Goal: Task Accomplishment & Management: Use online tool/utility

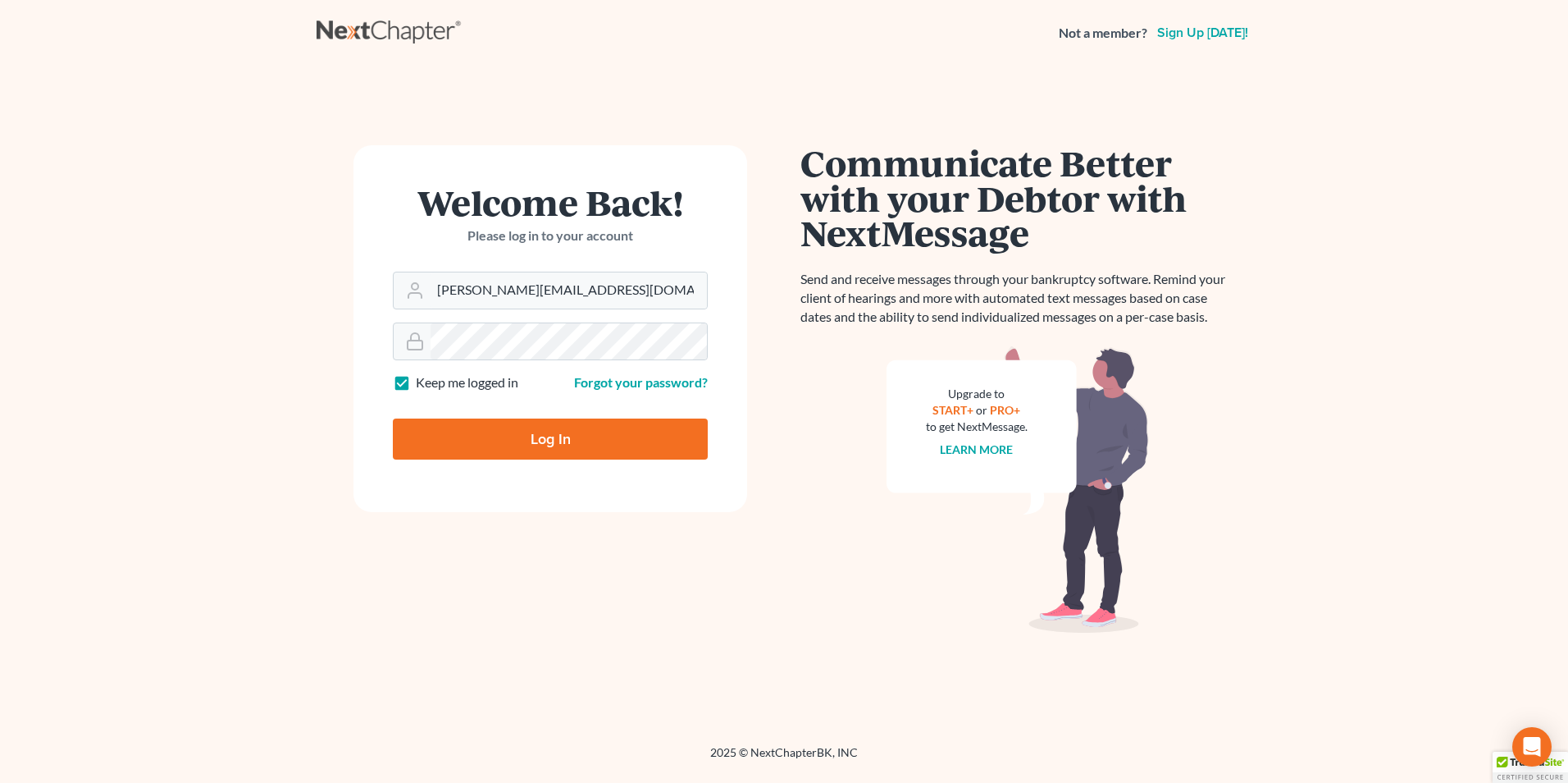
click at [482, 436] on input "Log In" at bounding box center [550, 439] width 315 height 41
type input "Thinking..."
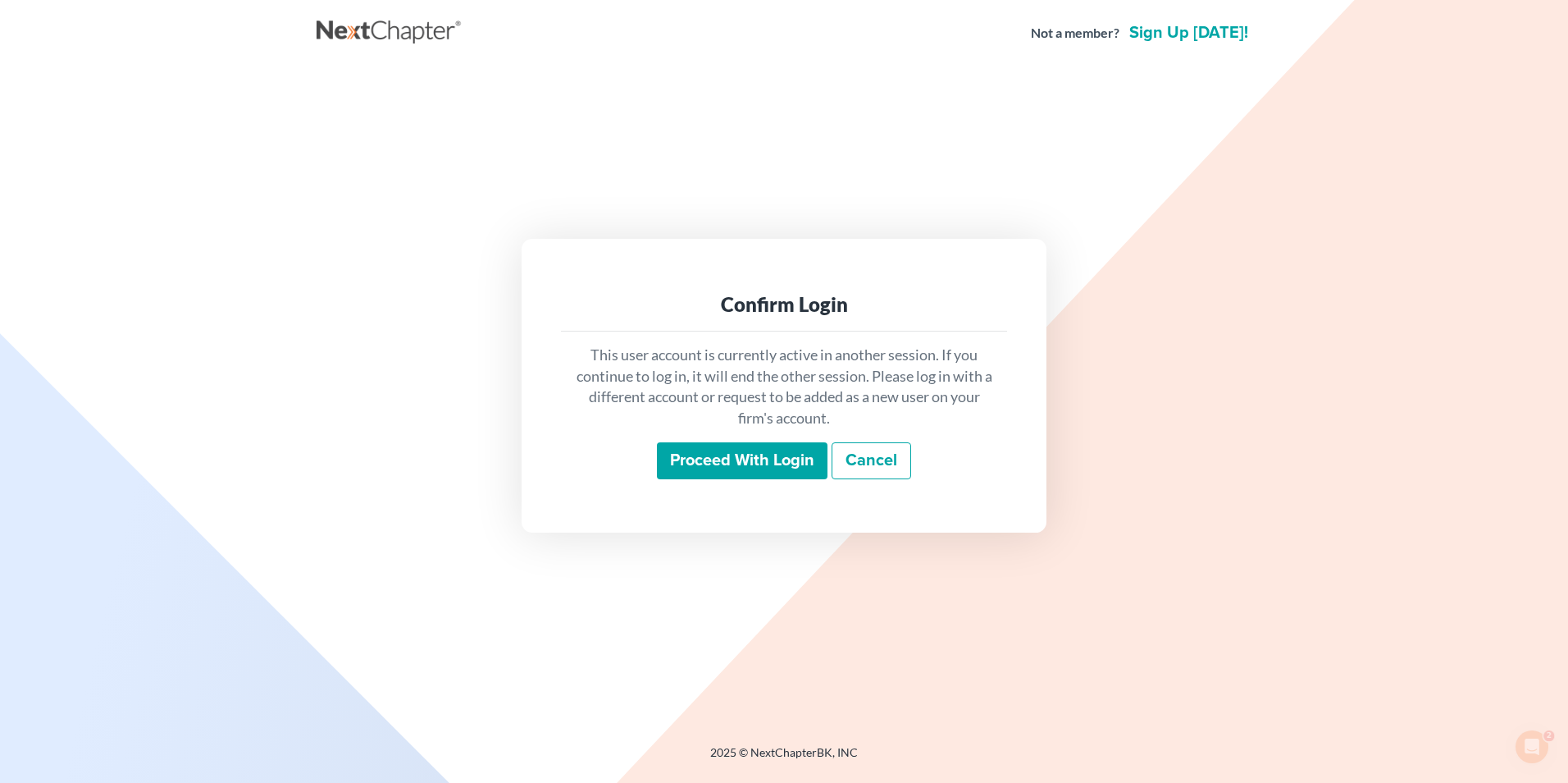
click at [732, 463] on input "Proceed with login" at bounding box center [742, 460] width 170 height 38
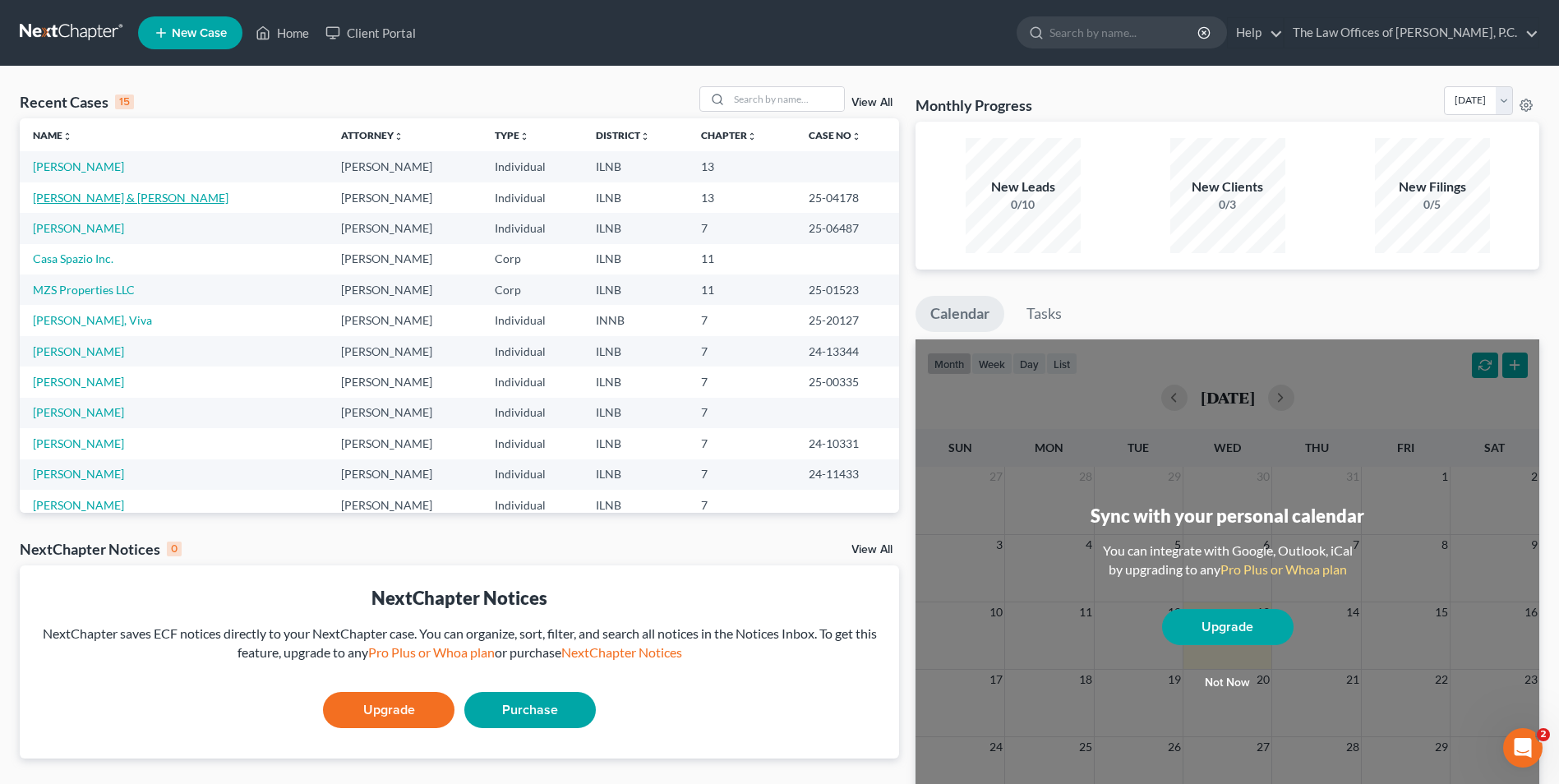
click at [76, 193] on link "[PERSON_NAME] & [PERSON_NAME]" at bounding box center [130, 198] width 195 height 14
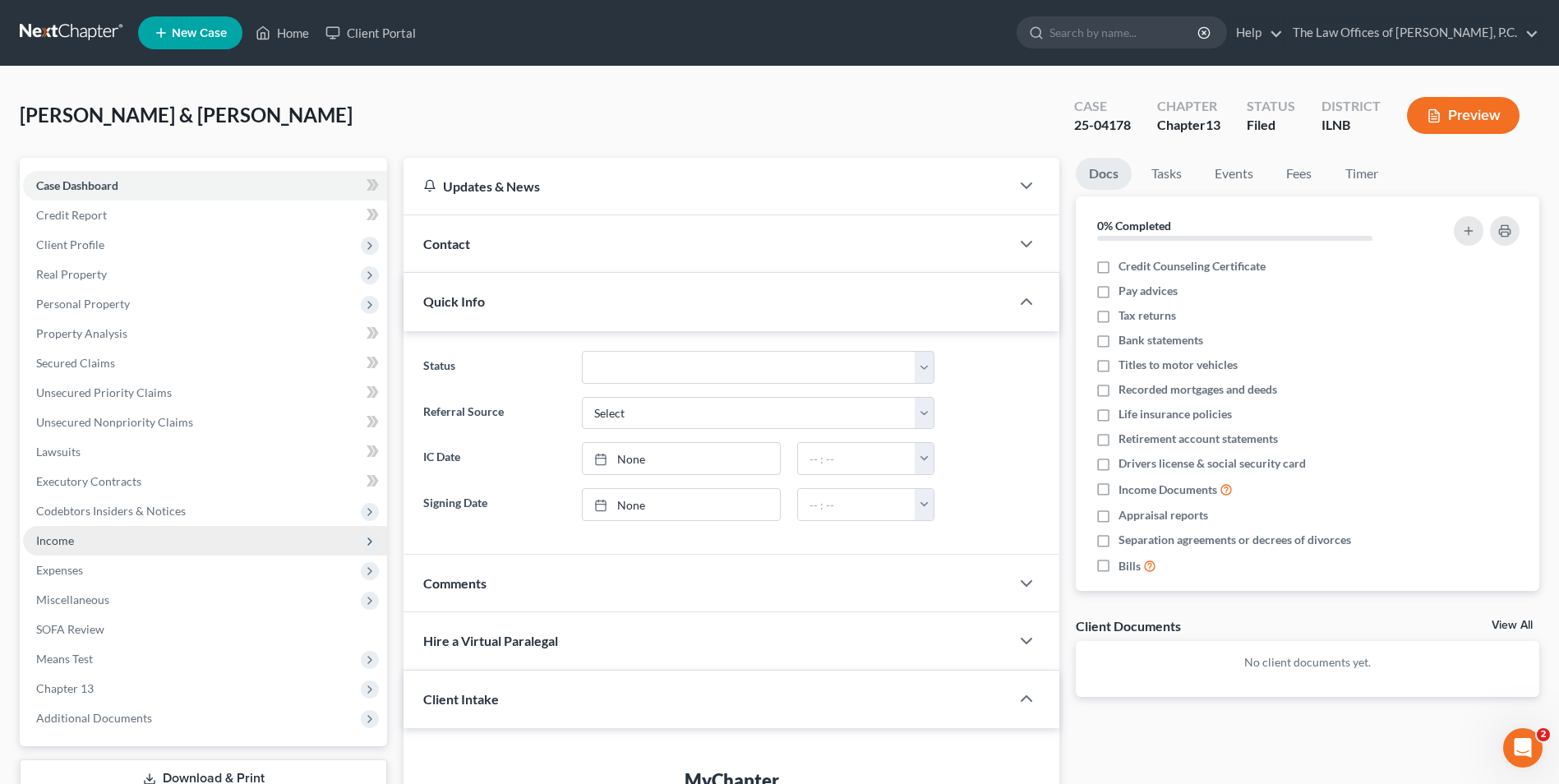
click at [100, 540] on span "Income" at bounding box center [204, 540] width 364 height 29
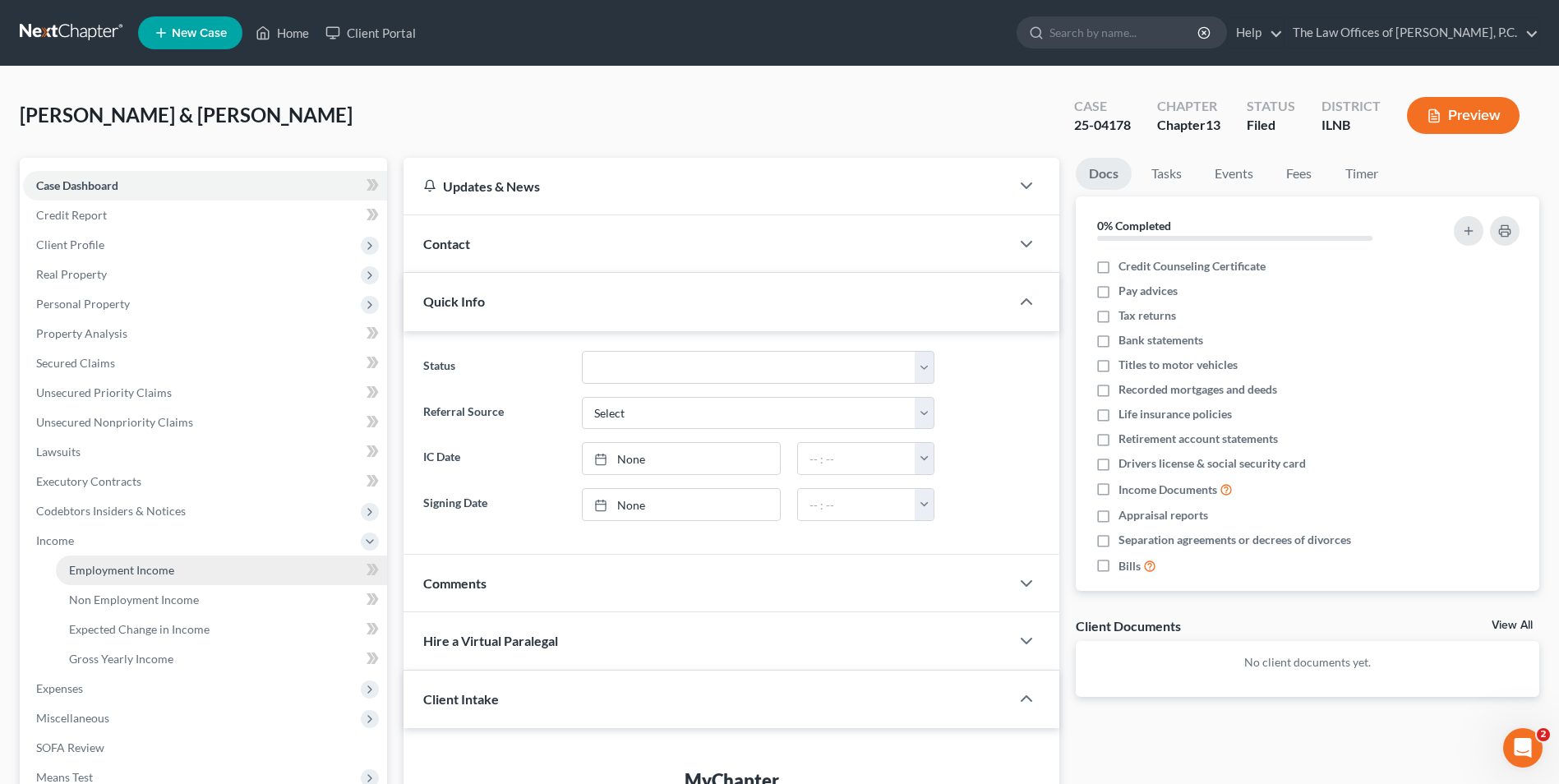
click at [139, 571] on span "Employment Income" at bounding box center [121, 569] width 105 height 14
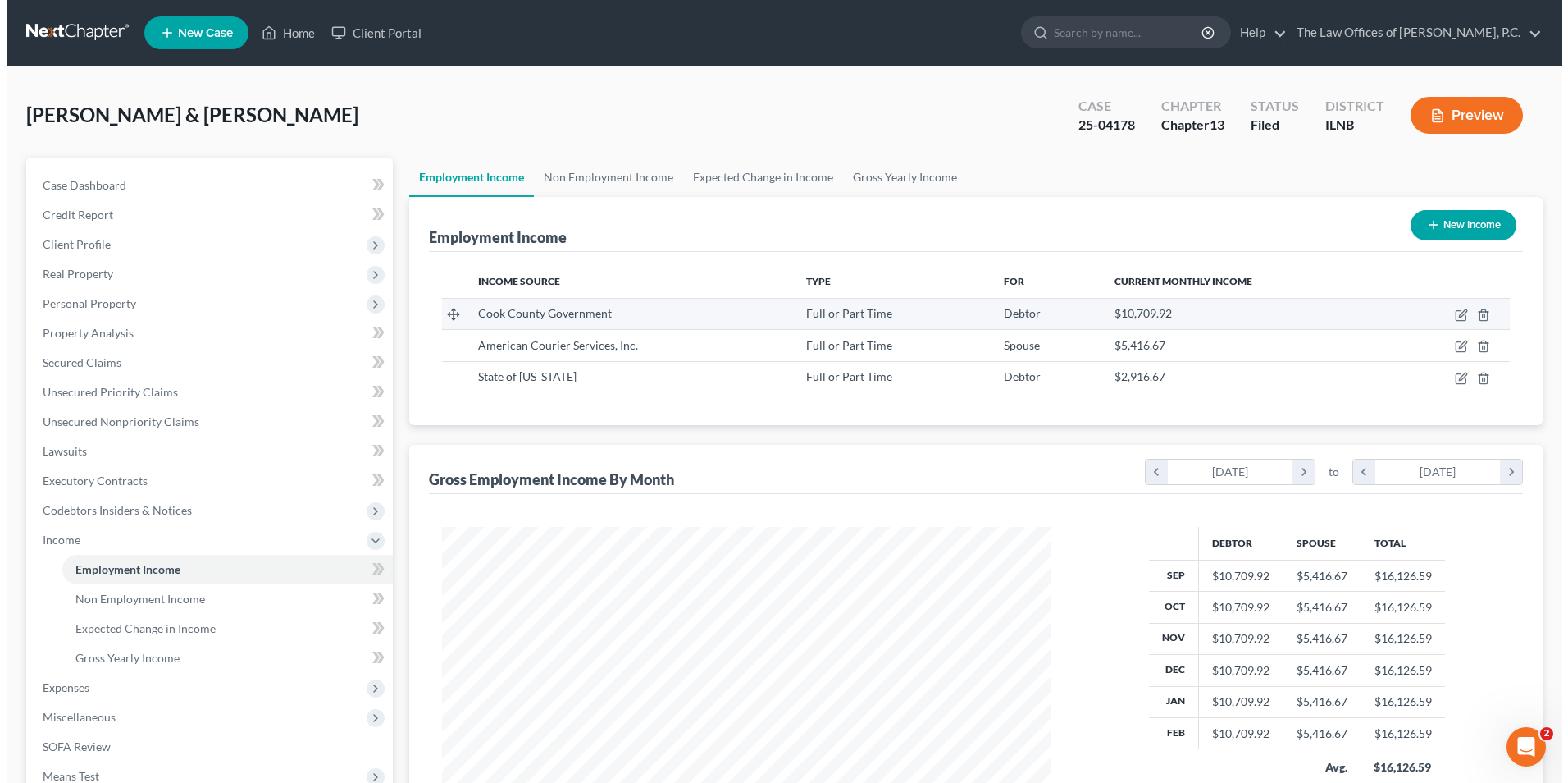
scroll to position [304, 642]
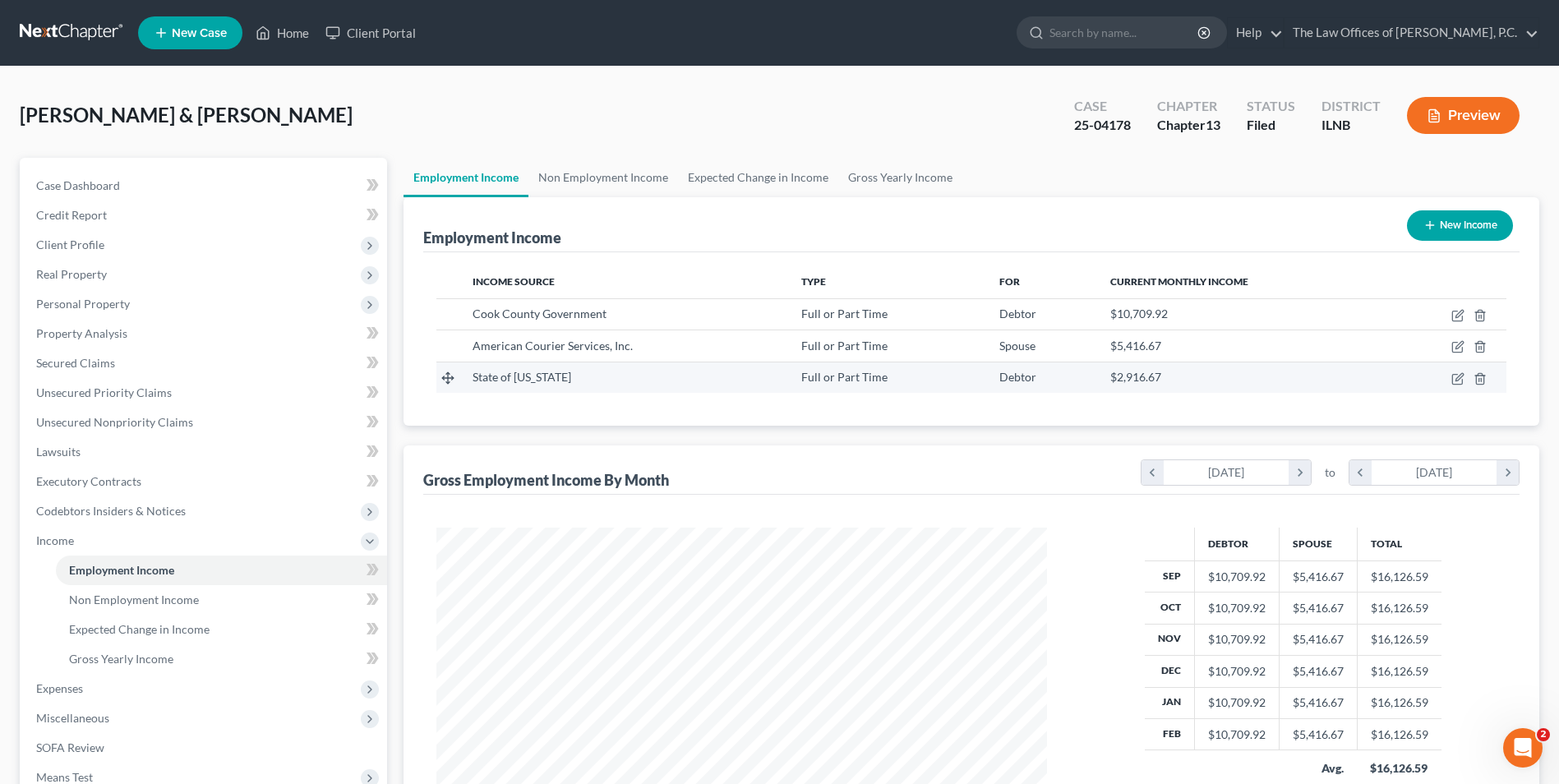
click at [520, 389] on td "State of Illinois" at bounding box center [623, 377] width 328 height 31
drag, startPoint x: 520, startPoint y: 389, endPoint x: 581, endPoint y: 378, distance: 62.0
click at [581, 378] on div "State of Illinois" at bounding box center [623, 378] width 301 height 17
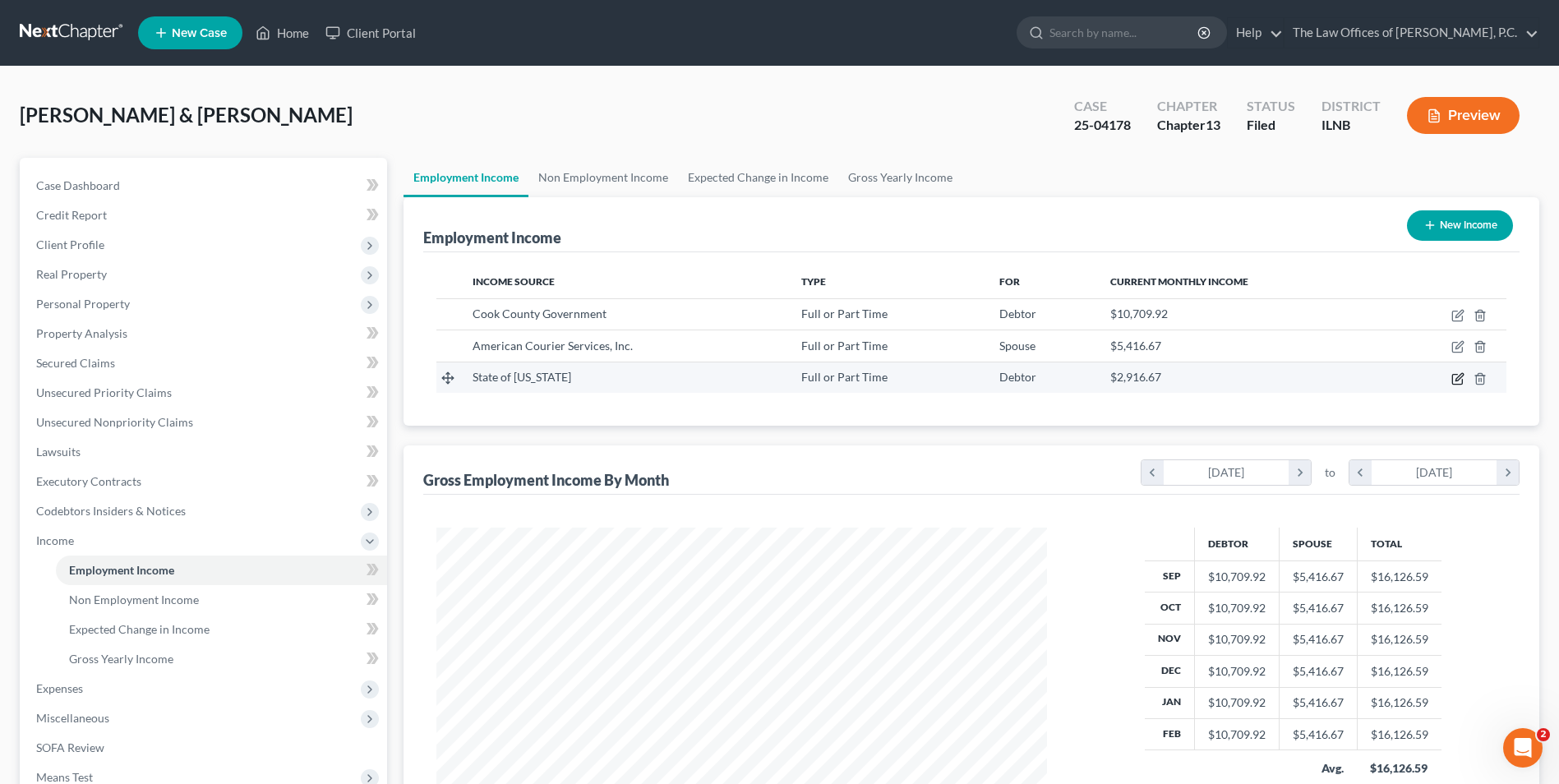
click at [1456, 378] on icon "button" at bounding box center [1458, 379] width 13 height 13
select select "0"
select select "14"
select select "0"
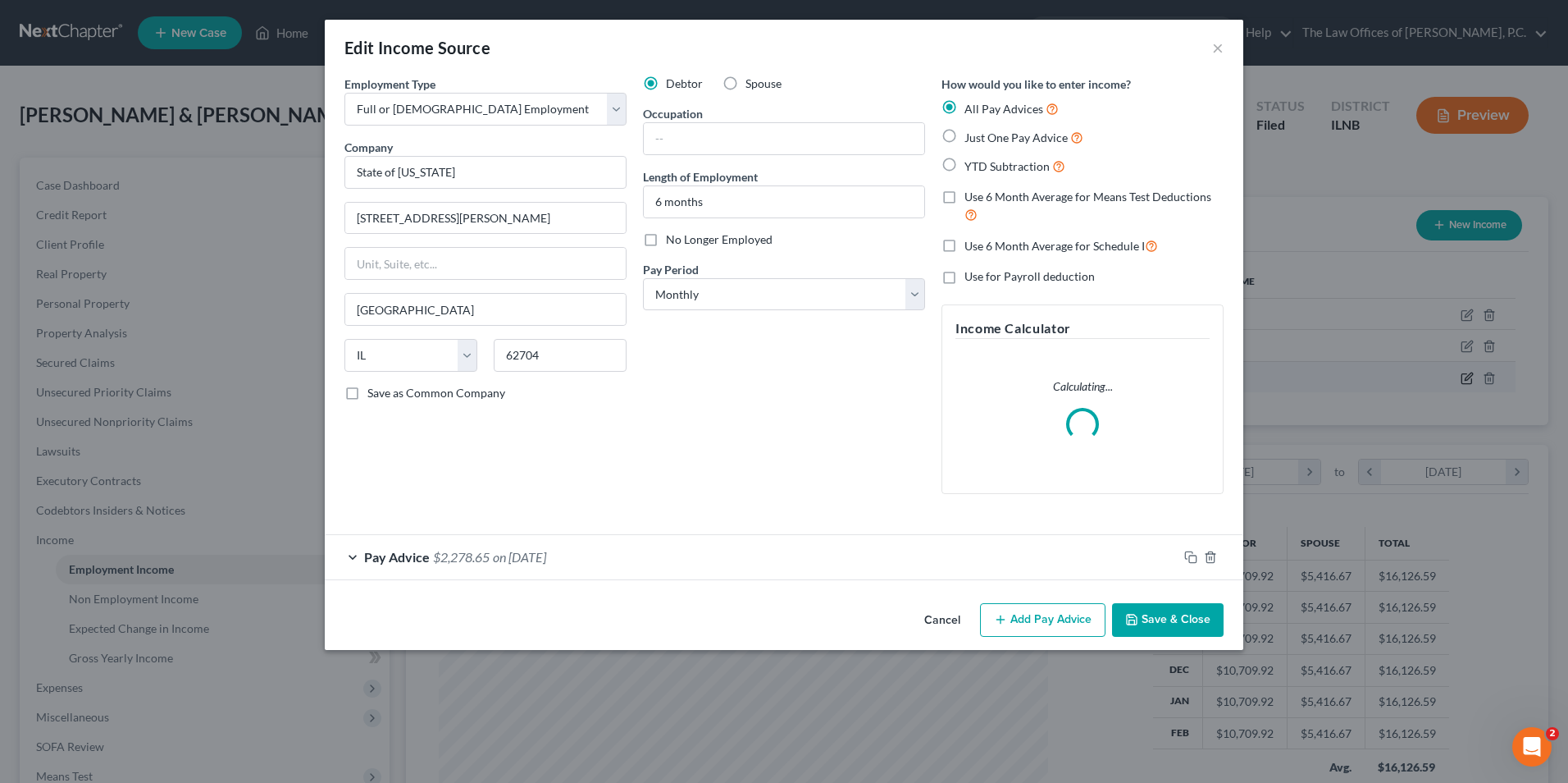
scroll to position [307, 648]
click at [746, 81] on label "Spouse" at bounding box center [763, 84] width 36 height 17
click at [753, 81] on input "Spouse" at bounding box center [758, 81] width 11 height 11
radio input "true"
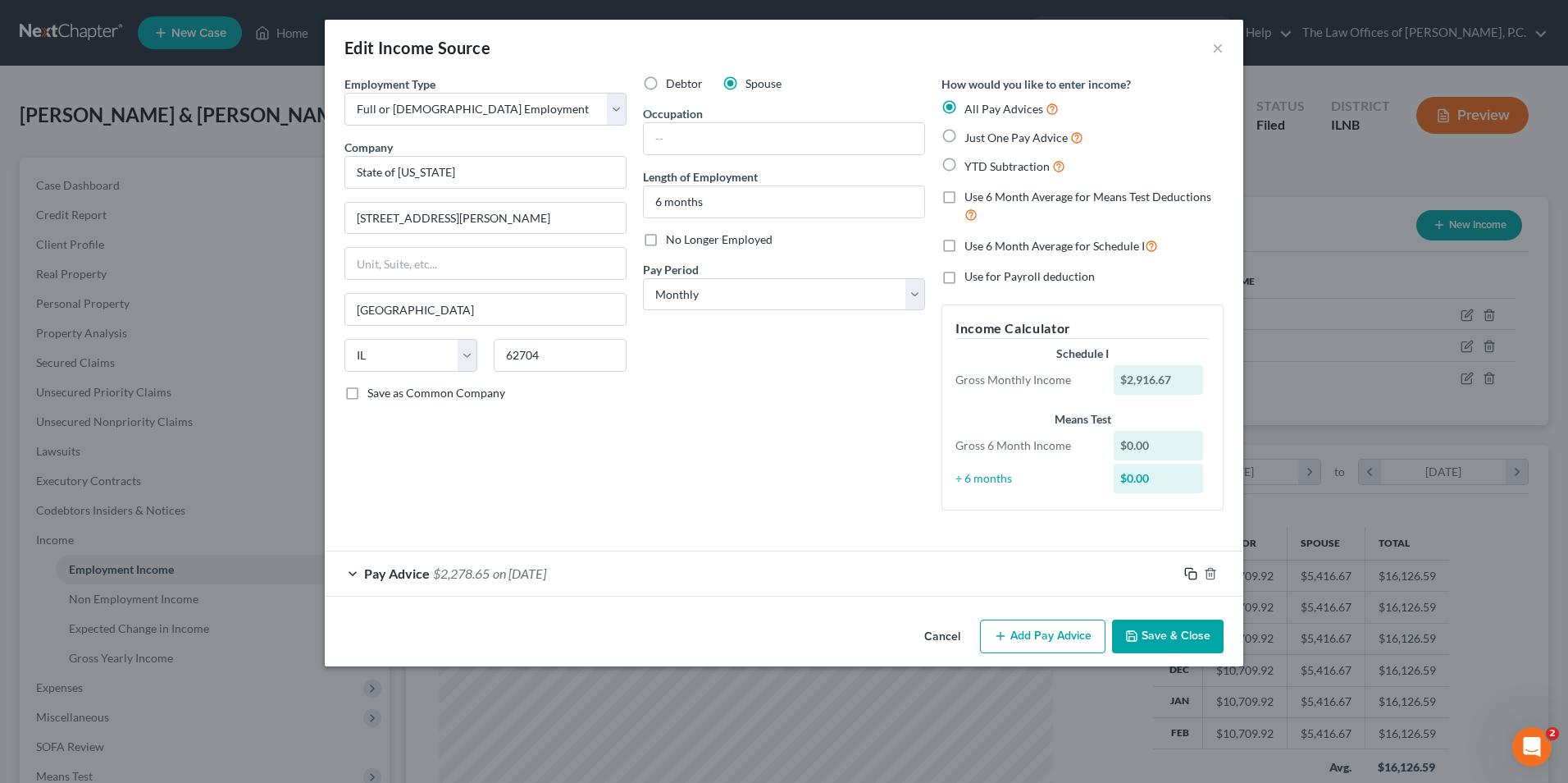
click at [1195, 574] on icon "button" at bounding box center [1191, 574] width 13 height 13
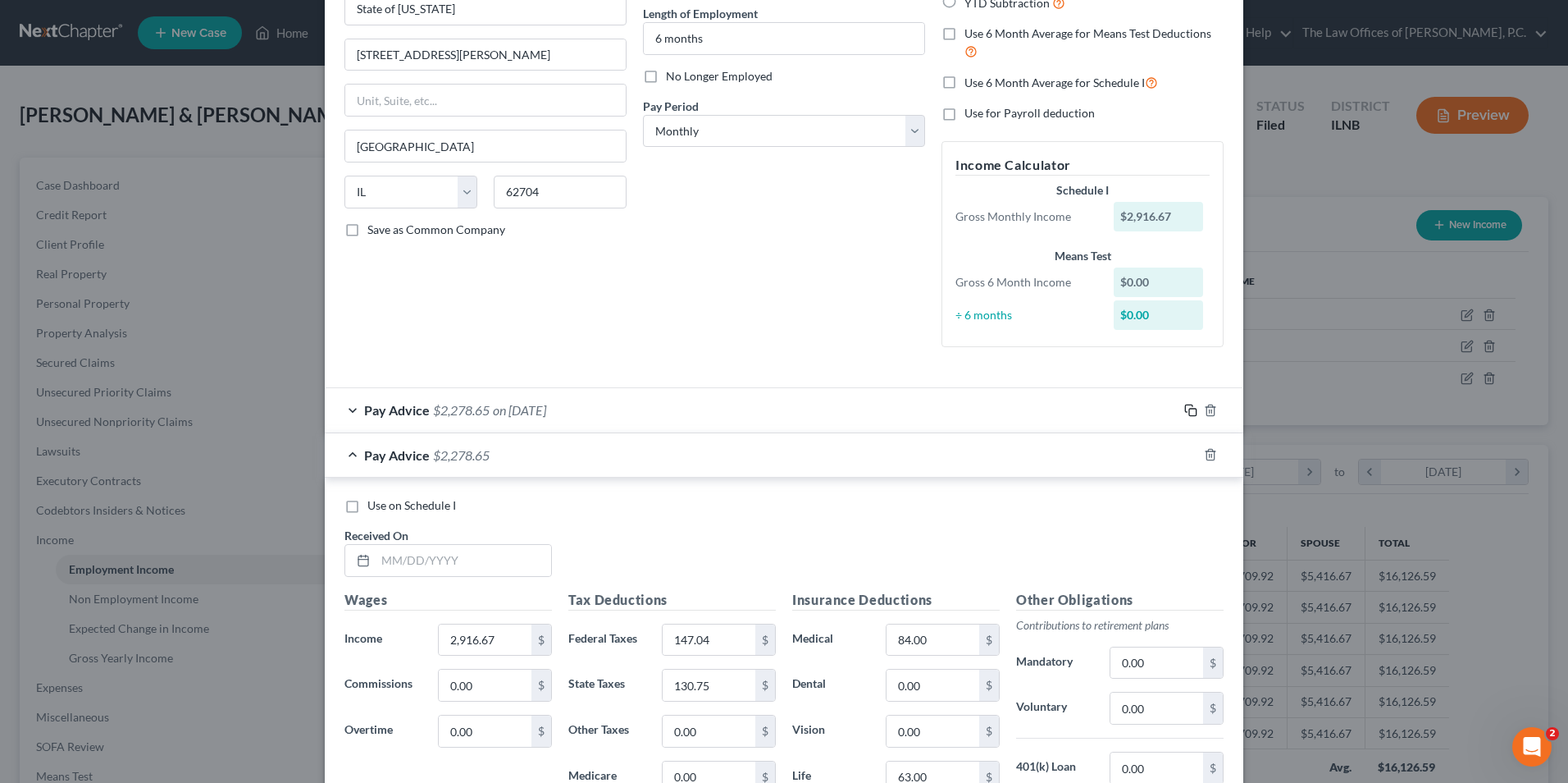
scroll to position [164, 0]
click at [353, 413] on div "Pay Advice $2,278.65 on 08/11/2025" at bounding box center [752, 409] width 853 height 44
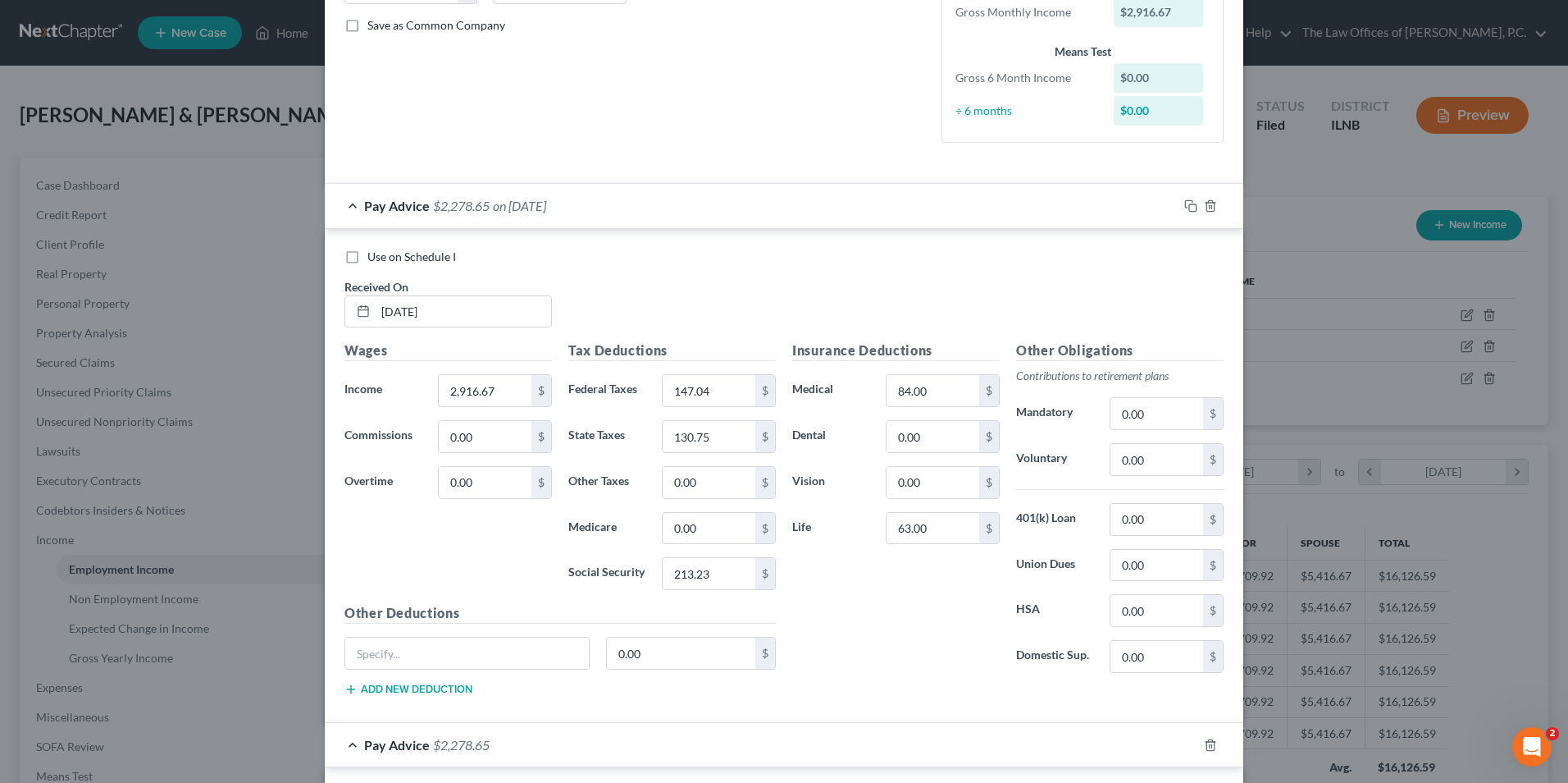
scroll to position [410, 0]
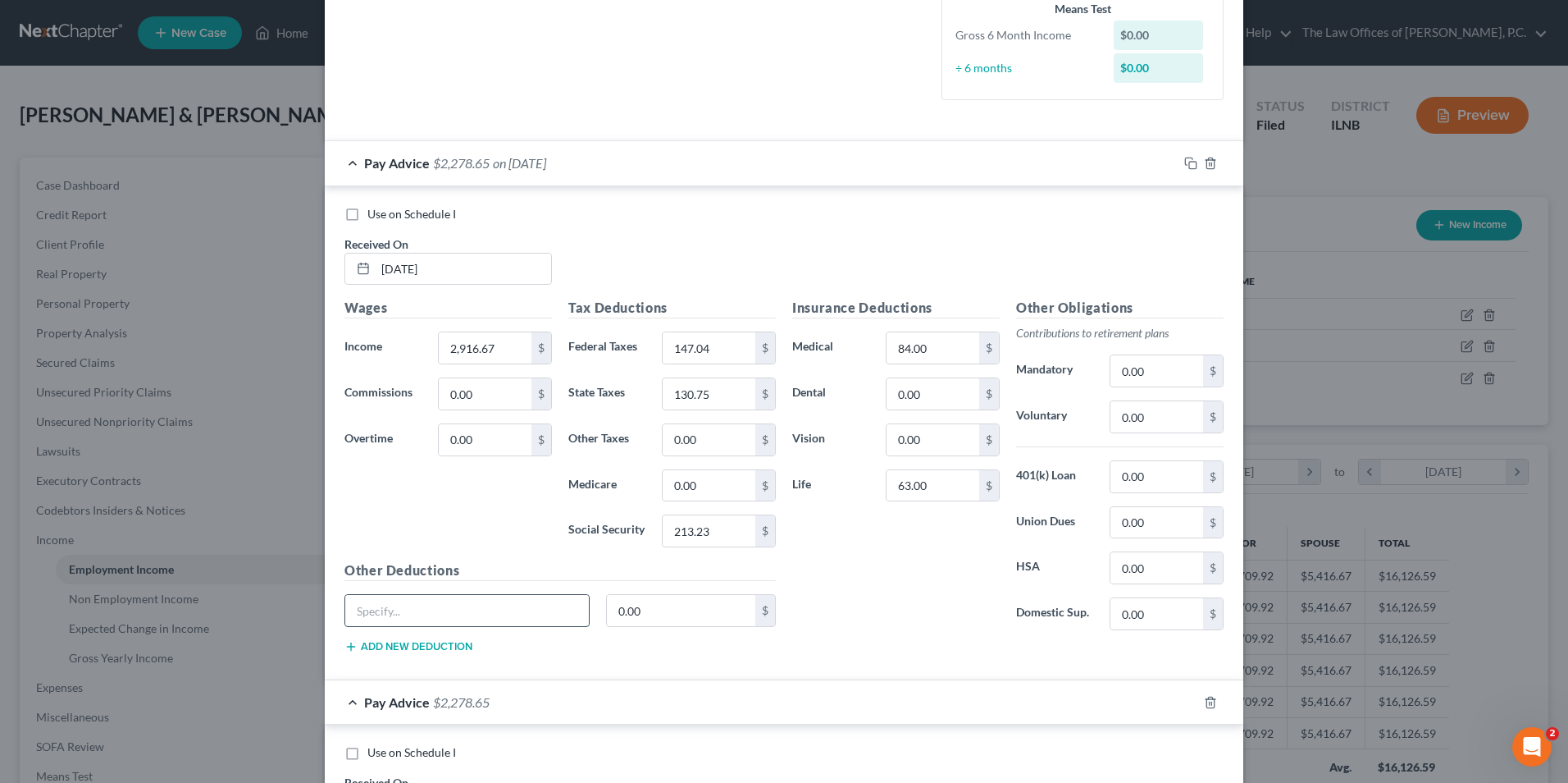
click at [392, 614] on input "text" at bounding box center [467, 610] width 244 height 31
type input "Deferred Comp"
type input "87.50"
click at [902, 399] on input "0.00" at bounding box center [933, 393] width 92 height 31
type input "8"
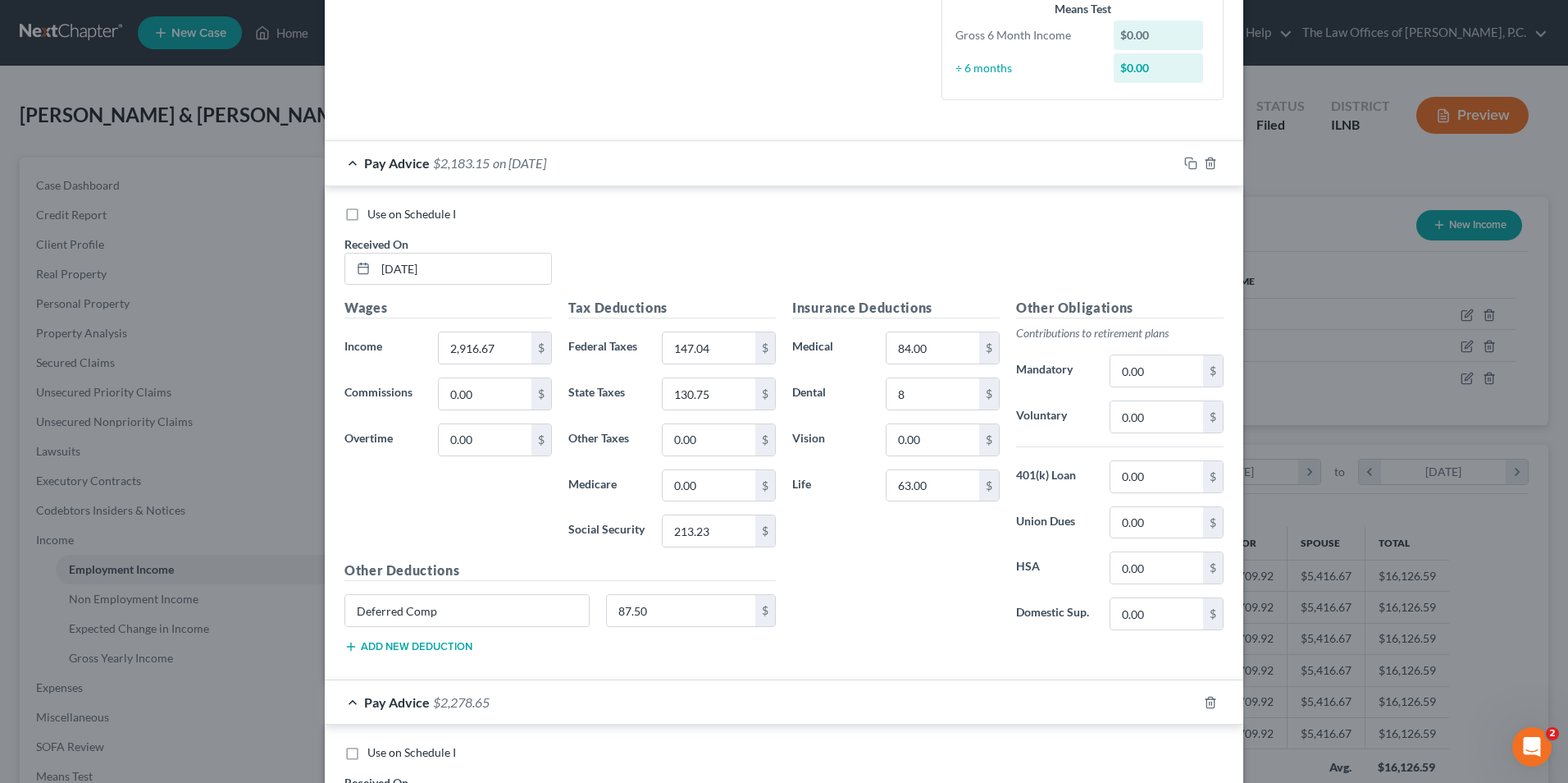
click at [110, 136] on div "Edit Income Source × Employment Type * Select Full or Part Time Employment Self…" at bounding box center [784, 392] width 1568 height 783
click at [1333, 251] on div "Edit Income Source × Employment Type * Select Full or Part Time Employment Self…" at bounding box center [784, 392] width 1568 height 783
drag, startPoint x: 61, startPoint y: 313, endPoint x: 753, endPoint y: 686, distance: 786.1
click at [62, 313] on div "Edit Income Source × Employment Type * Select Full or Part Time Employment Self…" at bounding box center [784, 392] width 1568 height 783
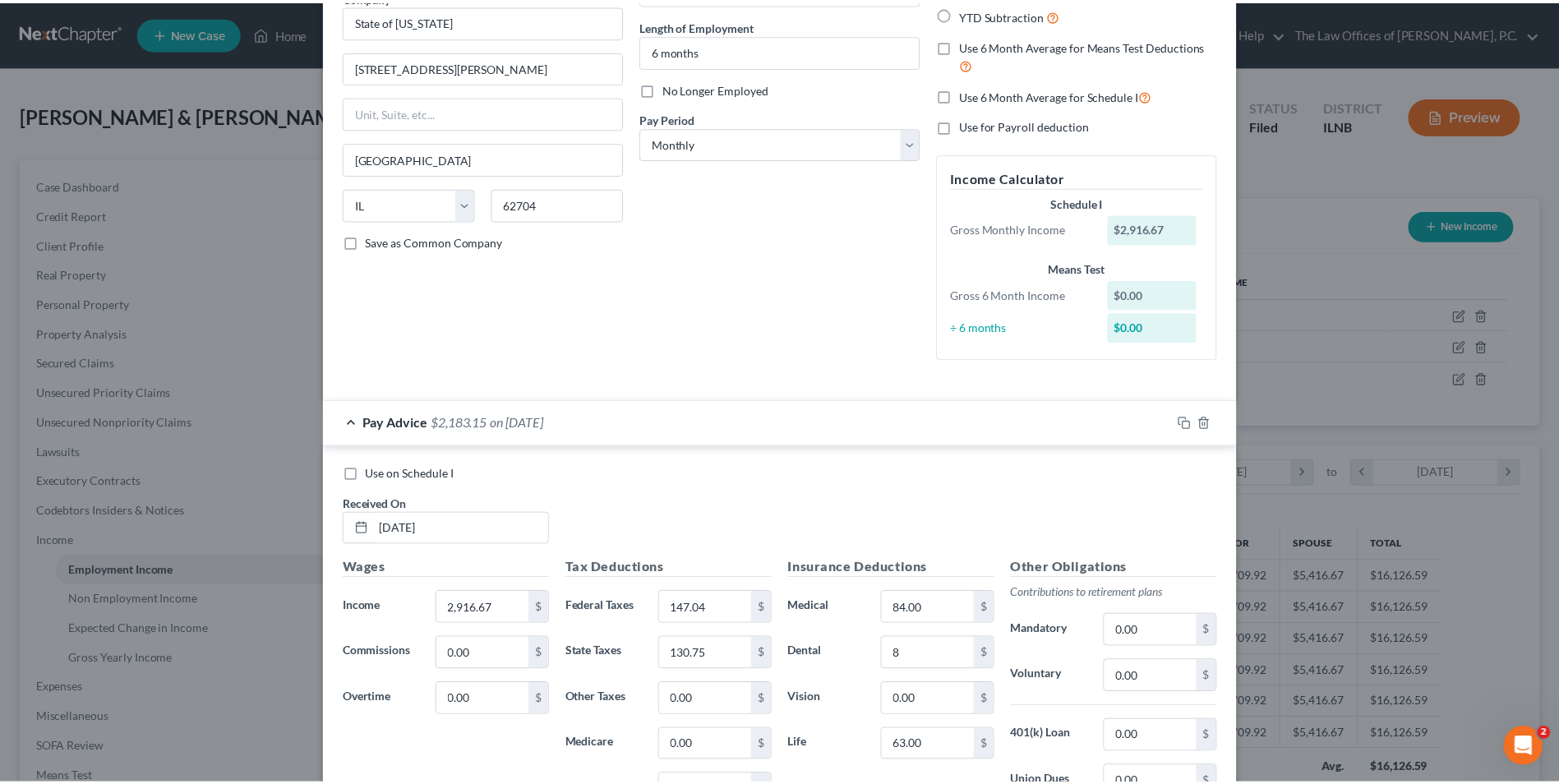
scroll to position [0, 0]
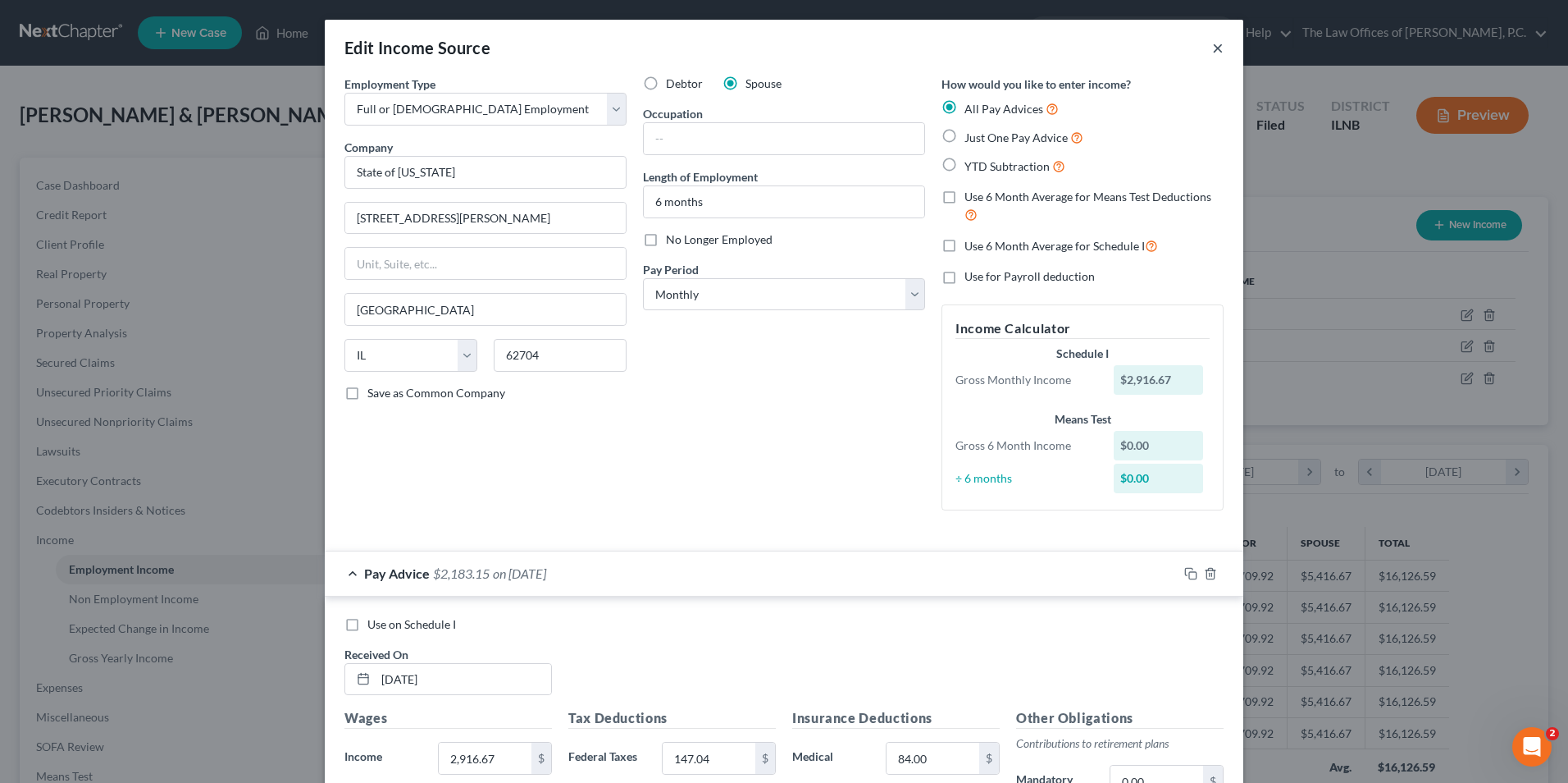
click at [1212, 45] on button "×" at bounding box center [1218, 47] width 12 height 19
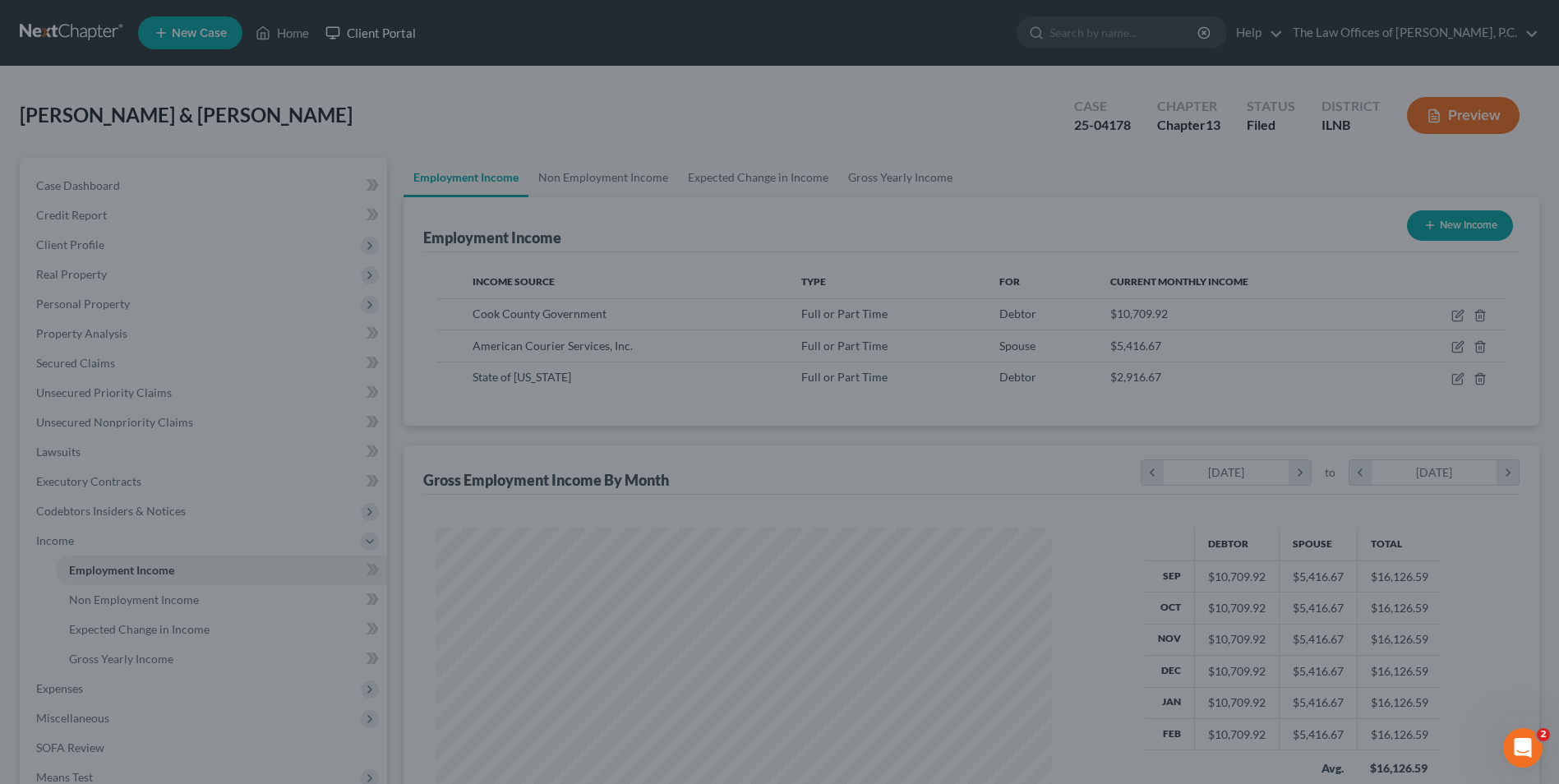
scroll to position [821254, 821049]
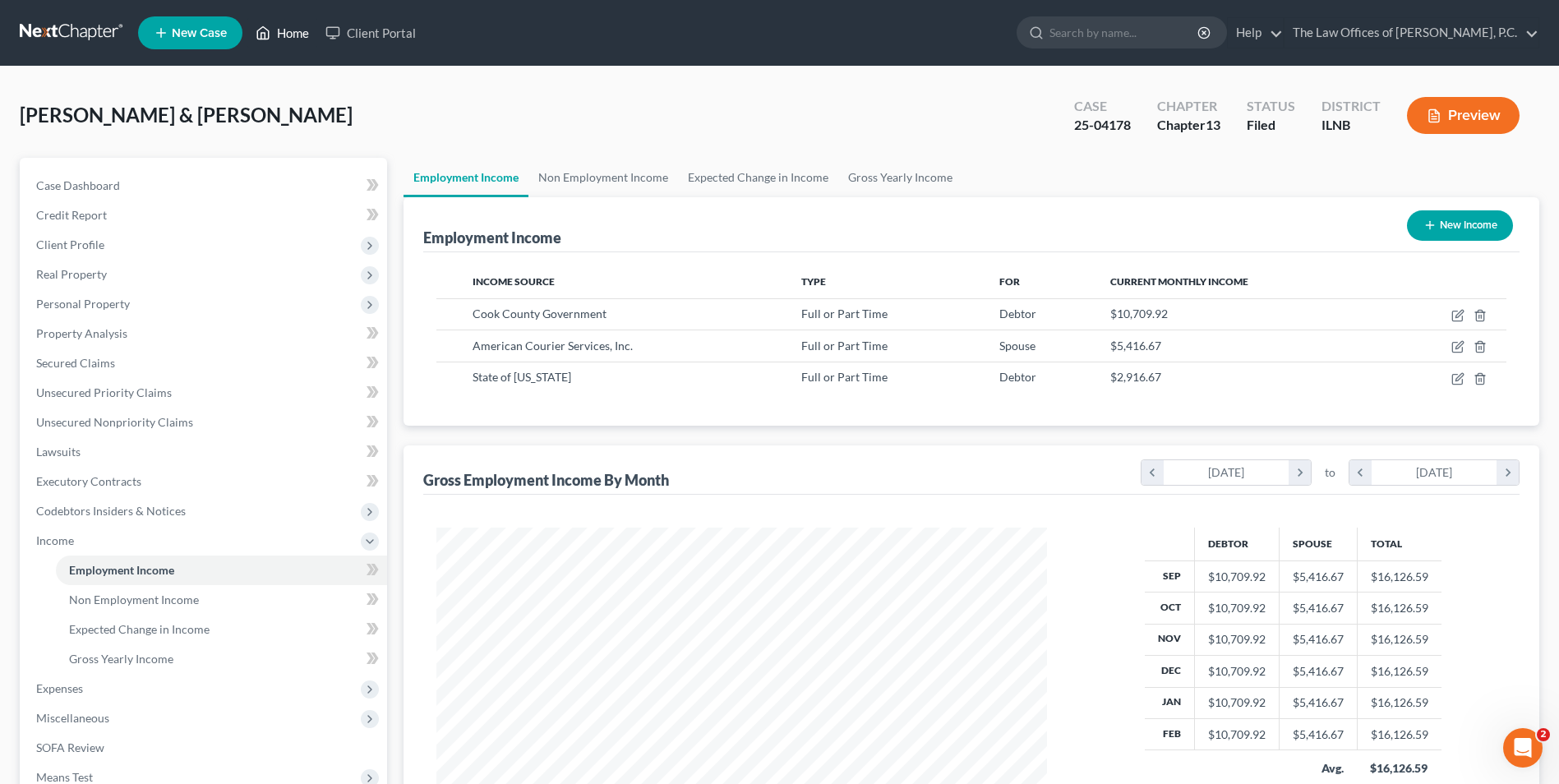
click at [277, 34] on link "Home" at bounding box center [282, 32] width 70 height 29
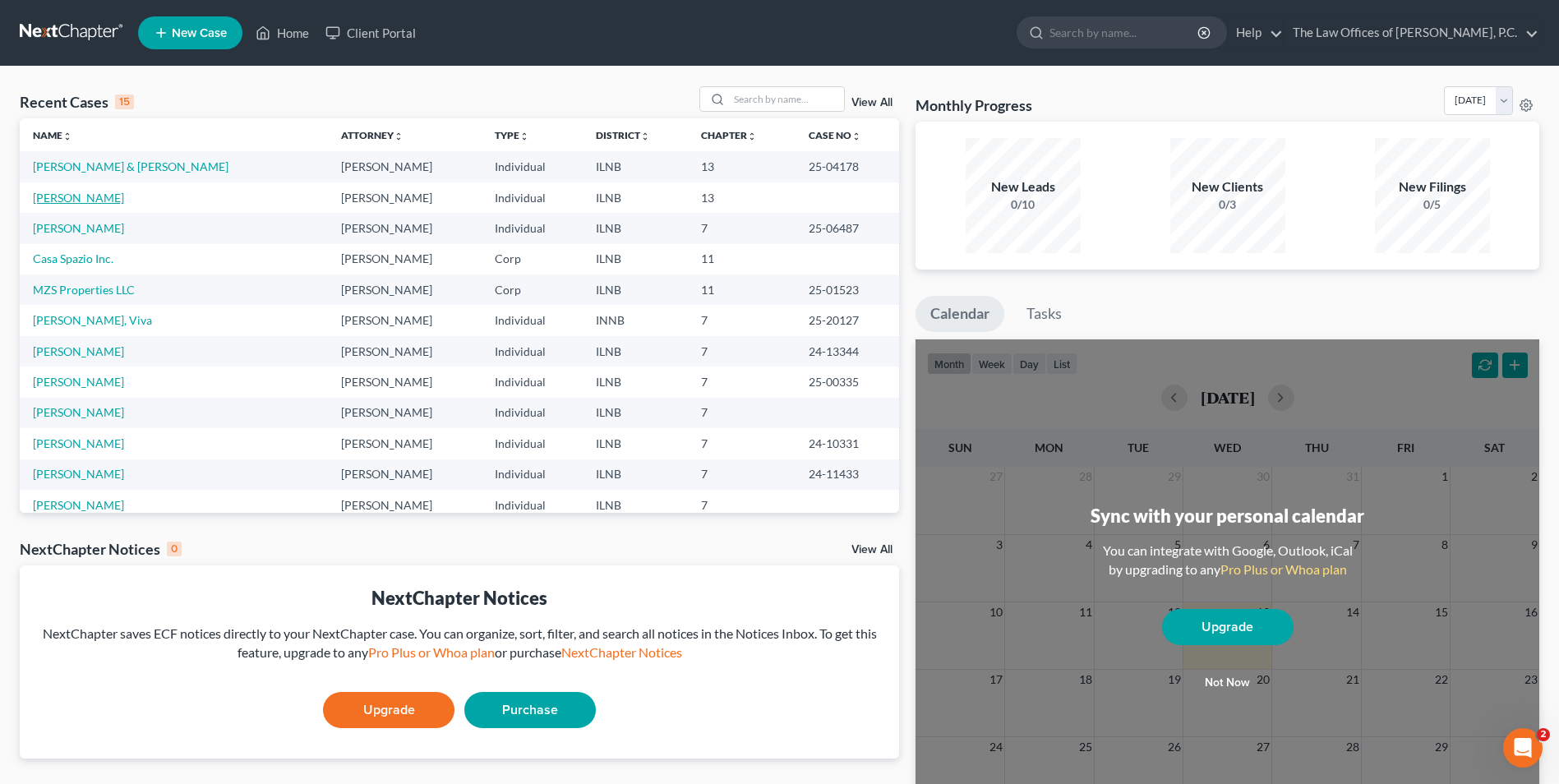
click at [66, 200] on link "Ragassa, Solomon" at bounding box center [78, 198] width 91 height 14
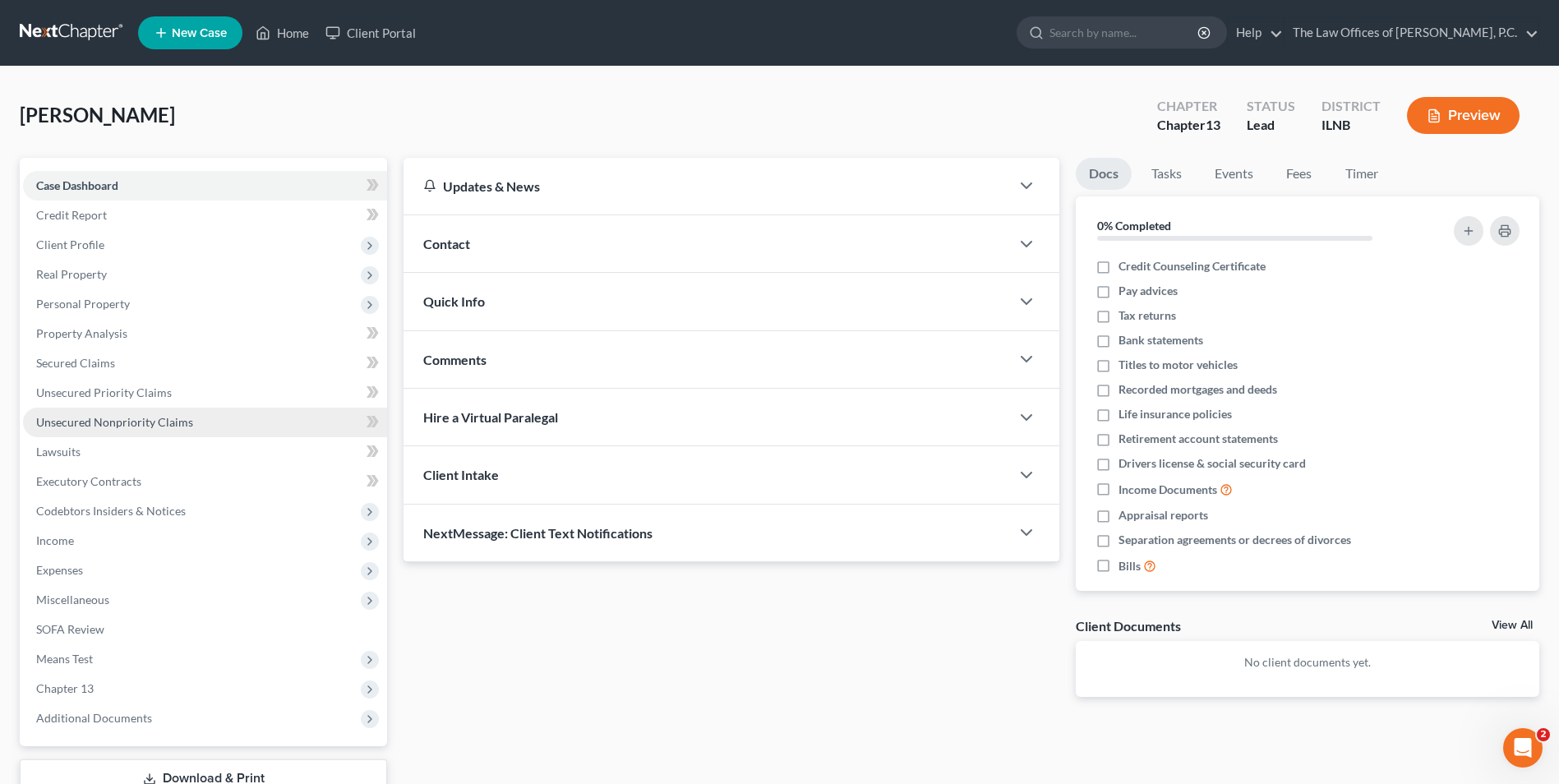
click at [151, 419] on span "Unsecured Nonpriority Claims" at bounding box center [114, 421] width 157 height 14
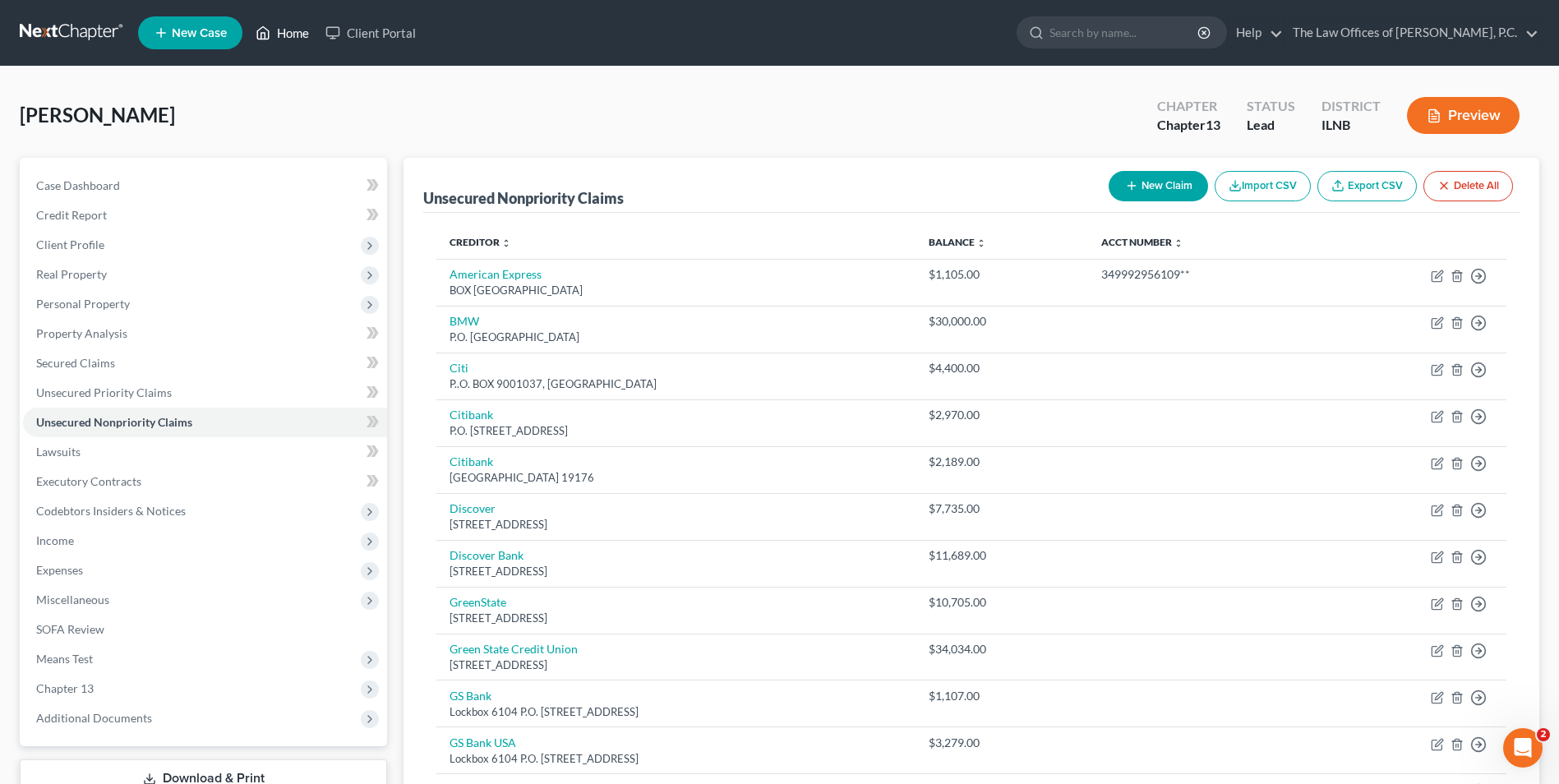
click at [278, 30] on link "Home" at bounding box center [282, 32] width 70 height 29
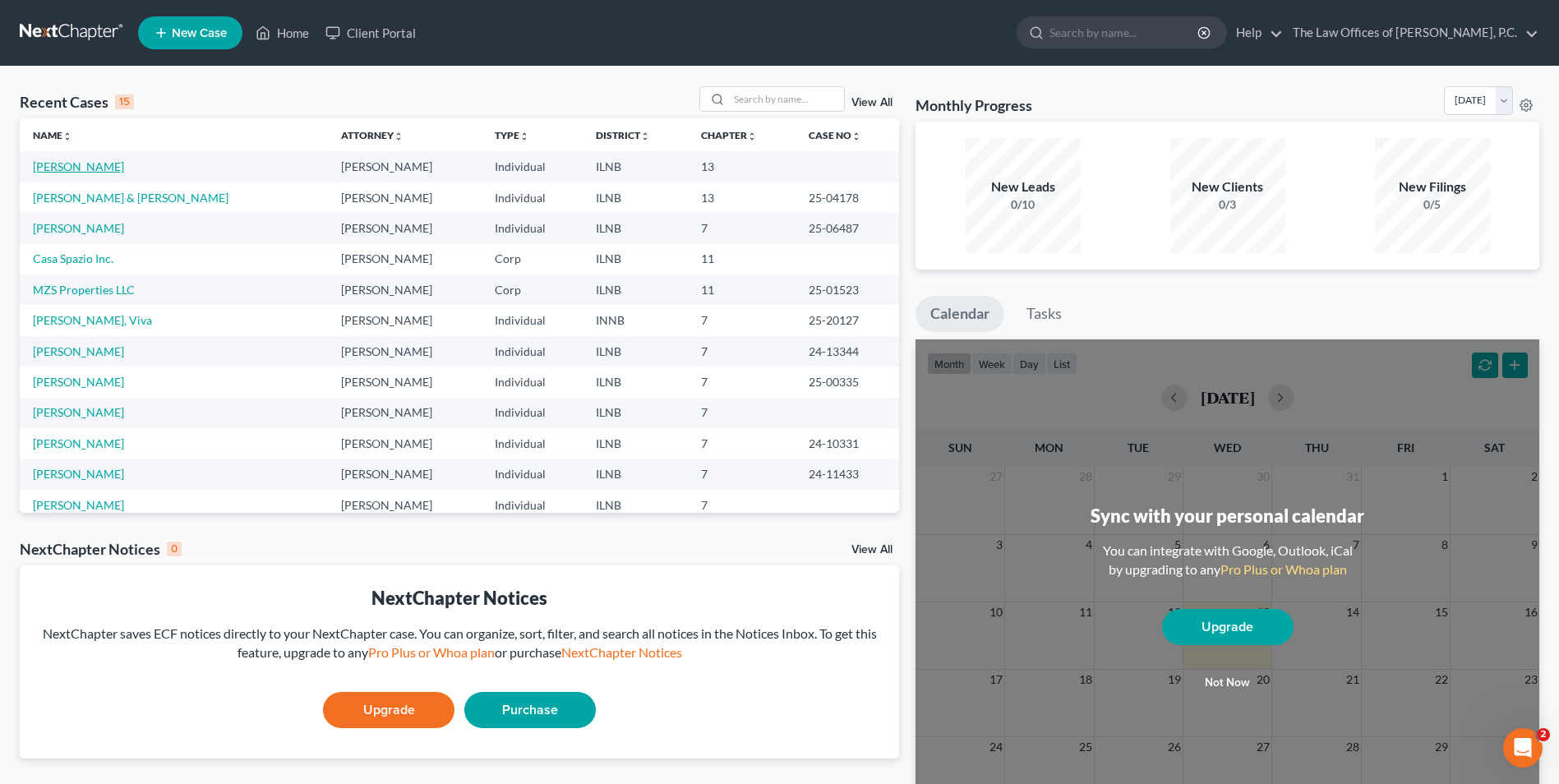
click at [72, 170] on link "Ragassa, Solomon" at bounding box center [78, 166] width 91 height 14
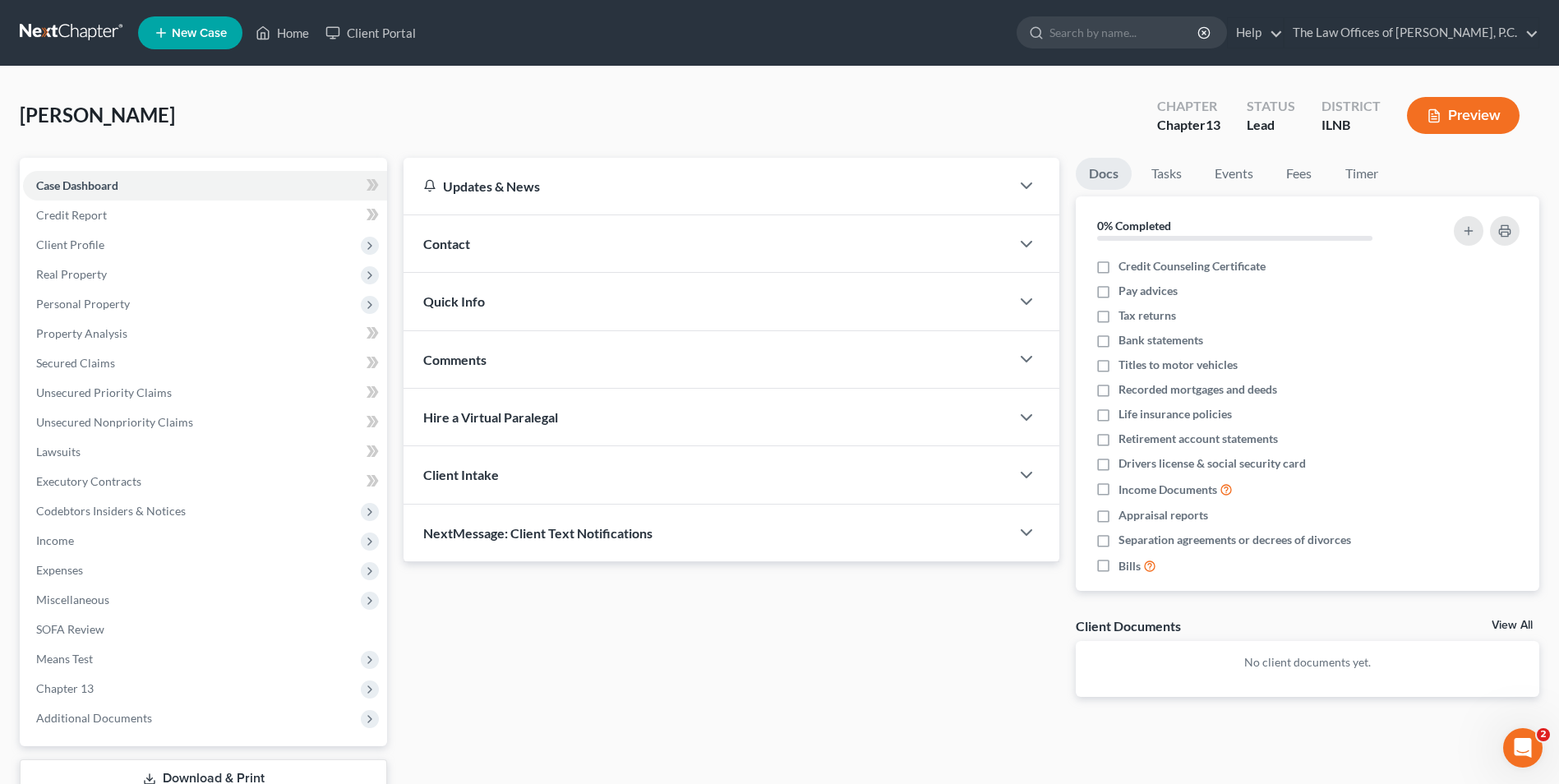
scroll to position [82, 0]
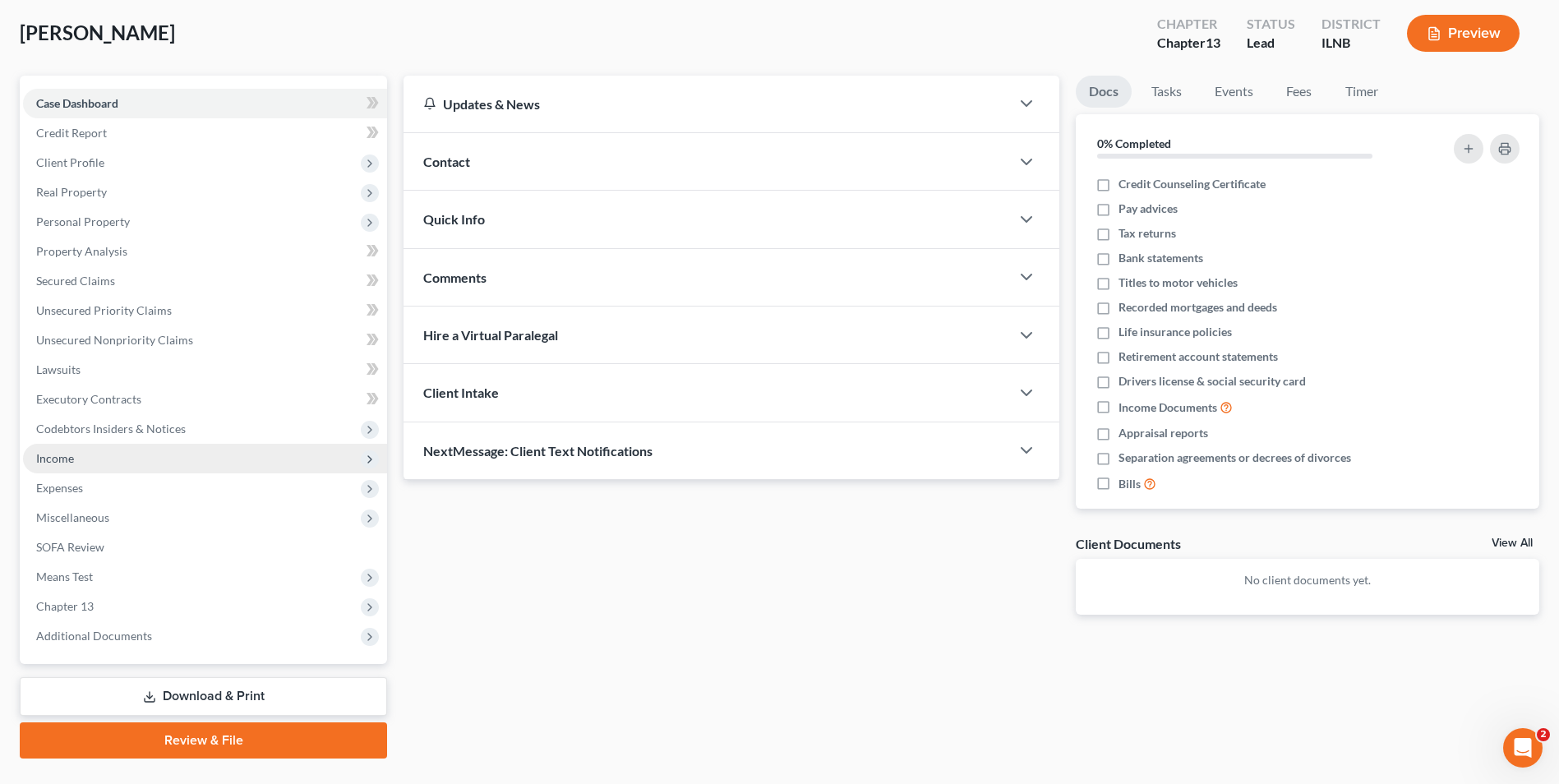
click at [98, 463] on span "Income" at bounding box center [204, 458] width 364 height 29
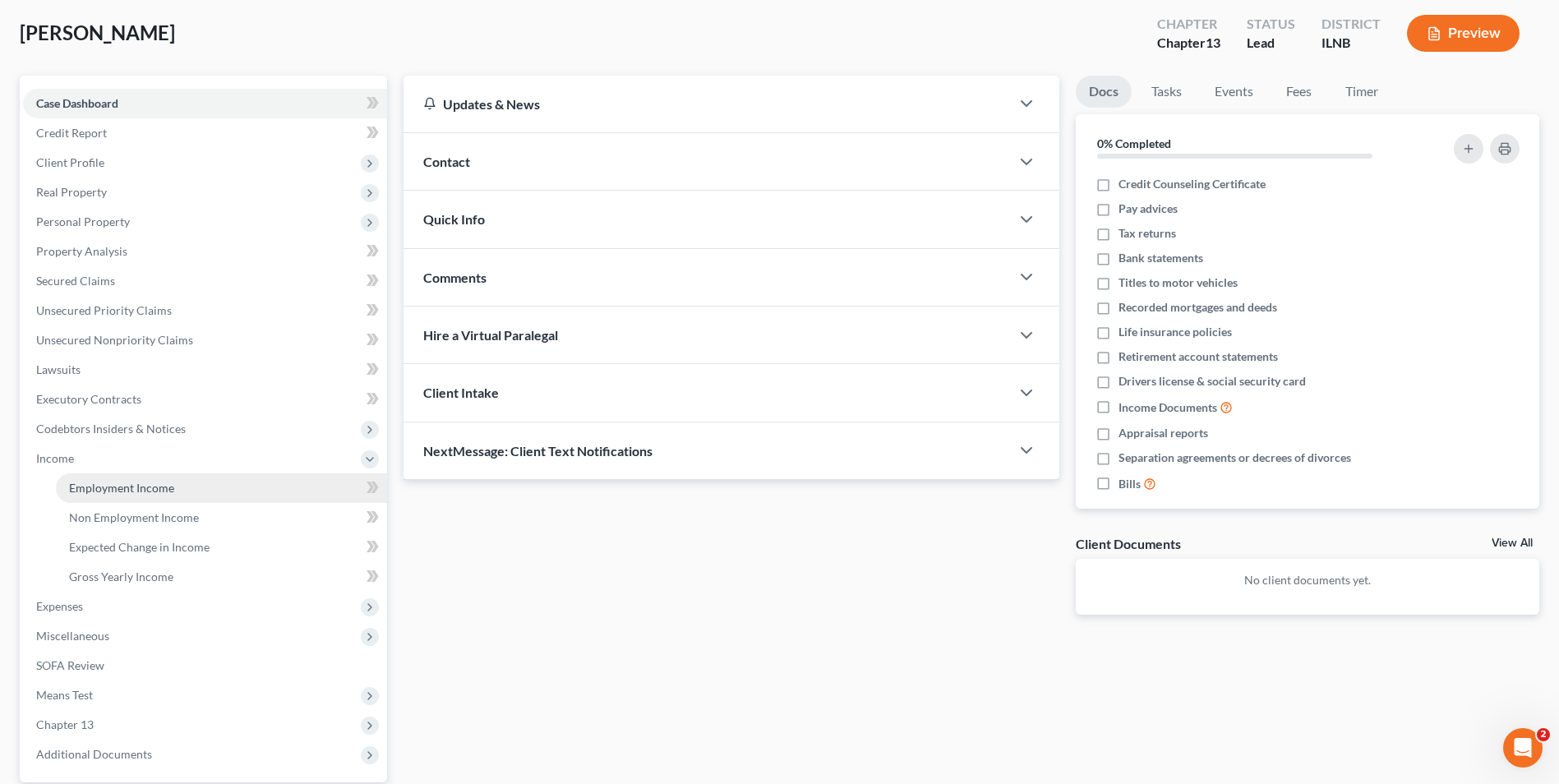
click at [172, 490] on link "Employment Income" at bounding box center [221, 488] width 331 height 29
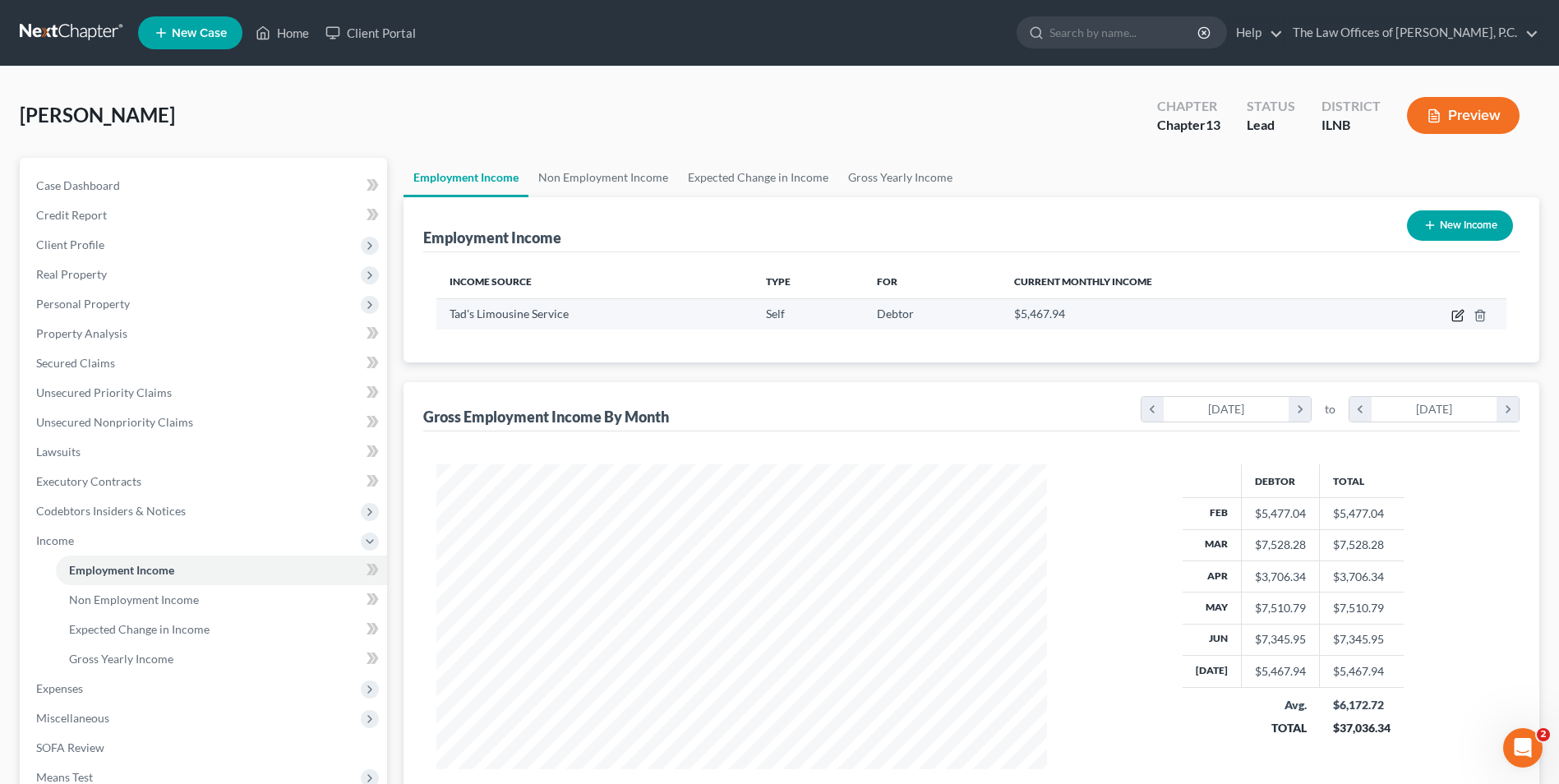
click at [1456, 315] on icon "button" at bounding box center [1458, 315] width 13 height 13
select select "1"
select select "14"
select select "0"
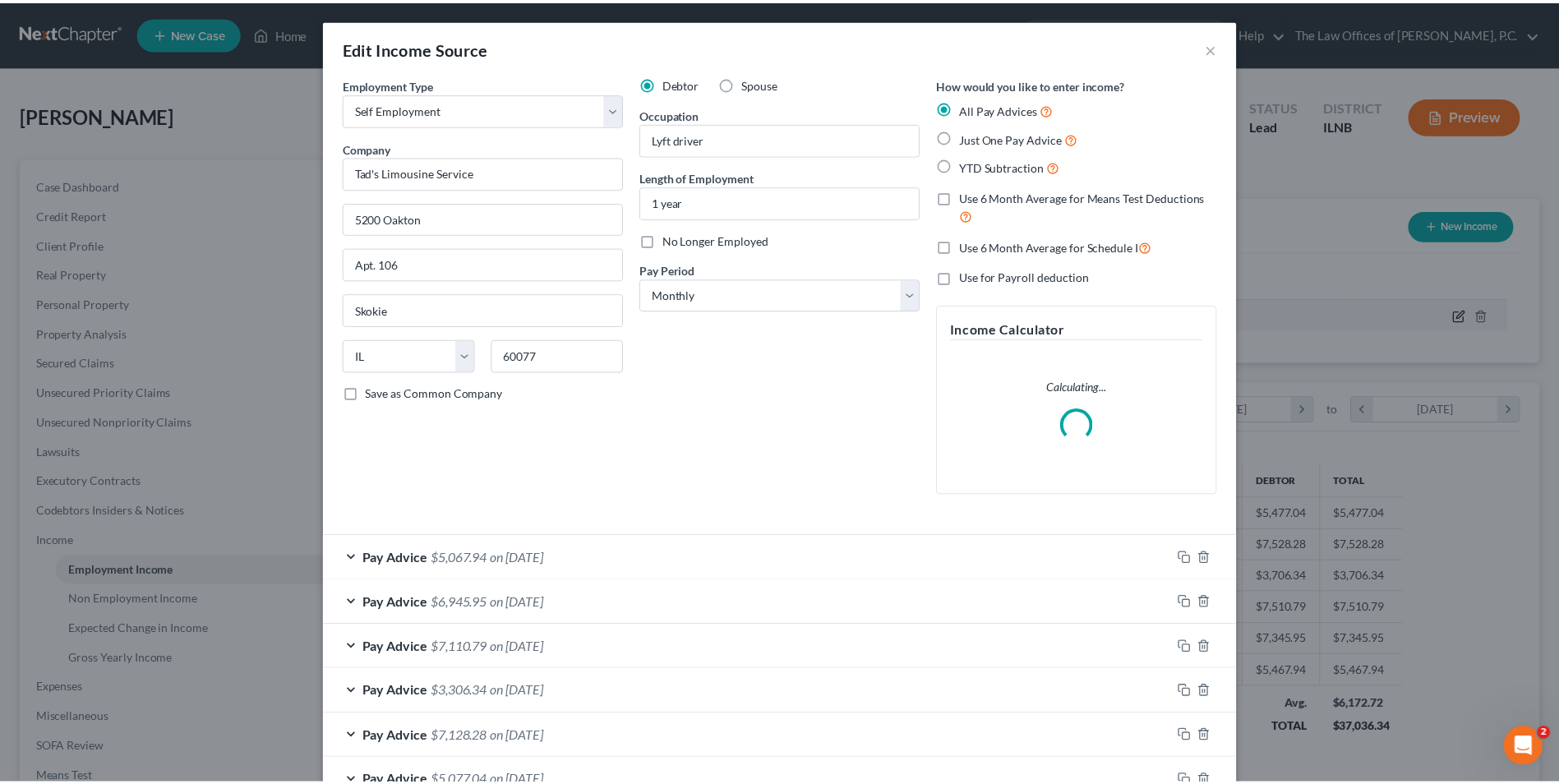
scroll to position [307, 650]
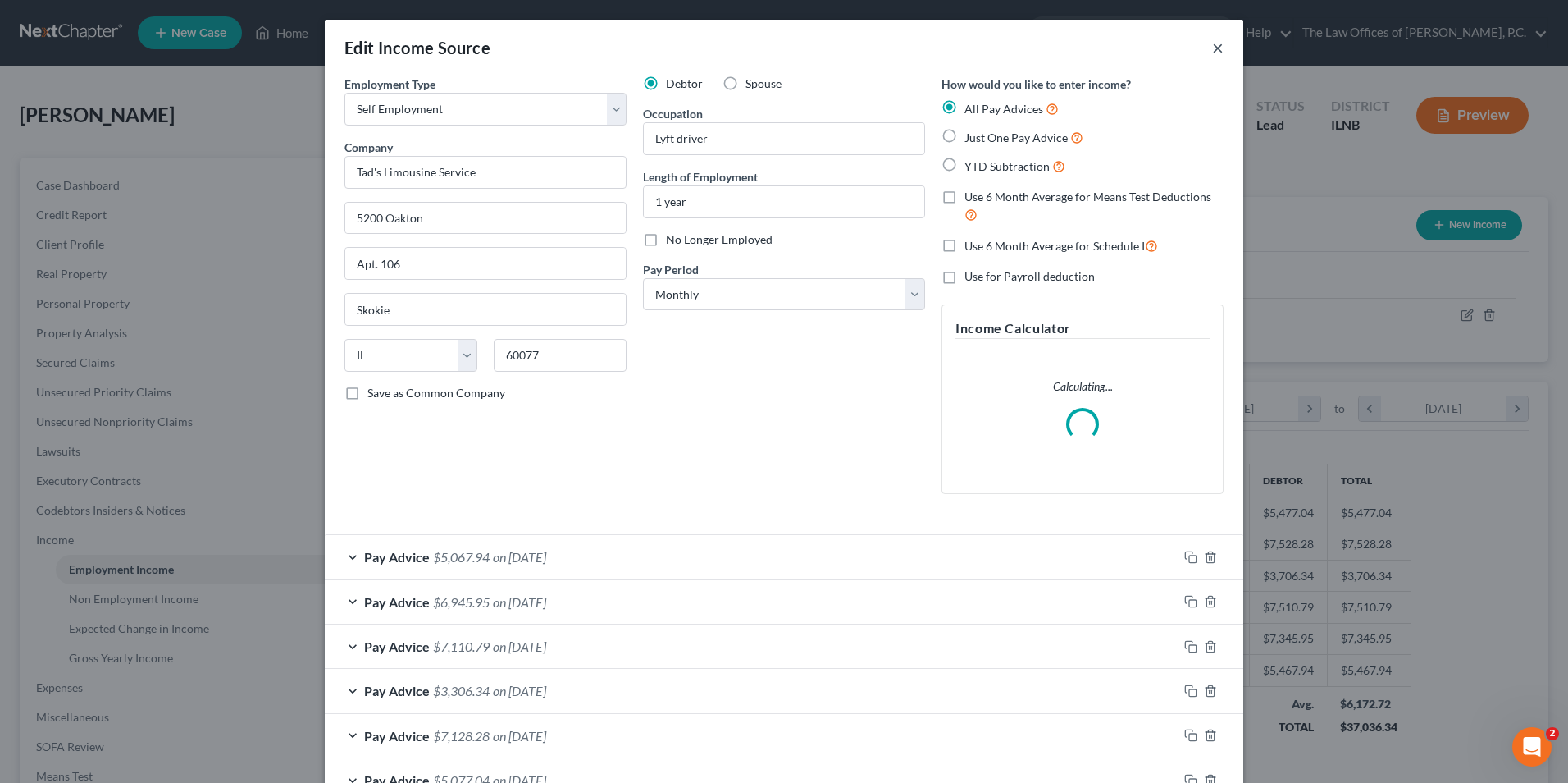
click at [1213, 52] on button "×" at bounding box center [1218, 47] width 12 height 19
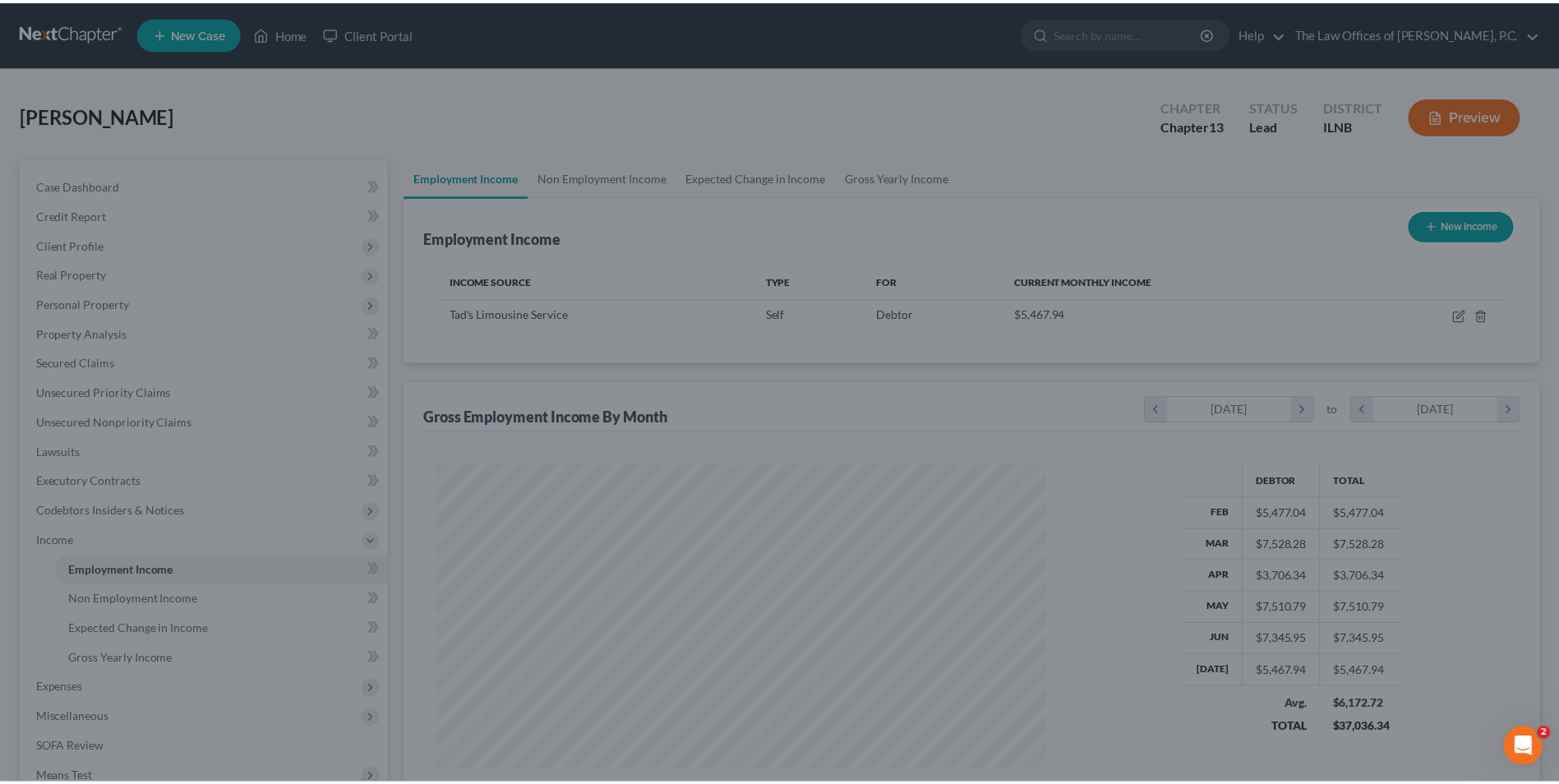
scroll to position [821254, 821049]
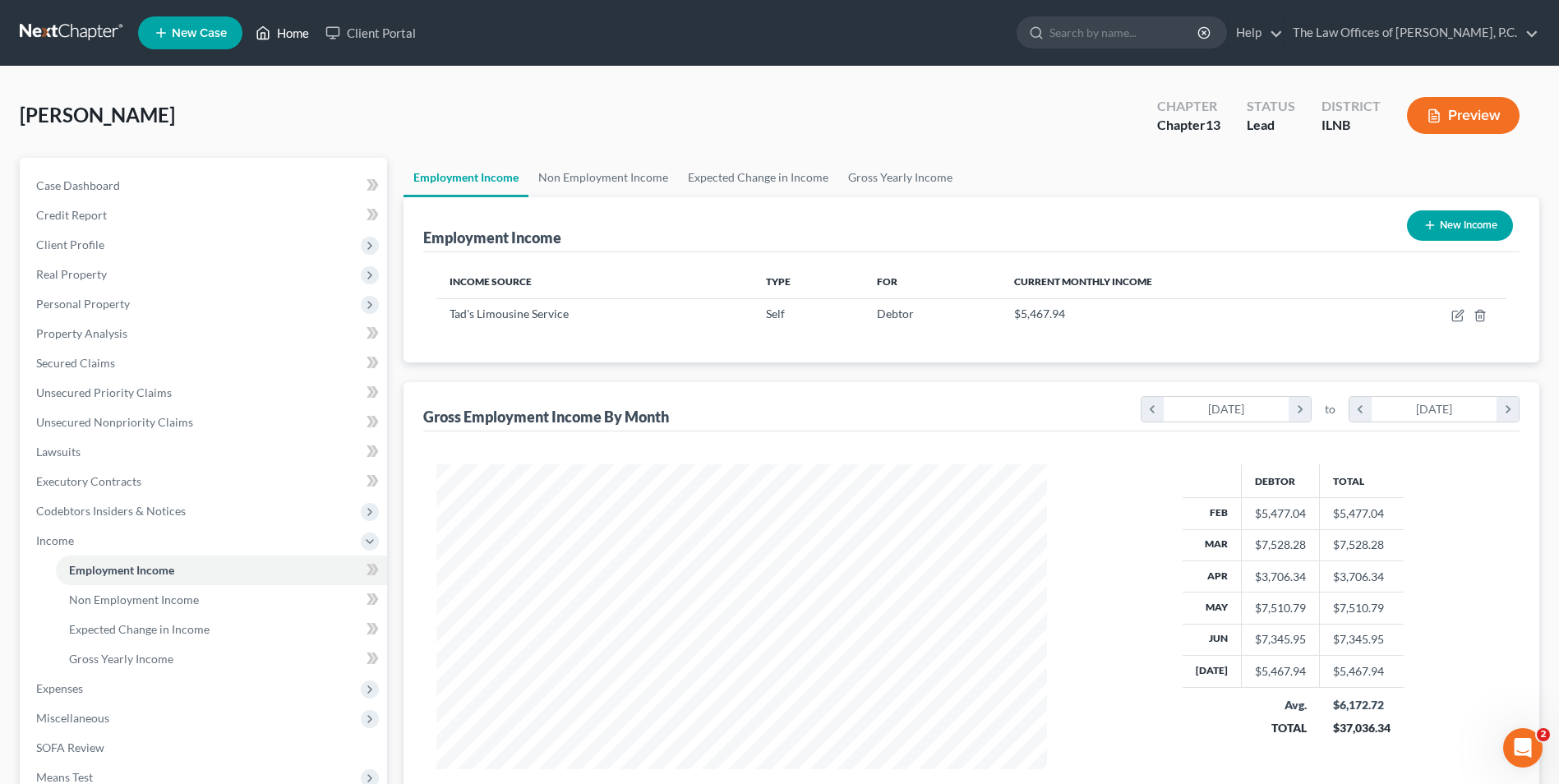
click at [281, 31] on link "Home" at bounding box center [282, 32] width 70 height 29
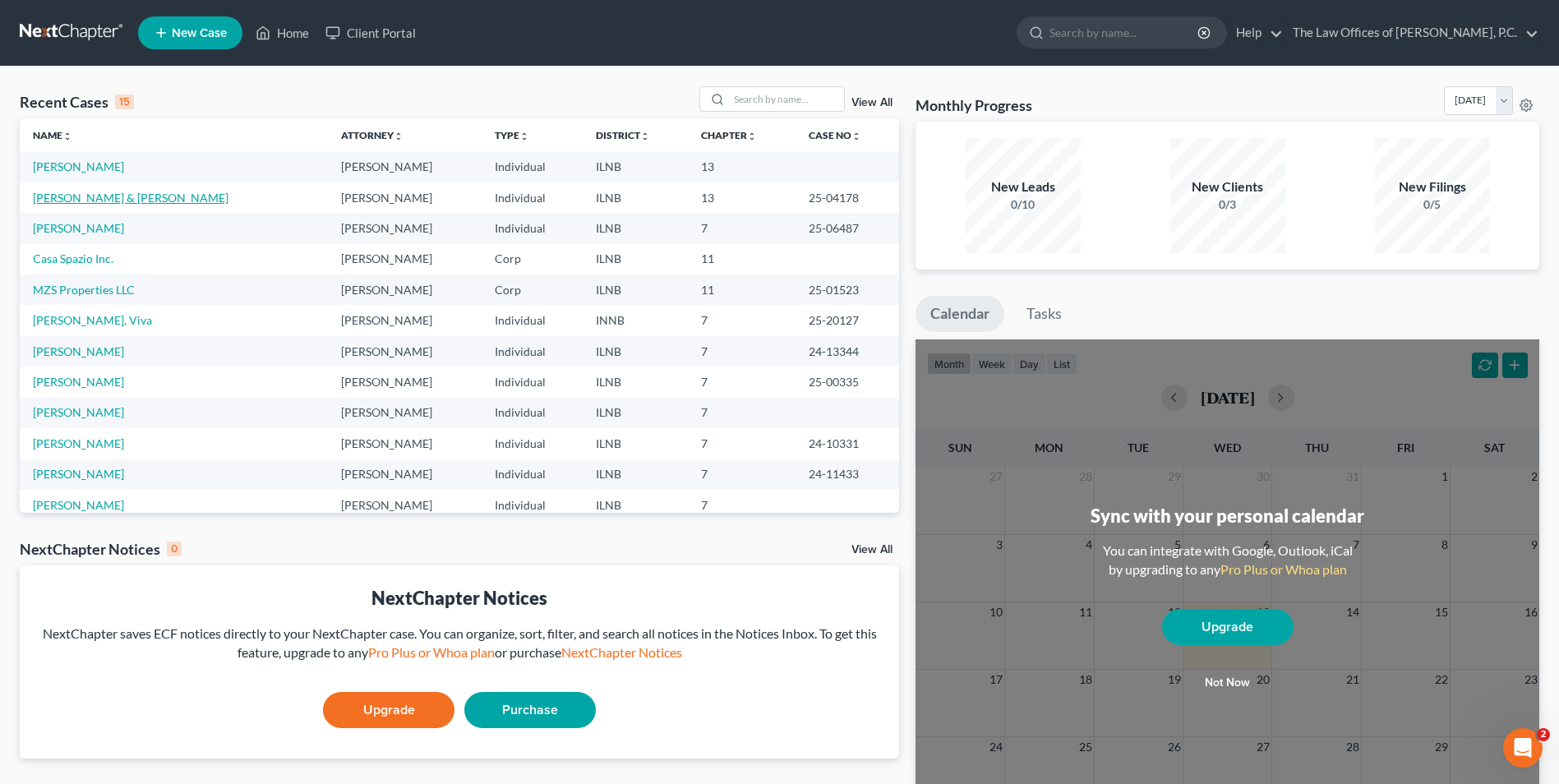
click at [78, 197] on link "Dillon, Paula & John" at bounding box center [130, 198] width 195 height 14
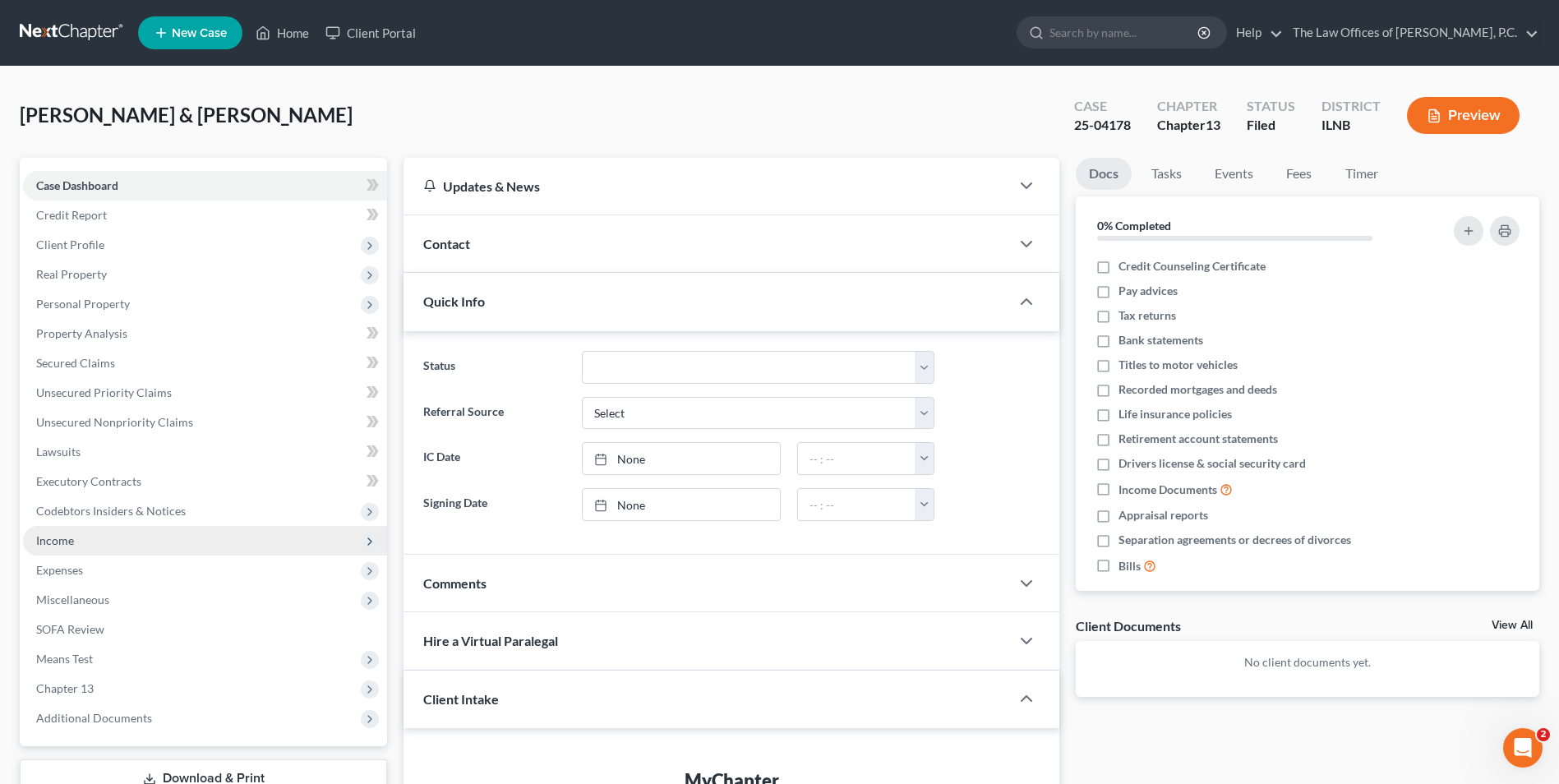
click at [103, 546] on span "Income" at bounding box center [204, 540] width 364 height 29
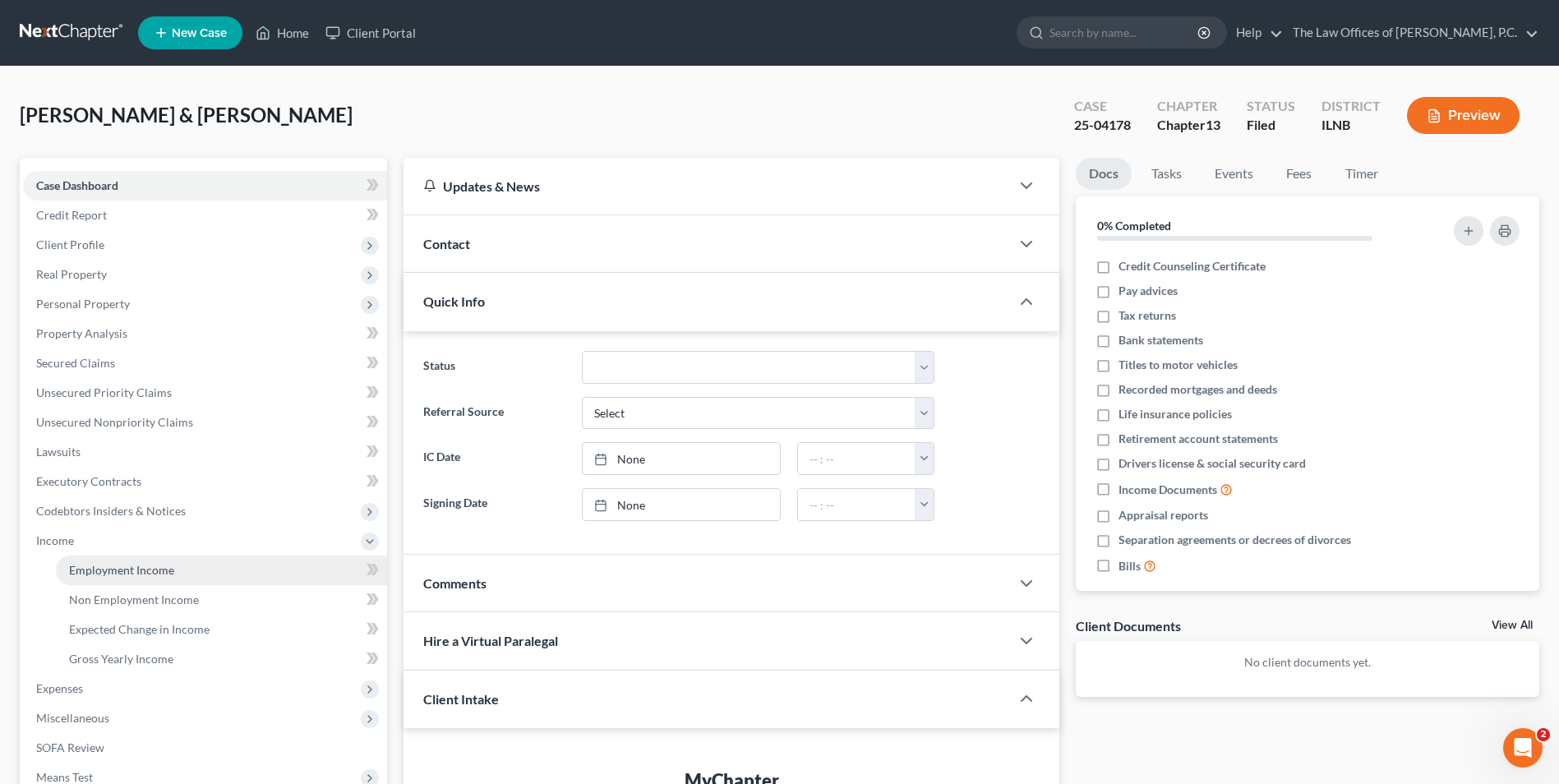
click at [119, 581] on link "Employment Income" at bounding box center [221, 569] width 331 height 29
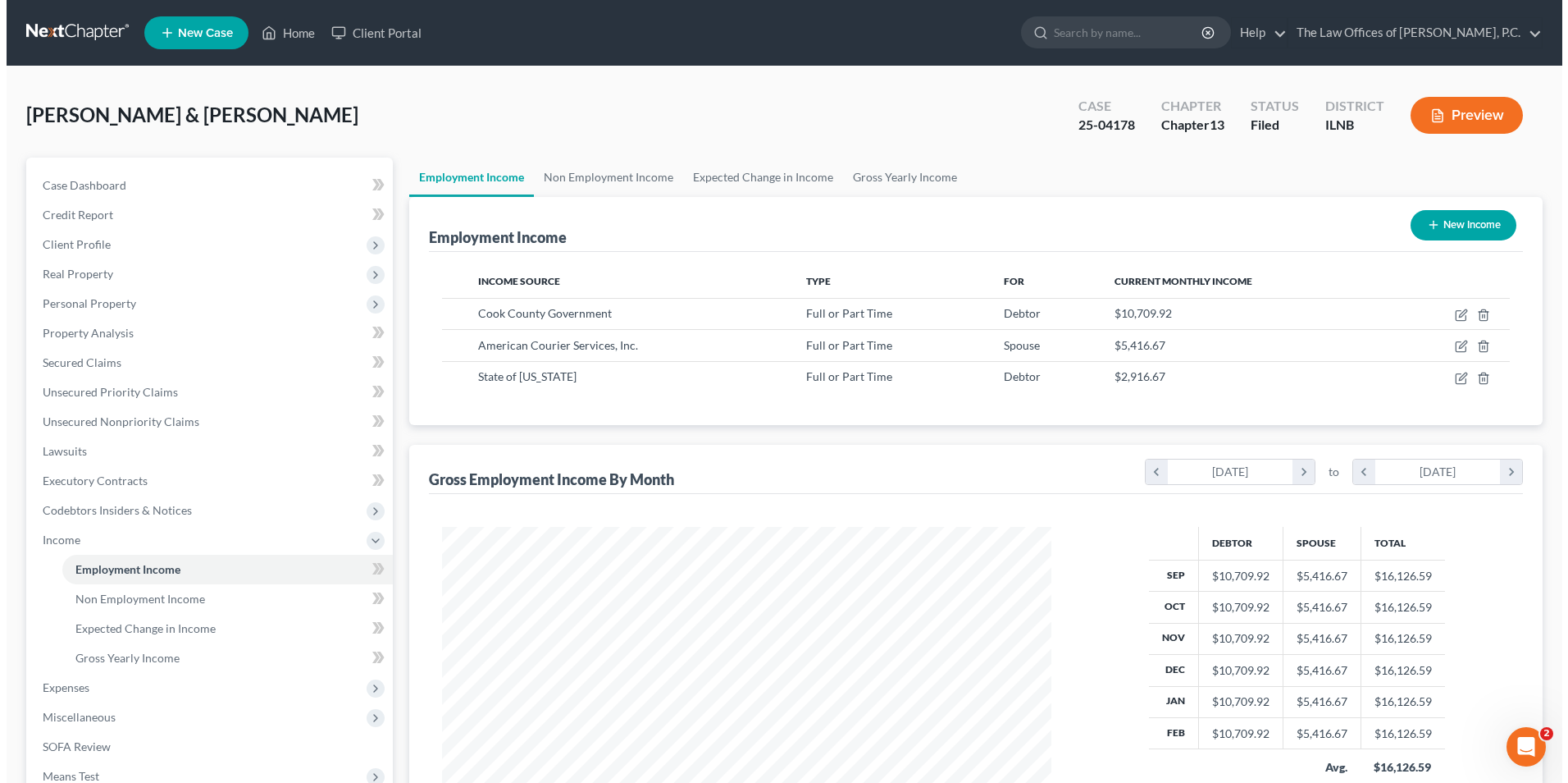
scroll to position [304, 642]
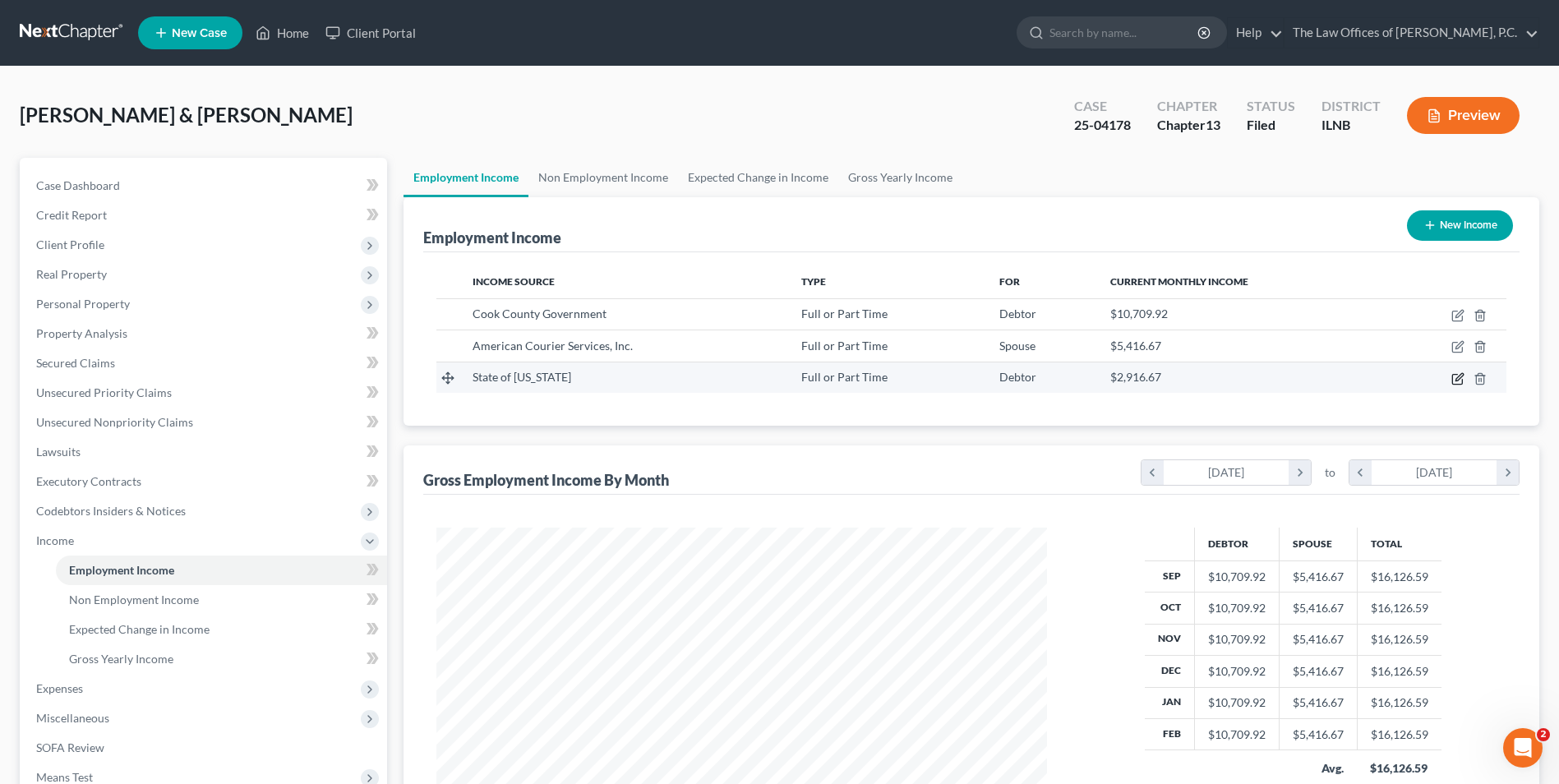
click at [1457, 377] on icon "button" at bounding box center [1458, 379] width 13 height 13
select select "0"
select select "14"
select select "0"
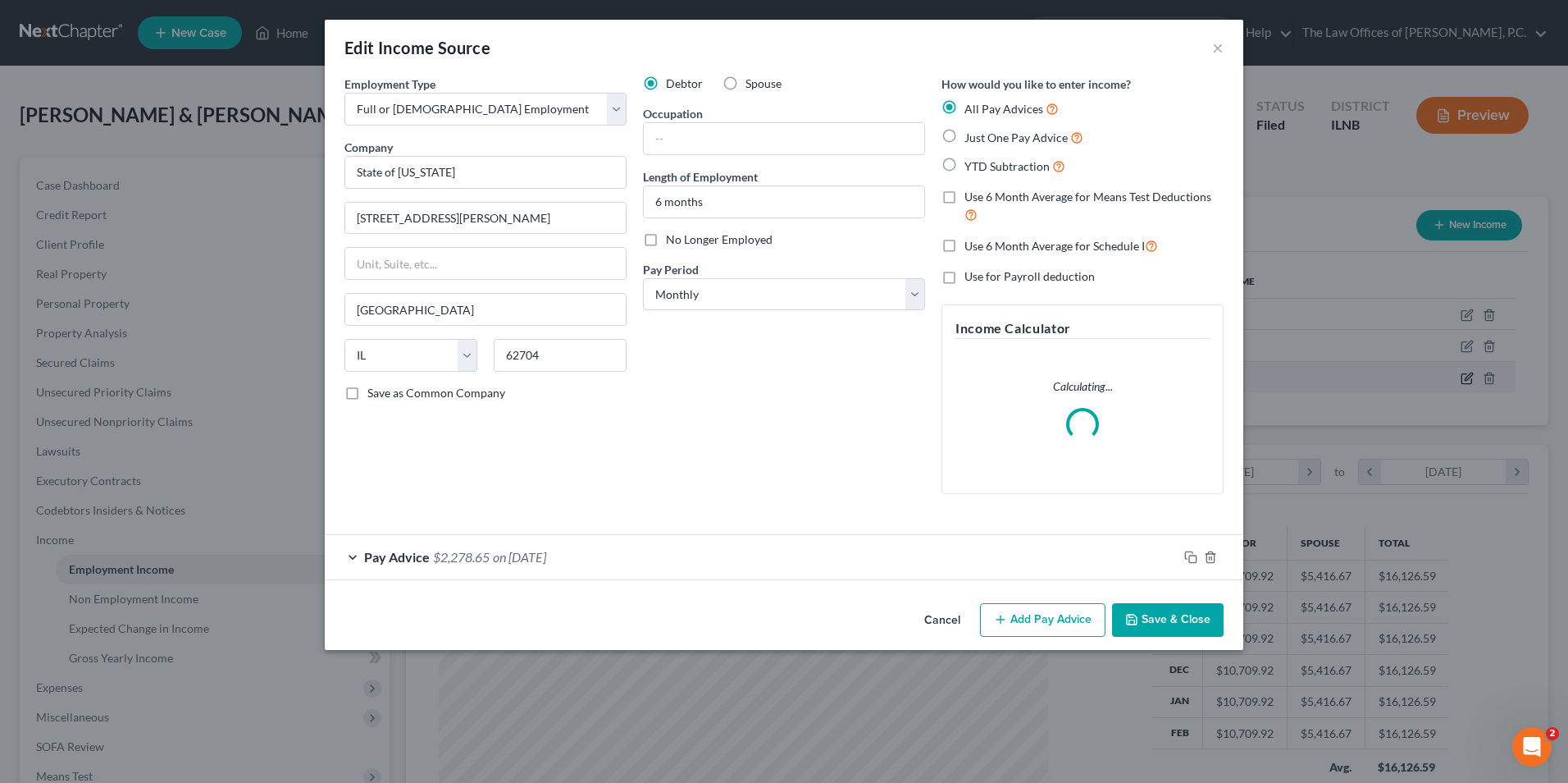
scroll to position [307, 648]
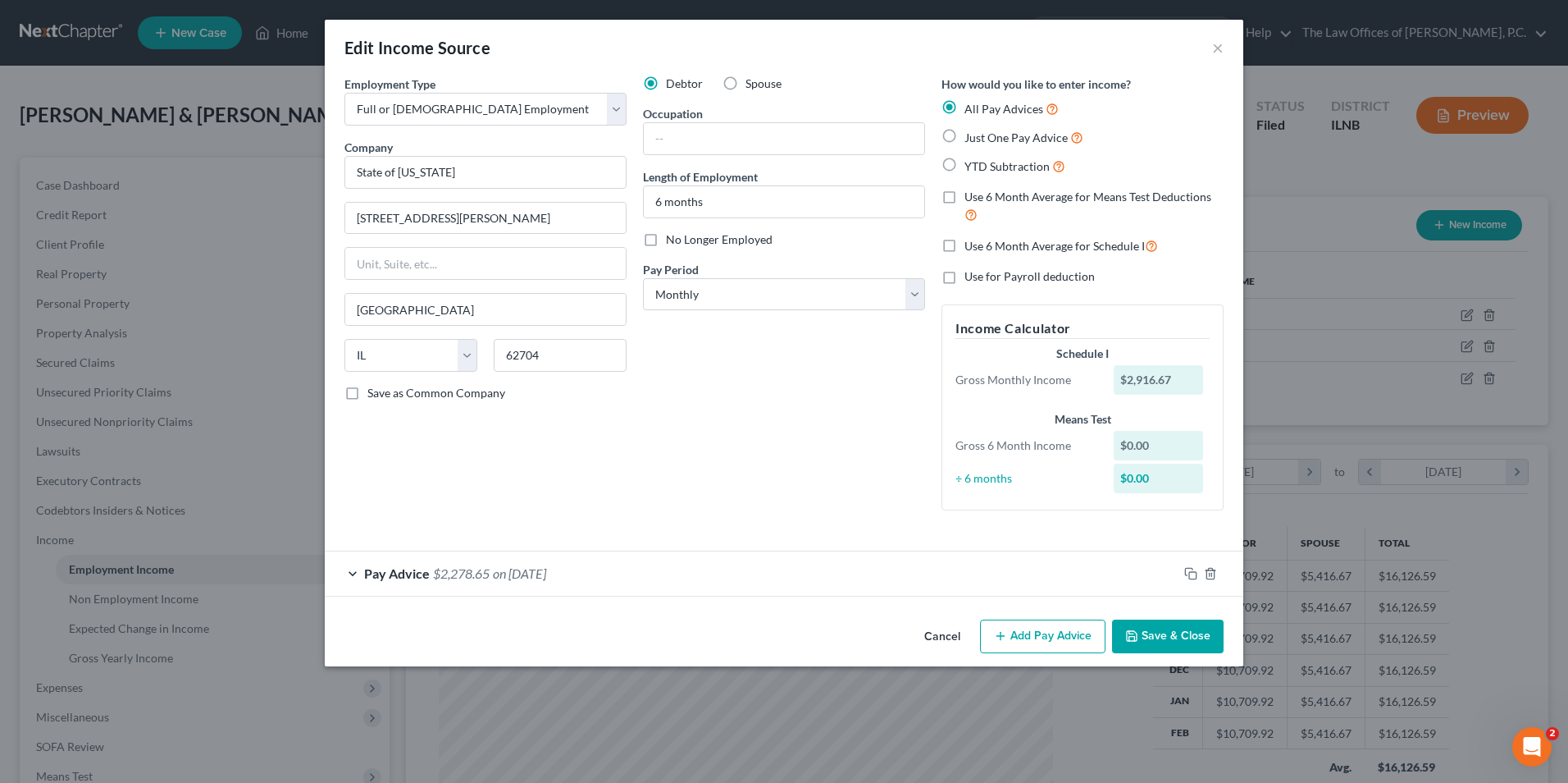
click at [353, 557] on div "Pay Advice $2,278.65 on 08/11/2025" at bounding box center [752, 573] width 853 height 44
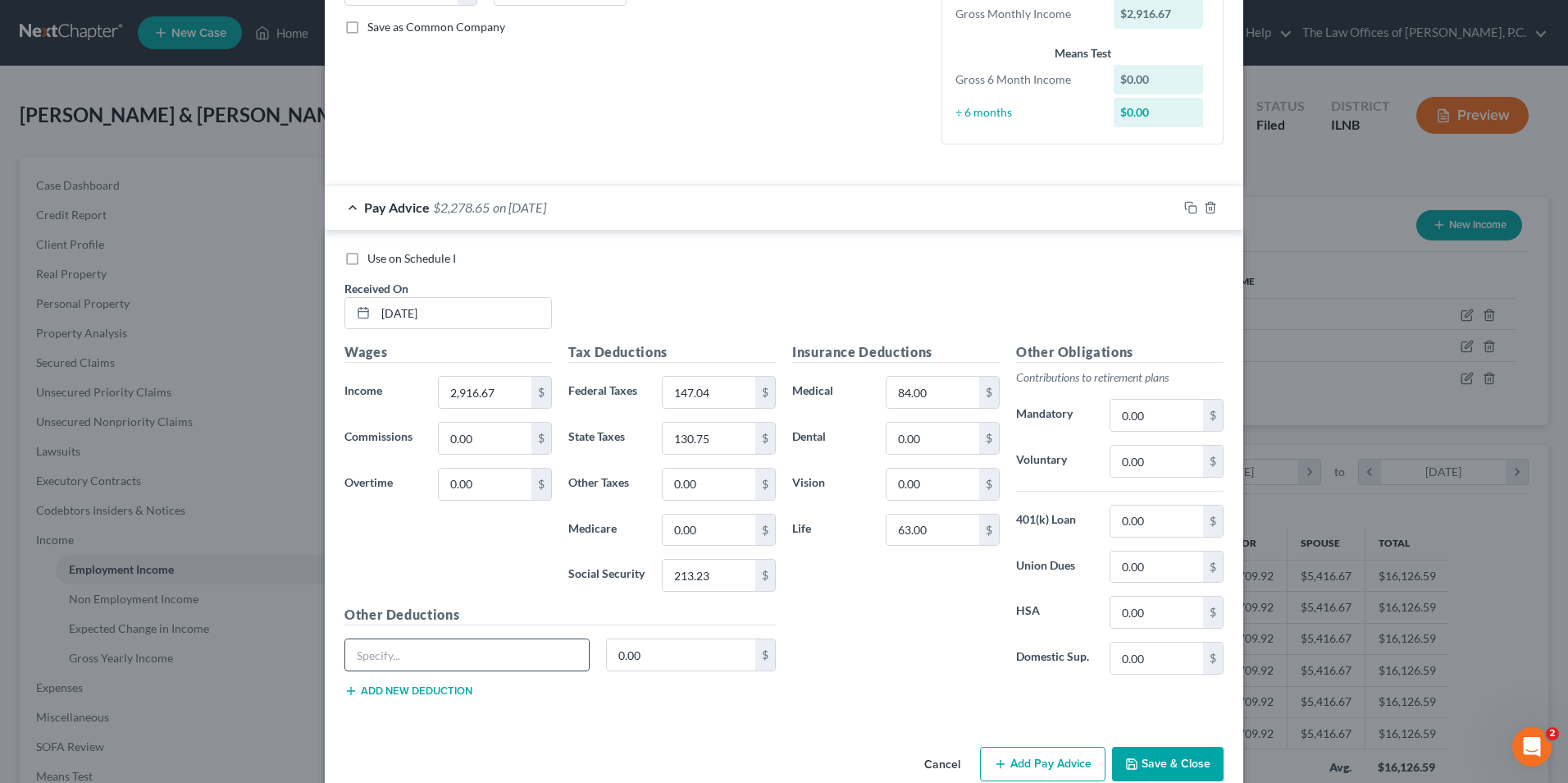
scroll to position [397, 0]
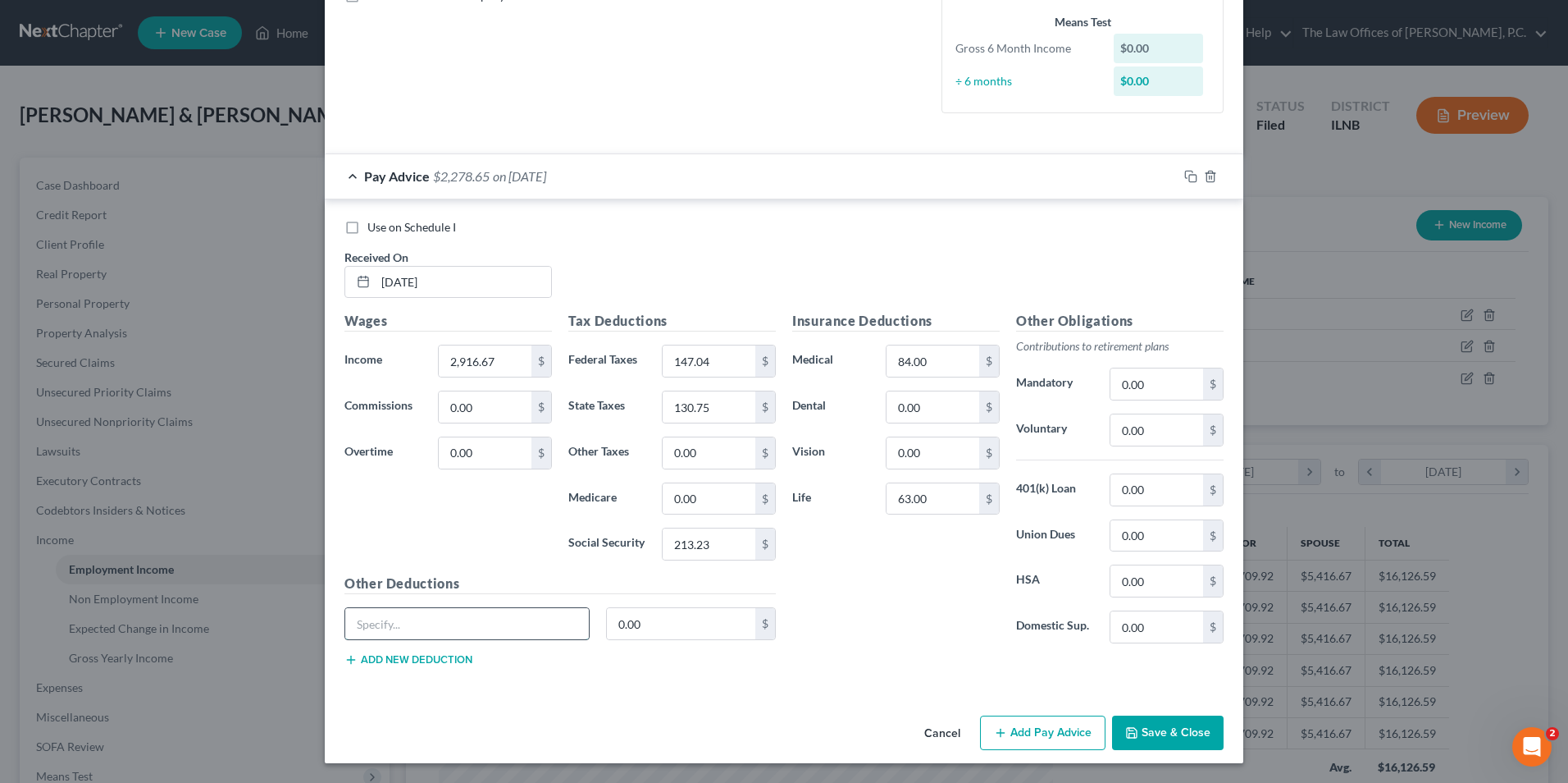
click at [370, 623] on input "text" at bounding box center [467, 623] width 244 height 31
type input "Deferred Comp"
click at [658, 618] on input "0.00" at bounding box center [682, 623] width 149 height 31
type input "87.50"
type input "8.00"
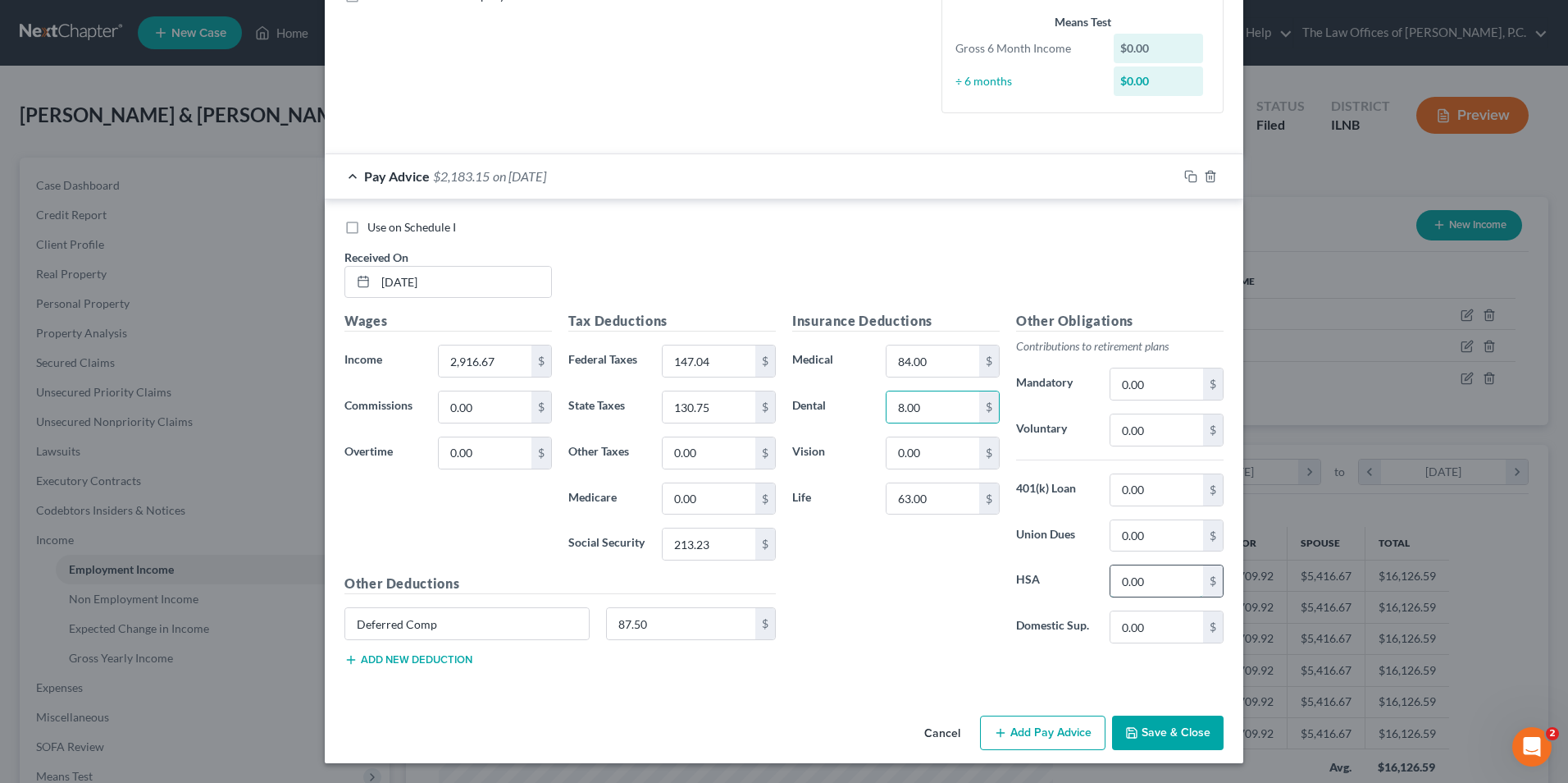
click at [1159, 588] on input "0.00" at bounding box center [1156, 581] width 92 height 31
type input "41.66"
click at [1024, 727] on button "Add Pay Advice" at bounding box center [1042, 733] width 125 height 34
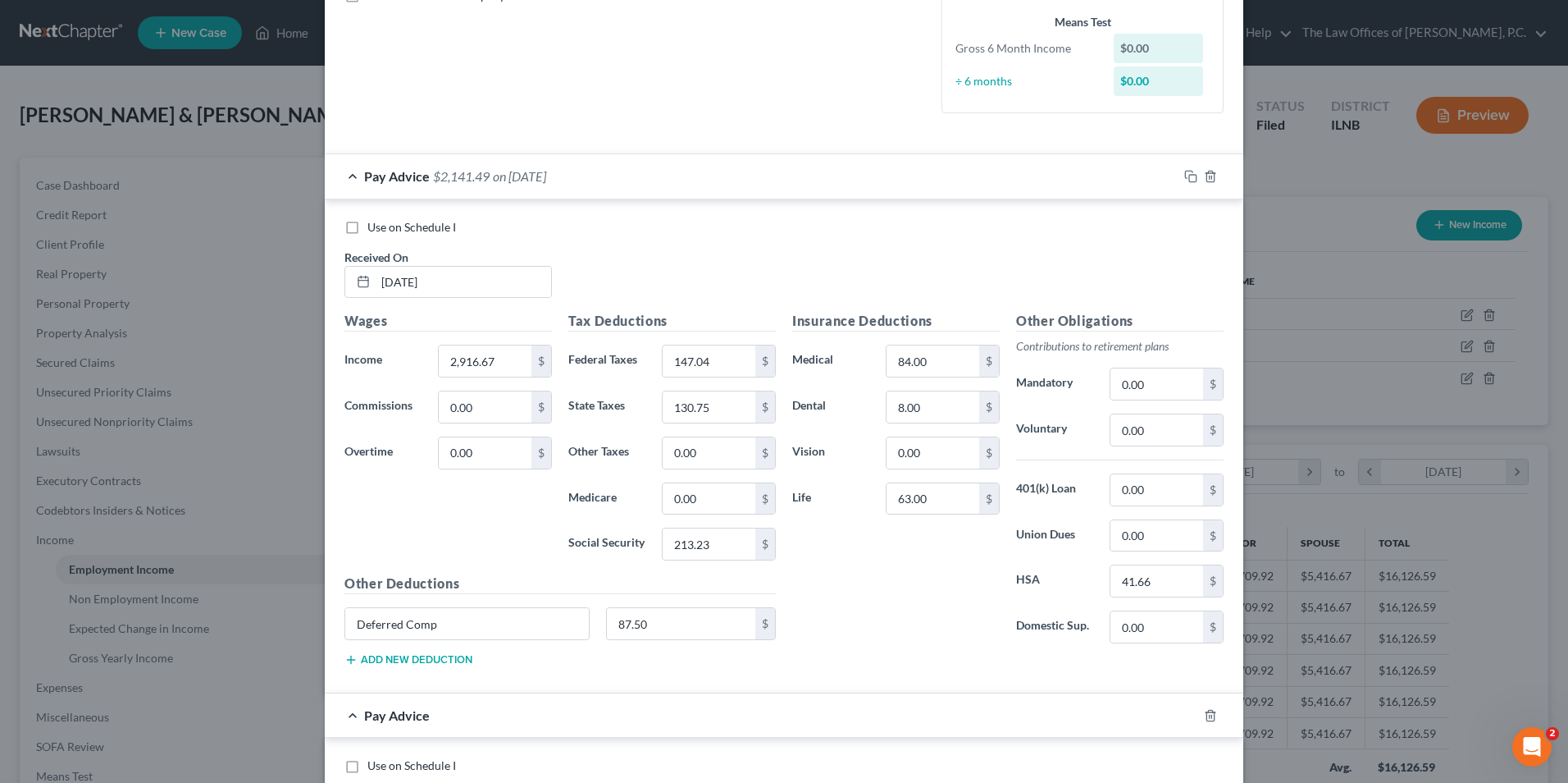
click at [368, 227] on label "Use on Schedule I" at bounding box center [412, 228] width 88 height 17
click at [374, 227] on input "Use on Schedule I" at bounding box center [379, 224] width 11 height 11
checkbox input "true"
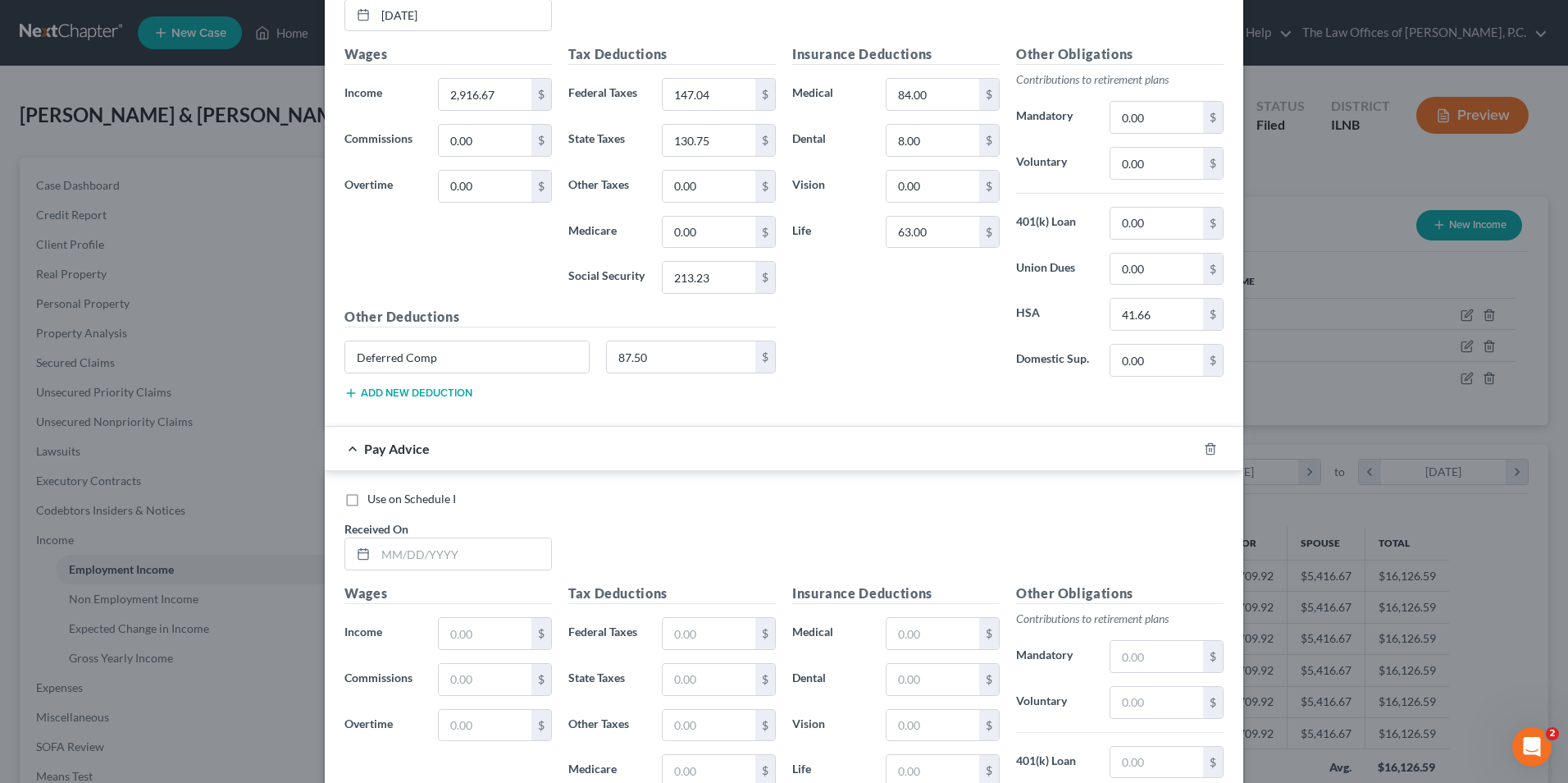
scroll to position [807, 0]
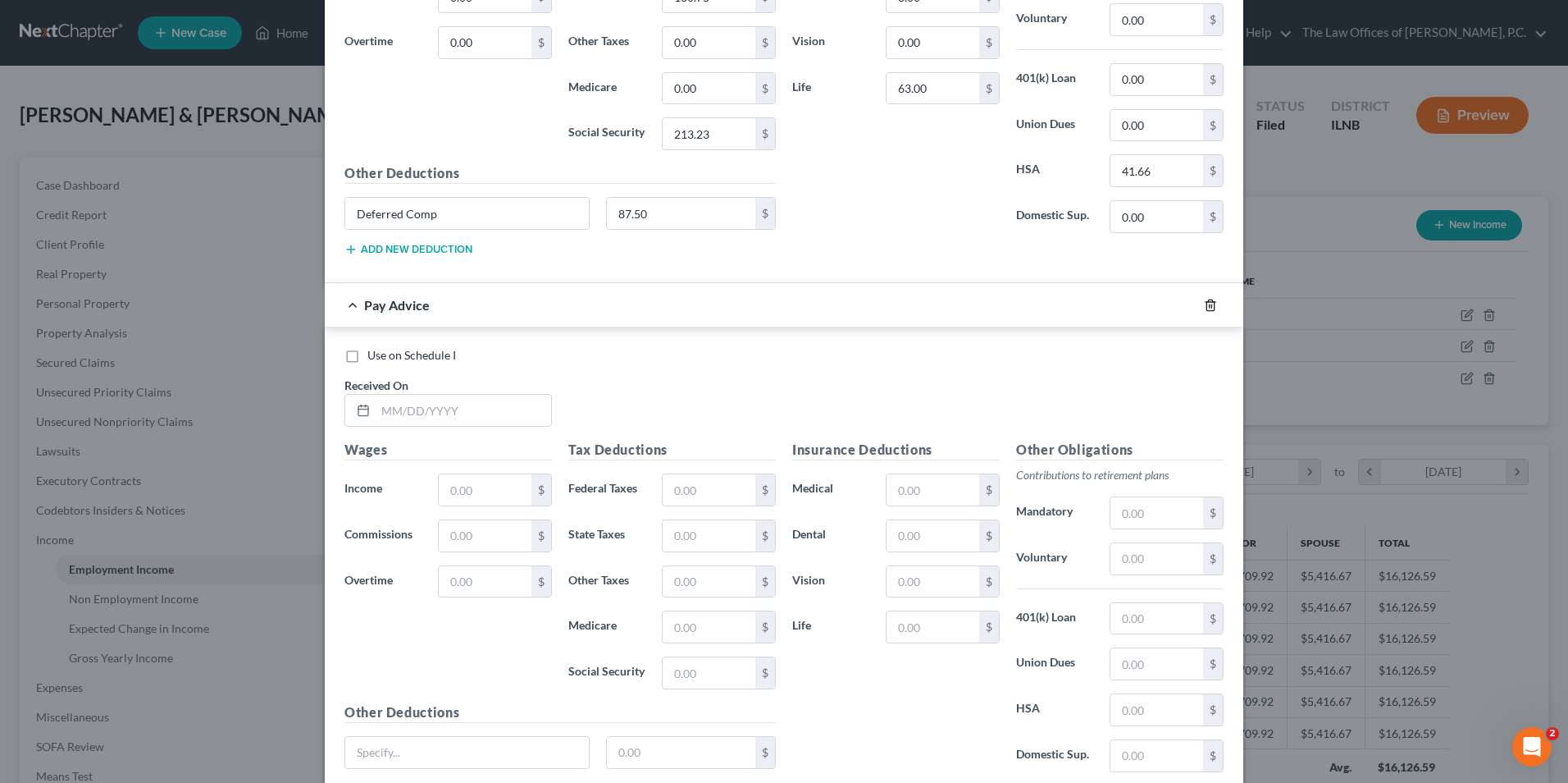
click at [1205, 303] on icon "button" at bounding box center [1211, 306] width 13 height 13
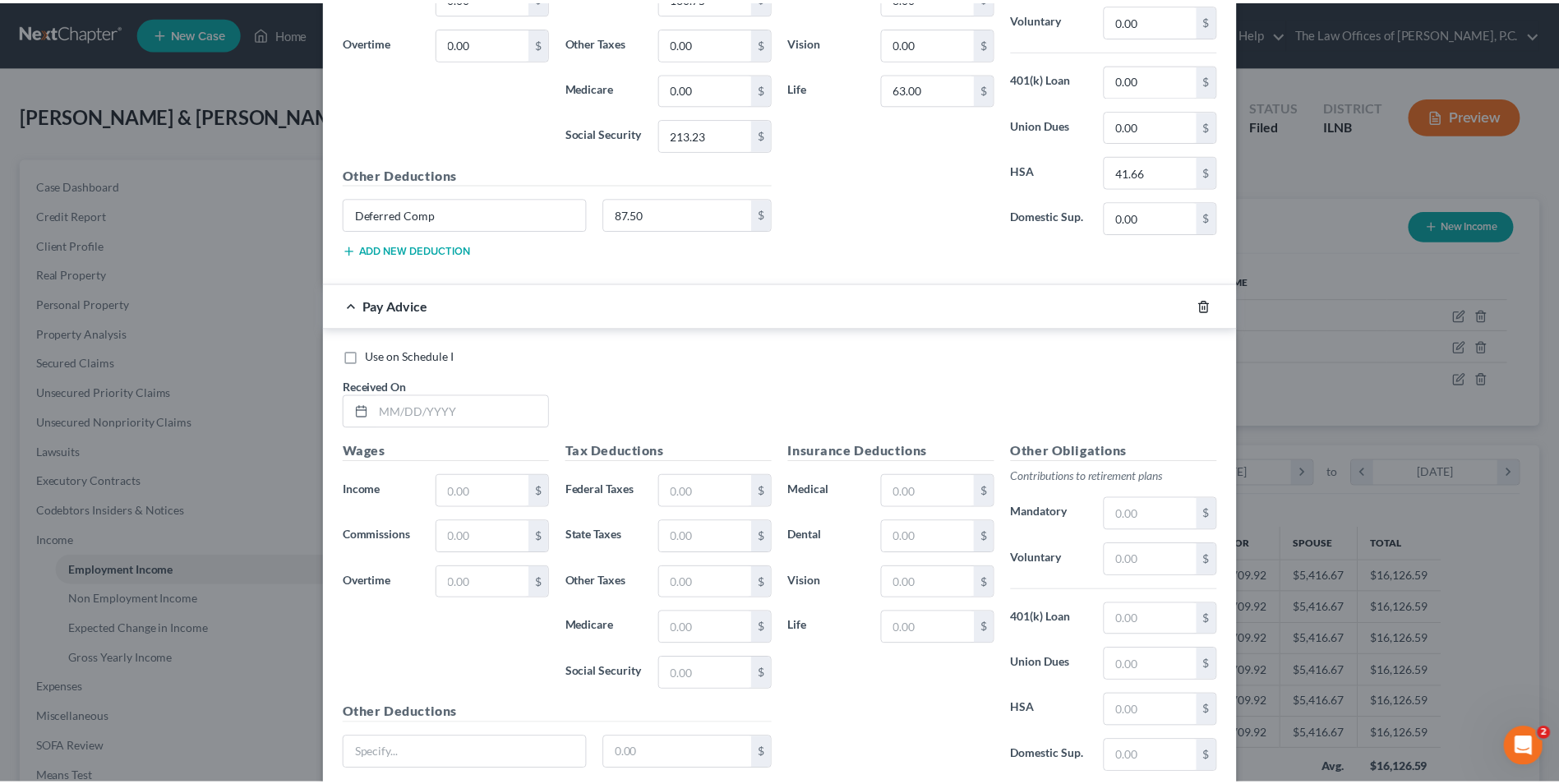
scroll to position [398, 0]
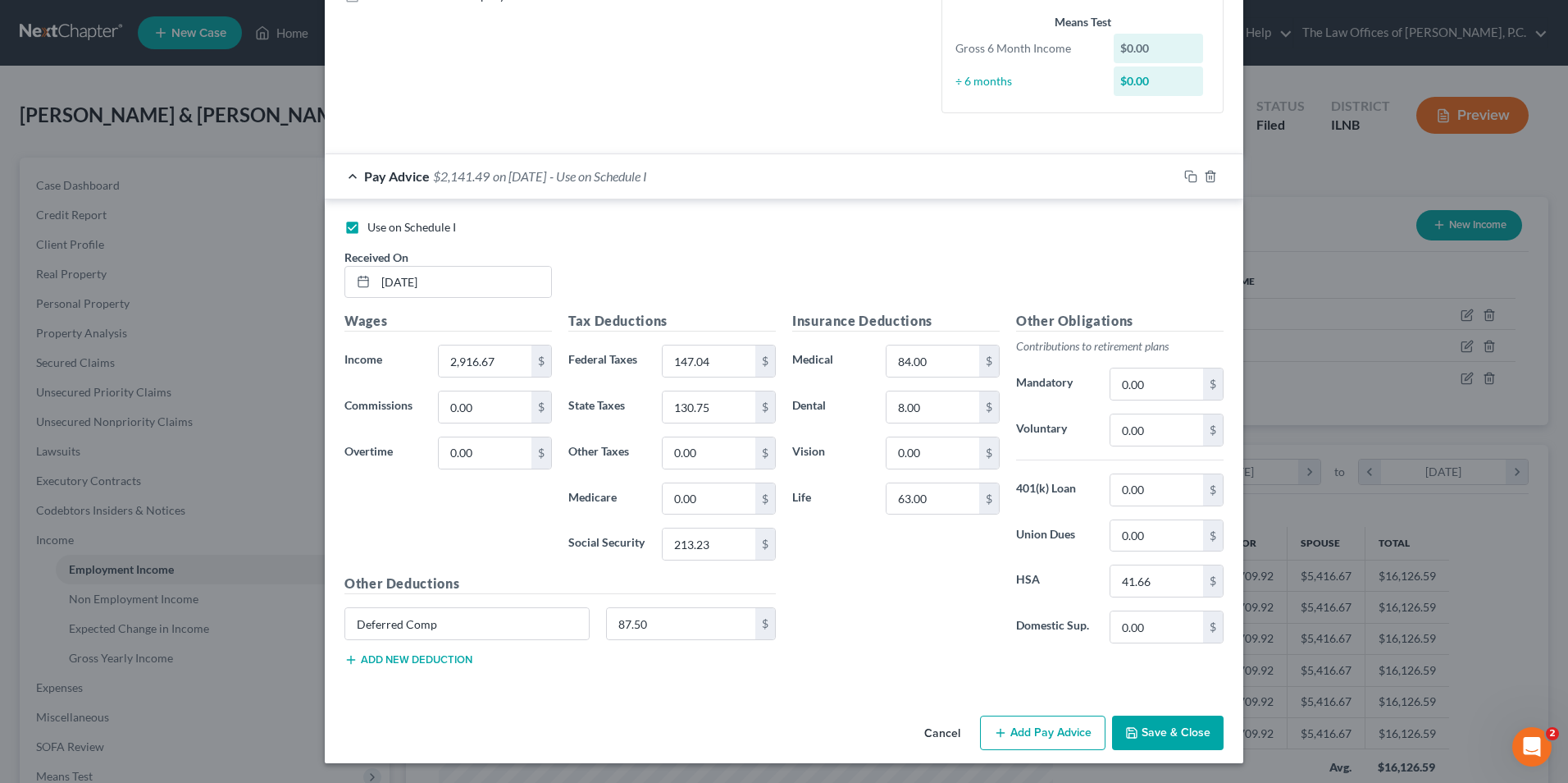
click at [1149, 733] on button "Save & Close" at bounding box center [1167, 733] width 112 height 34
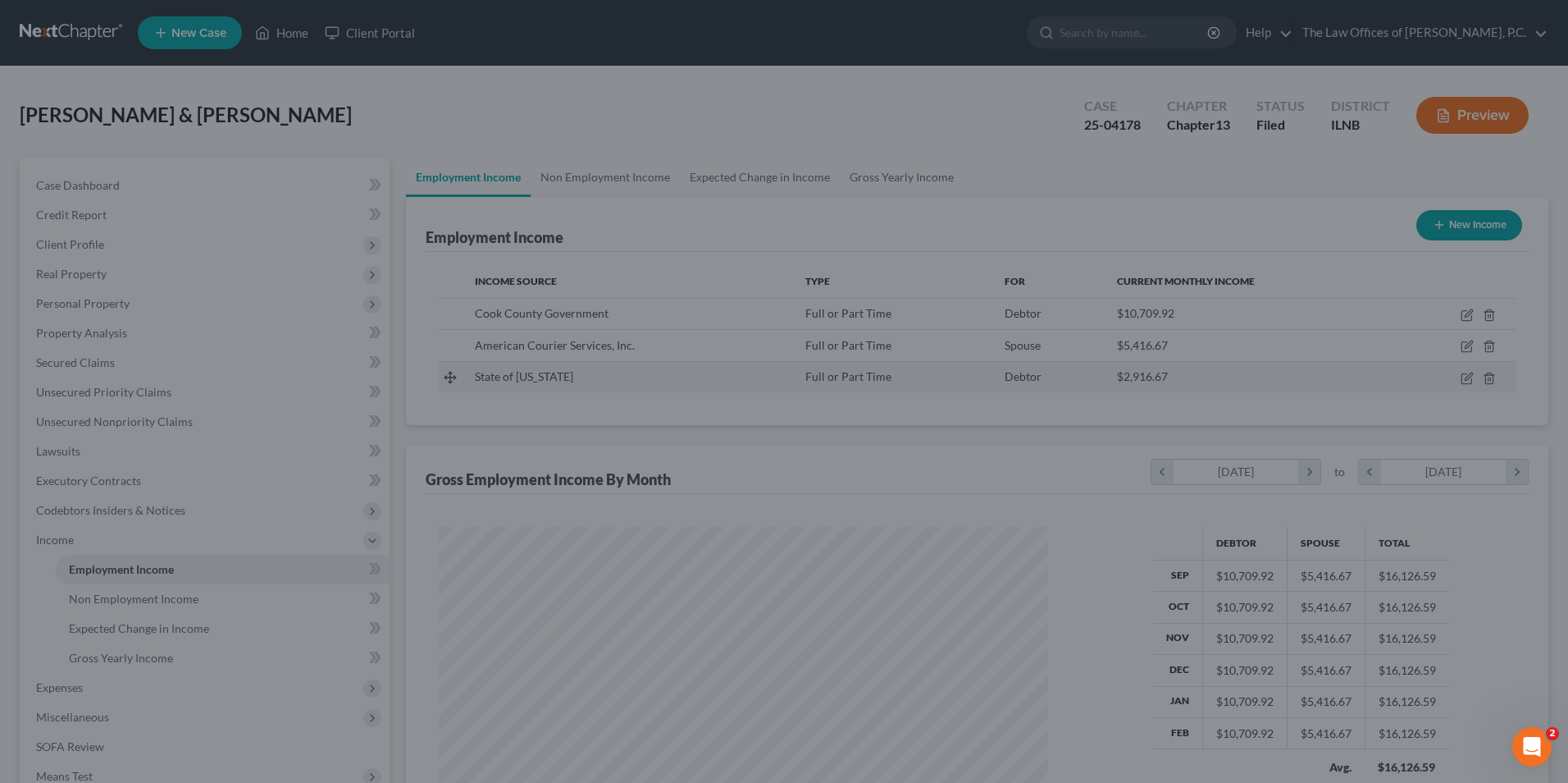
scroll to position [820207, 819596]
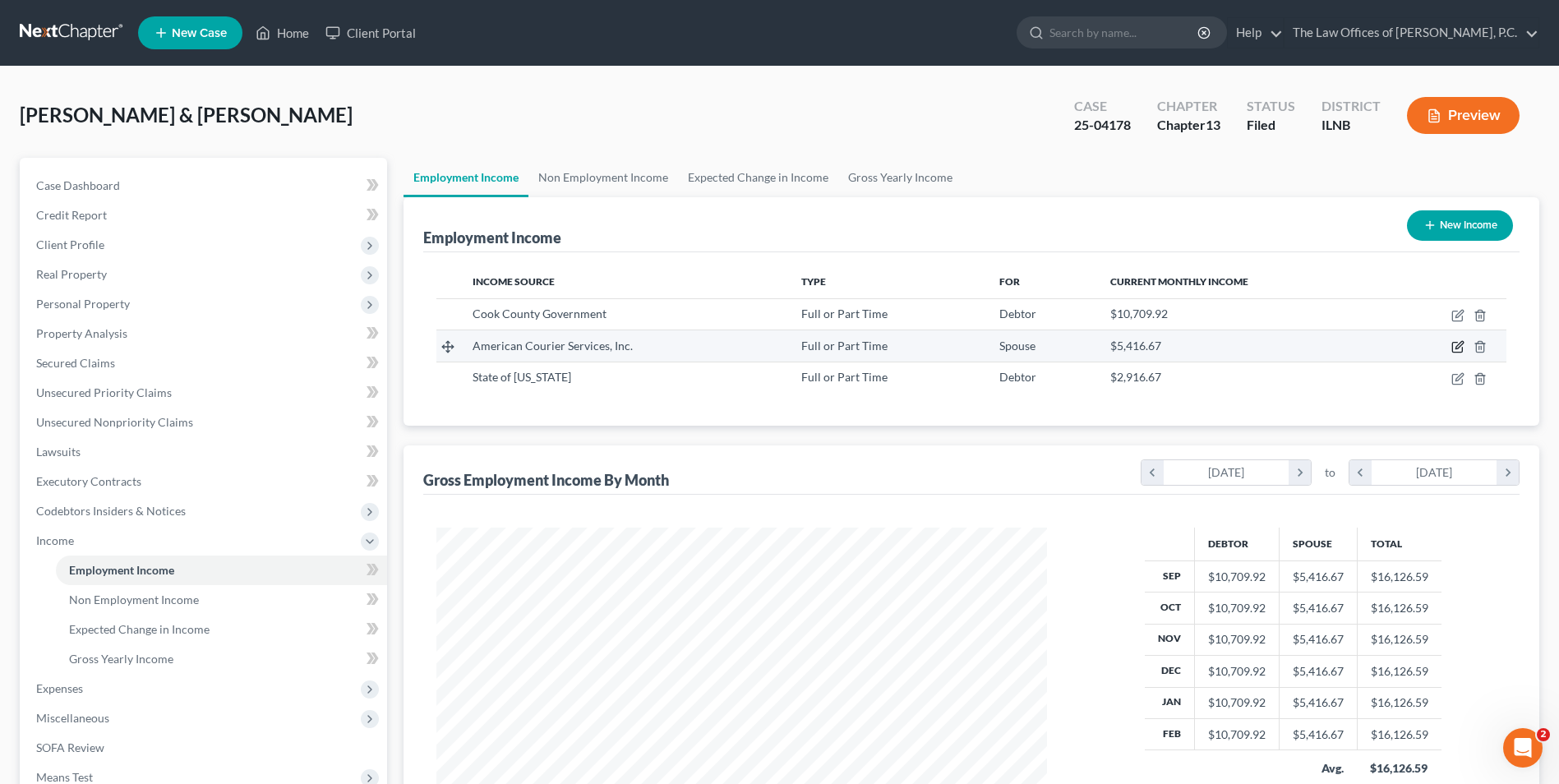
click at [1455, 343] on icon "button" at bounding box center [1458, 347] width 13 height 13
select select "0"
select select "14"
select select "2"
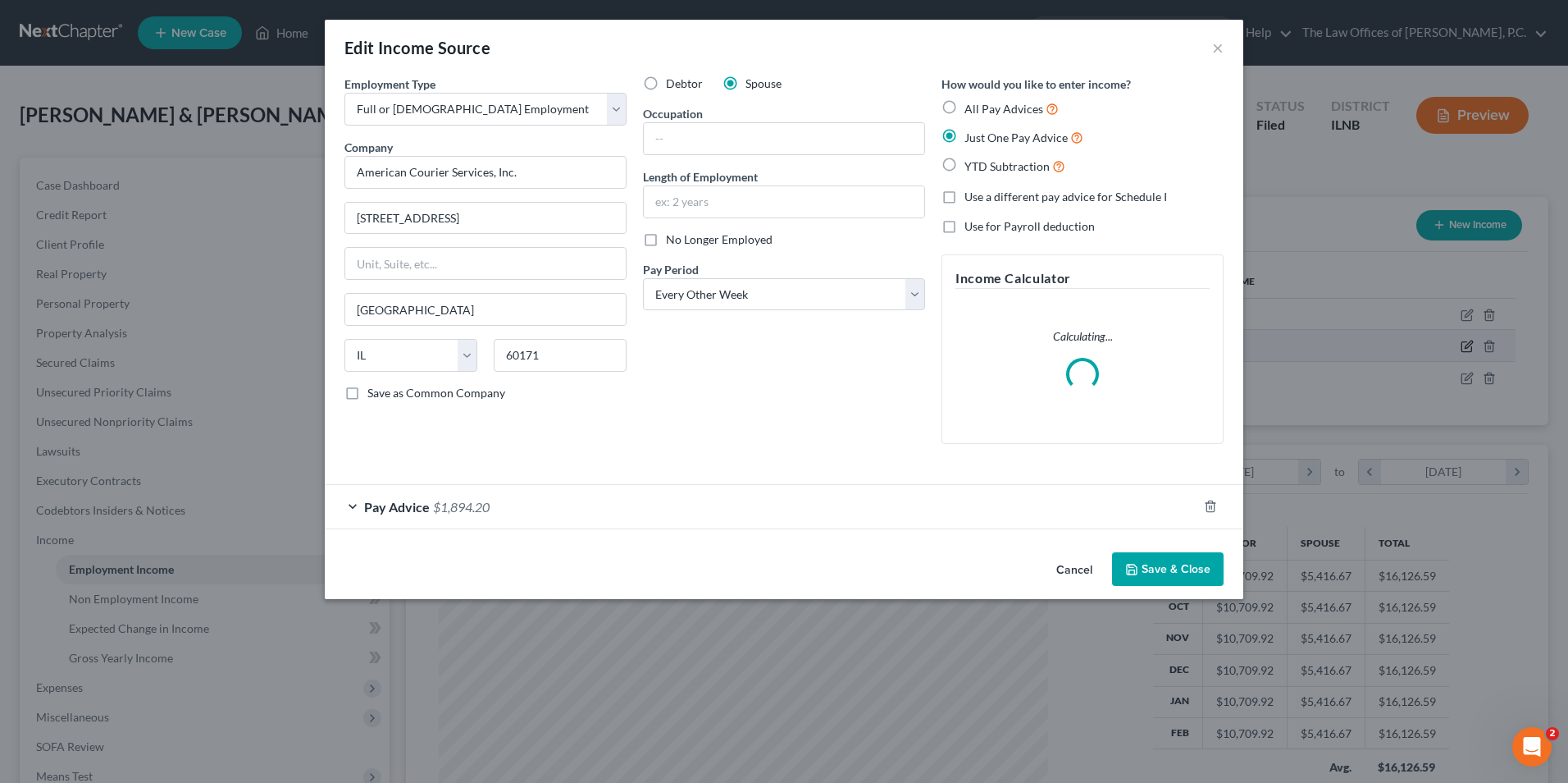
scroll to position [307, 648]
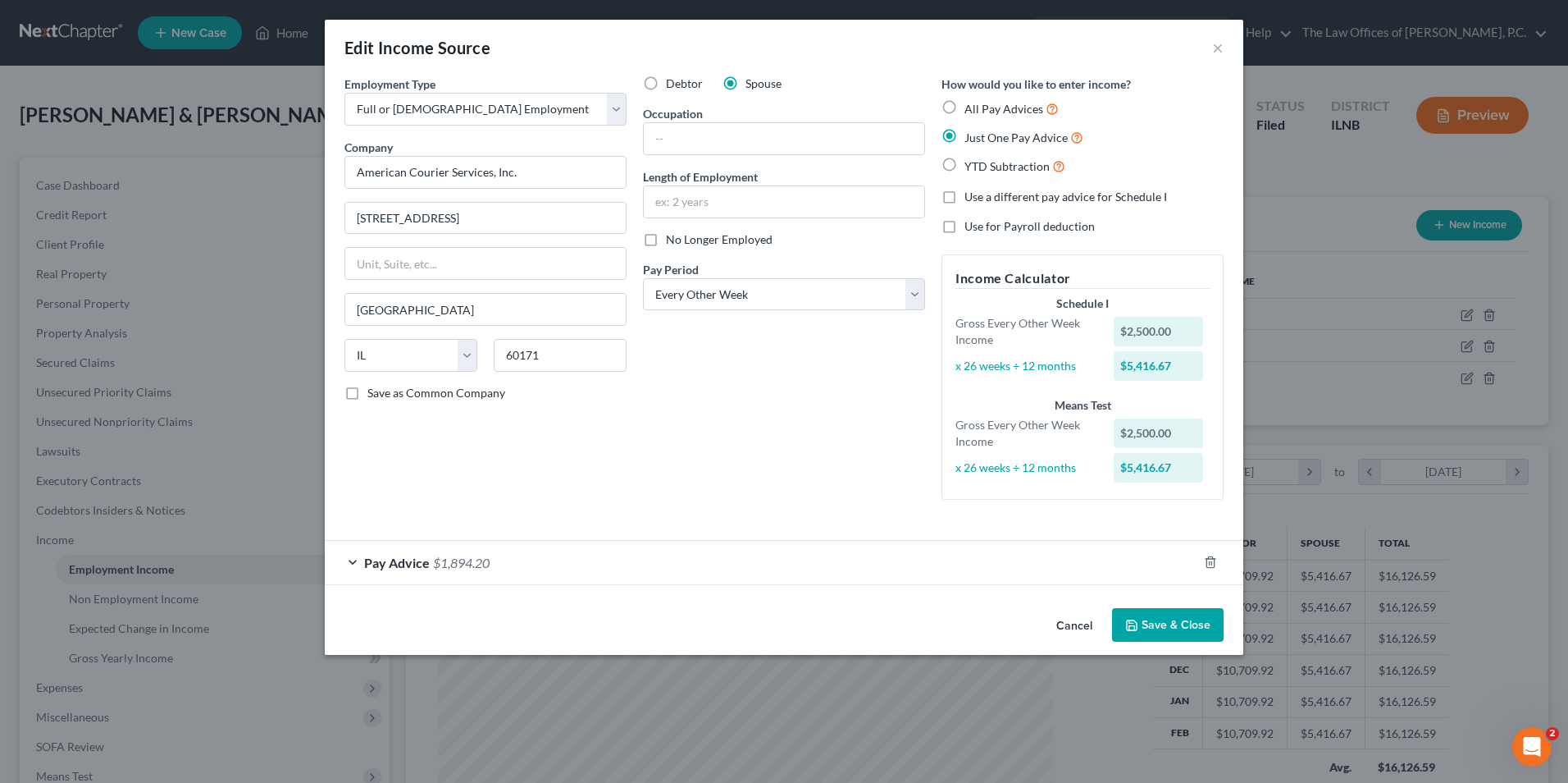
click at [359, 560] on div "Pay Advice $1,894.20" at bounding box center [761, 563] width 873 height 44
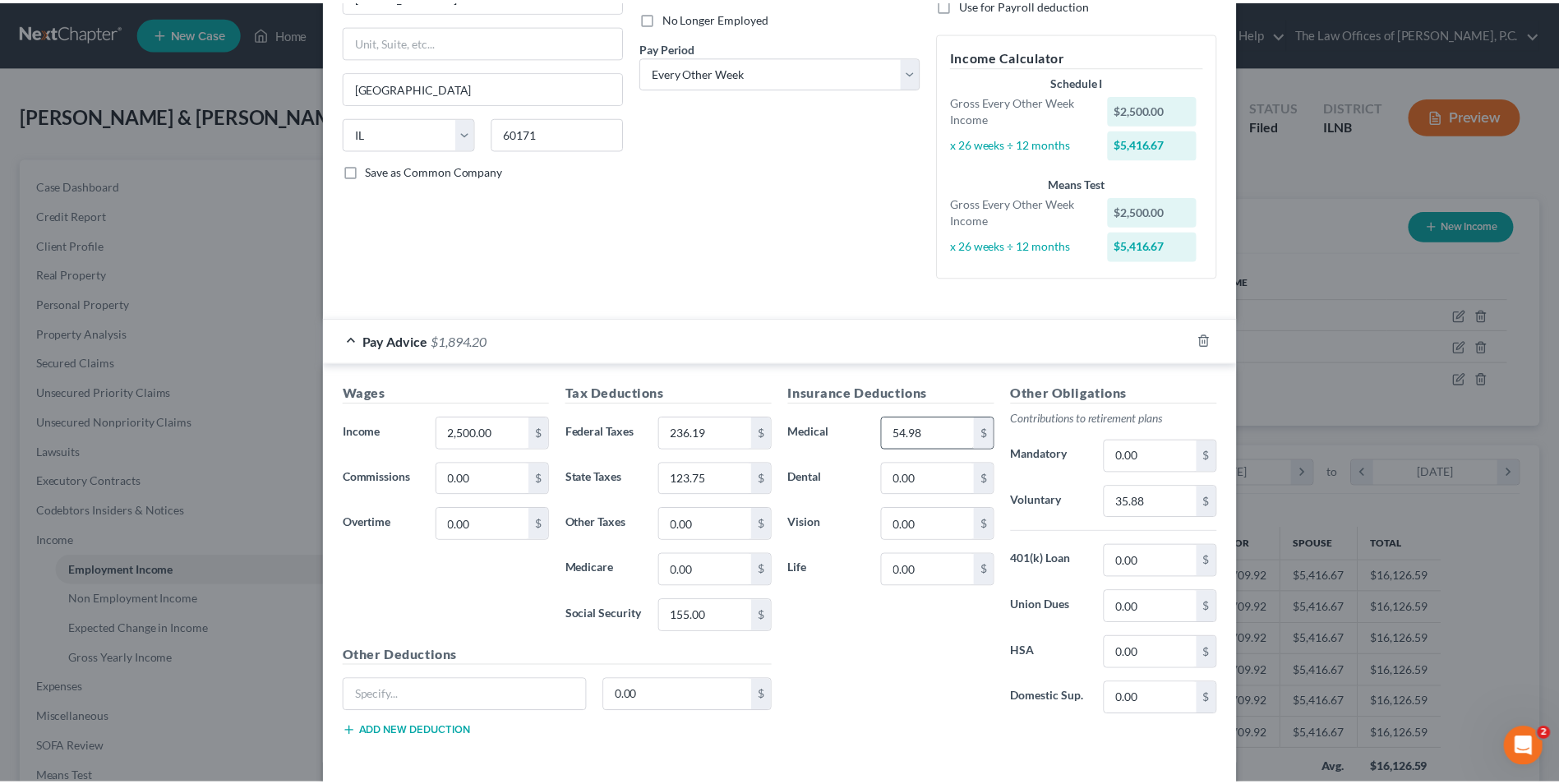
scroll to position [294, 0]
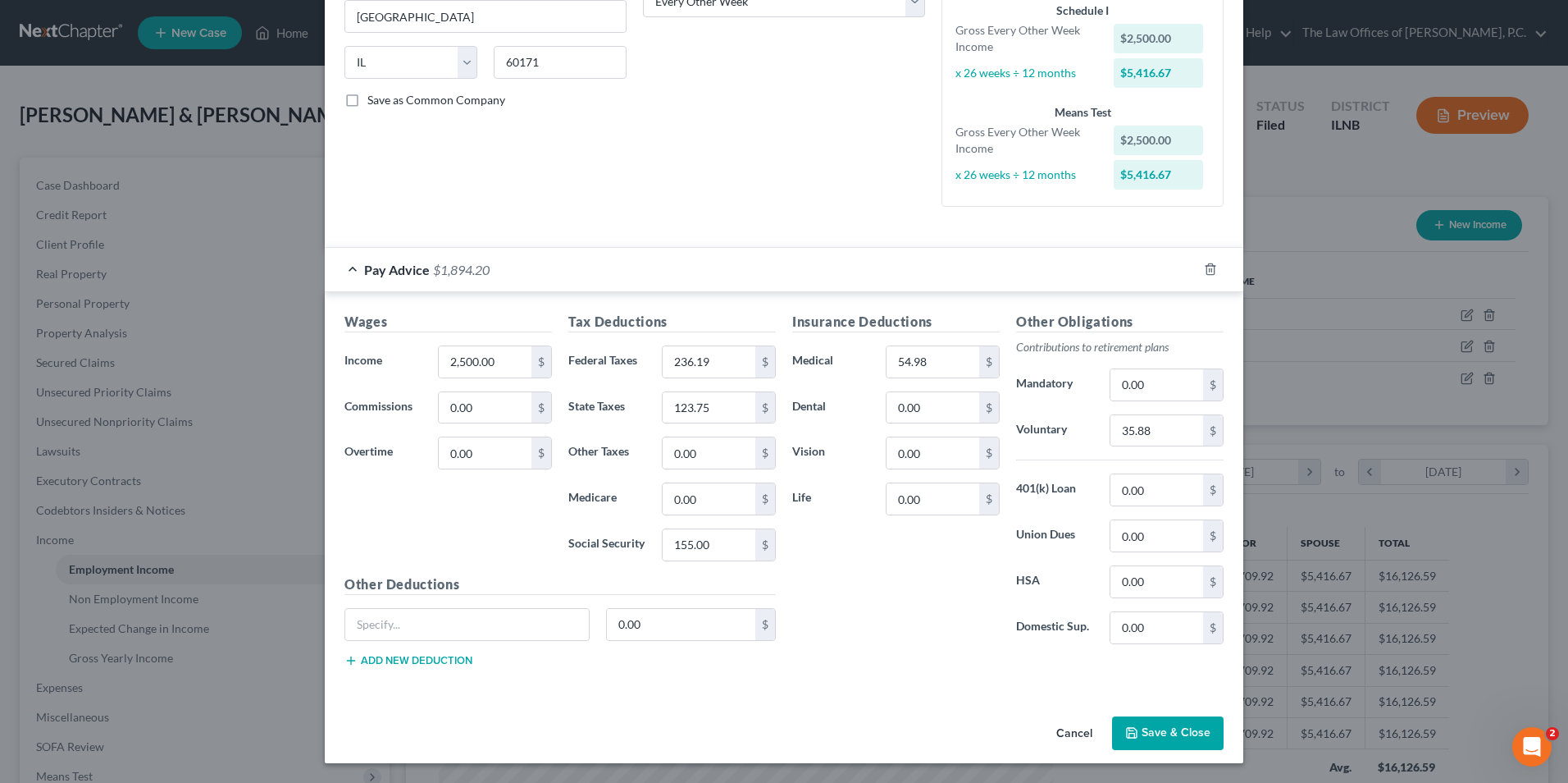
click at [1072, 733] on button "Cancel" at bounding box center [1074, 734] width 62 height 33
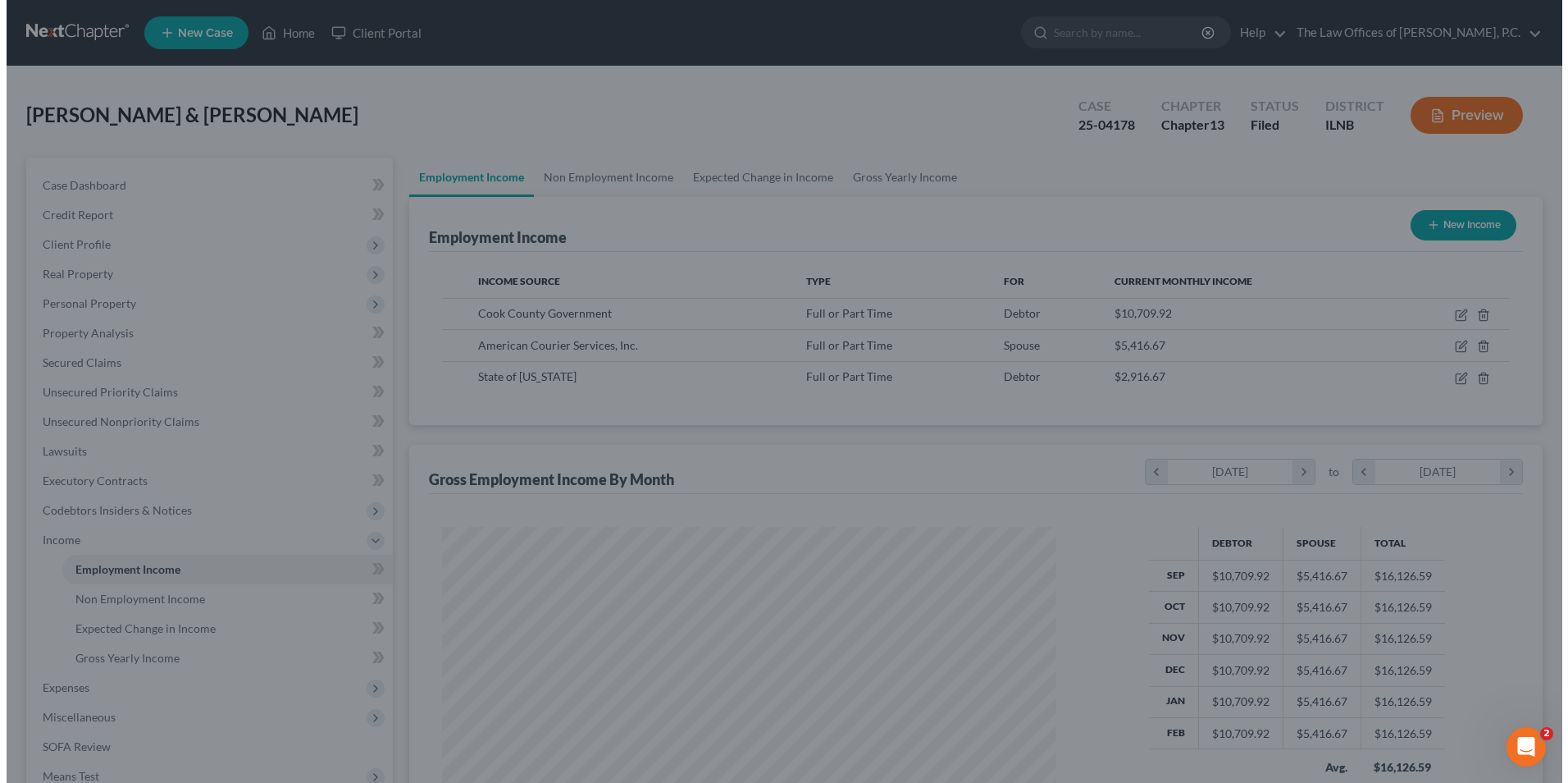
scroll to position [820207, 819596]
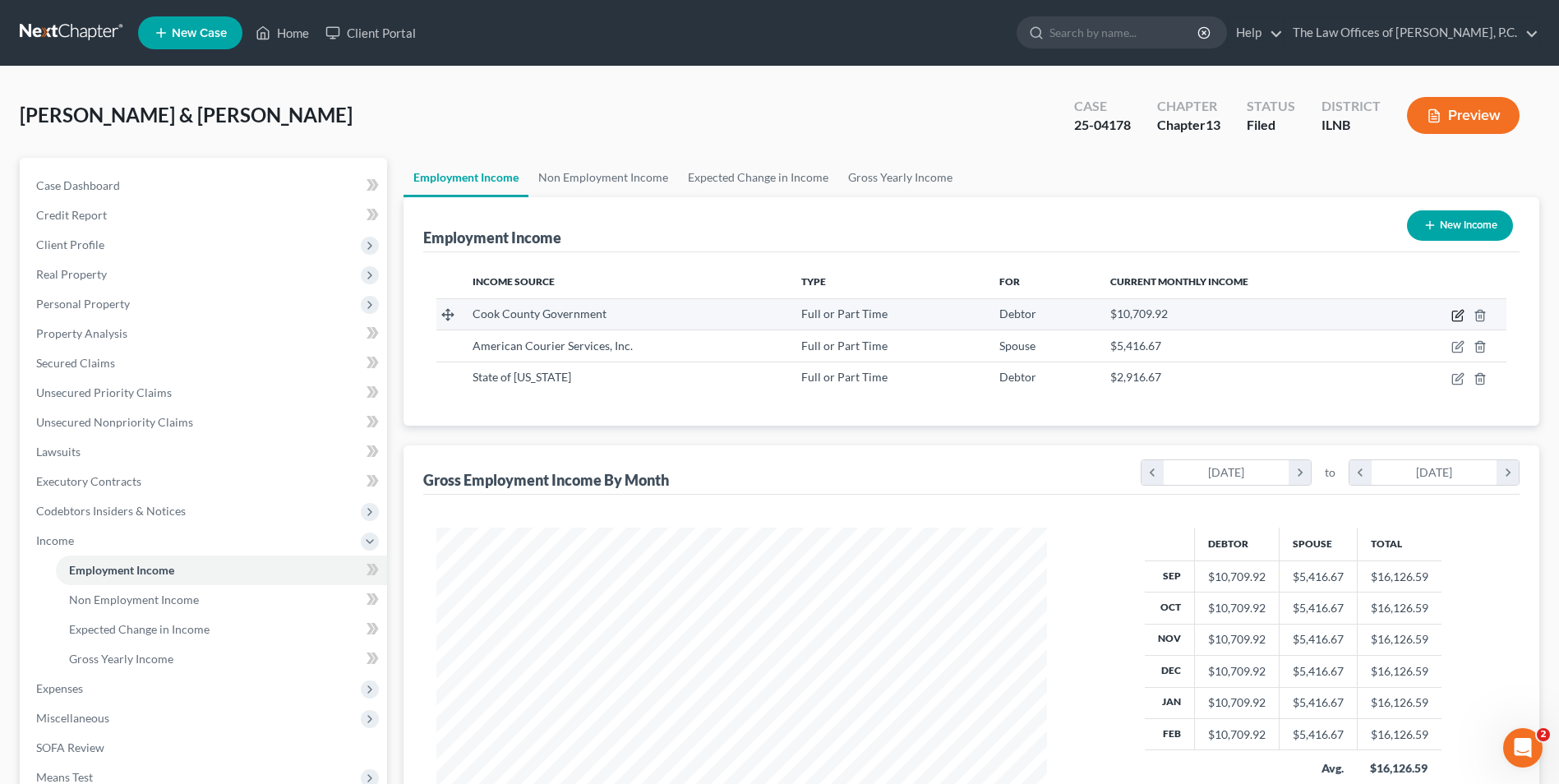
click at [1452, 315] on icon "button" at bounding box center [1457, 316] width 10 height 10
select select "0"
select select "14"
select select "2"
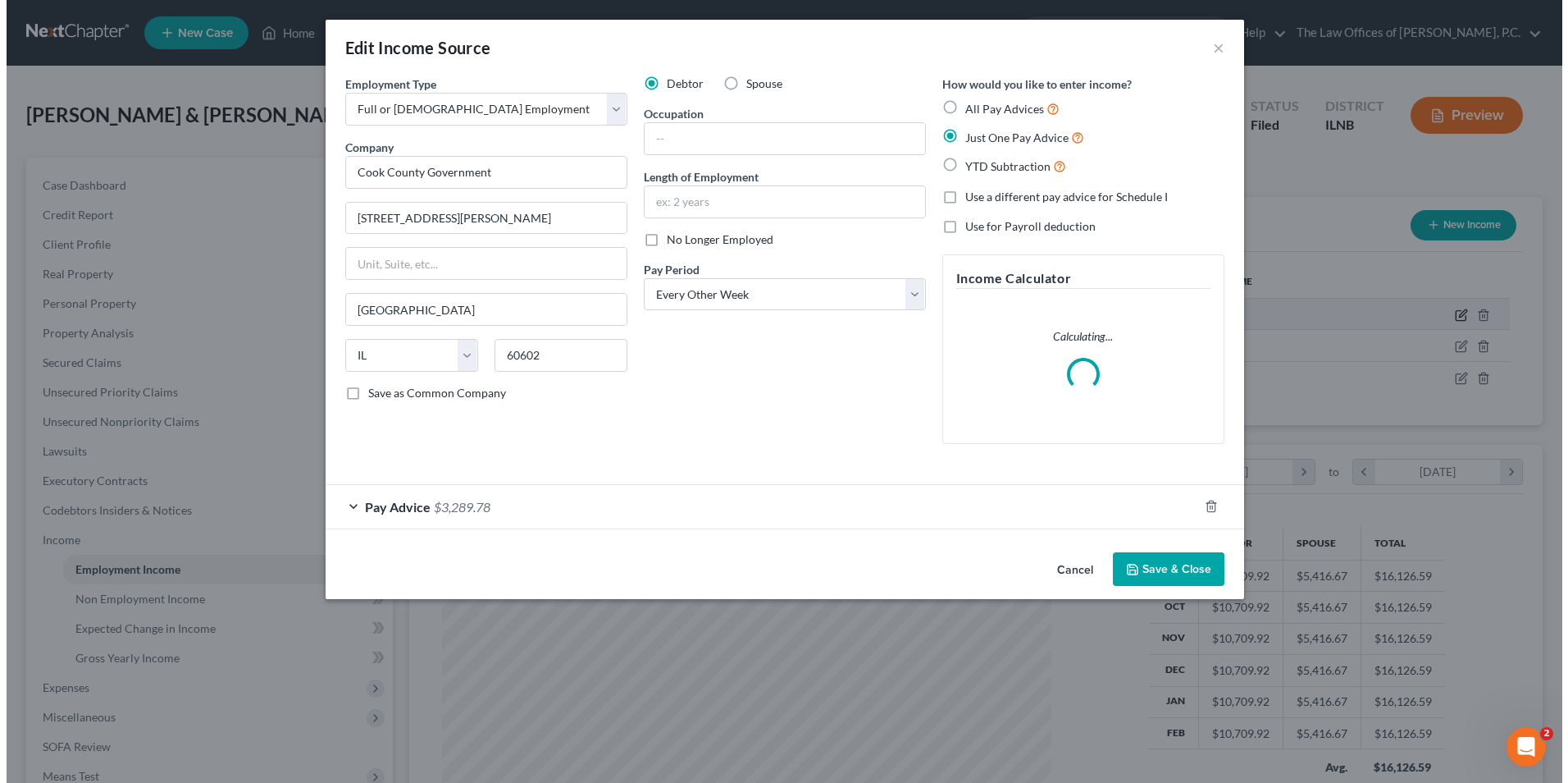
scroll to position [307, 648]
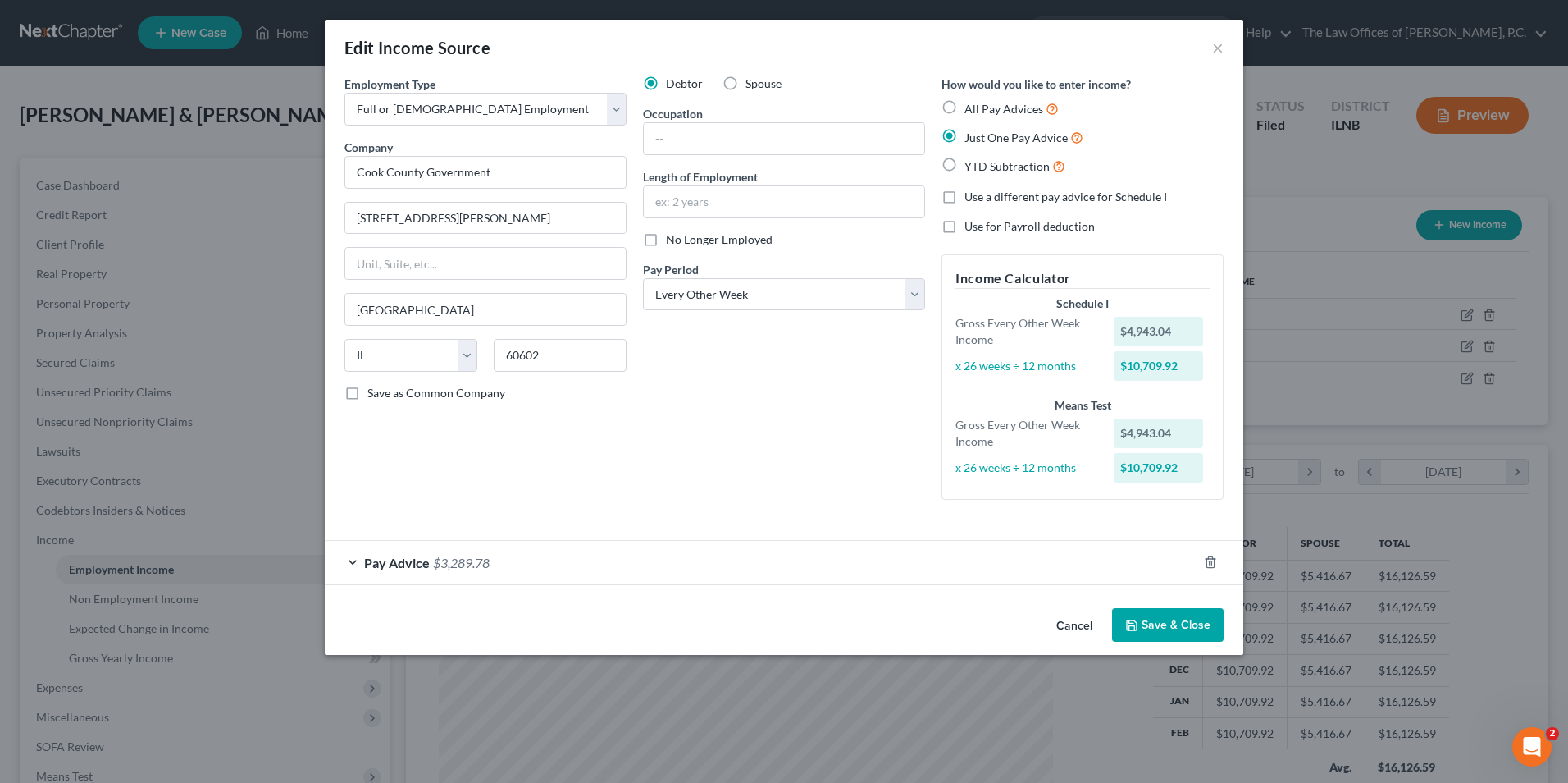
click at [354, 566] on div "Pay Advice $3,289.78" at bounding box center [761, 563] width 873 height 44
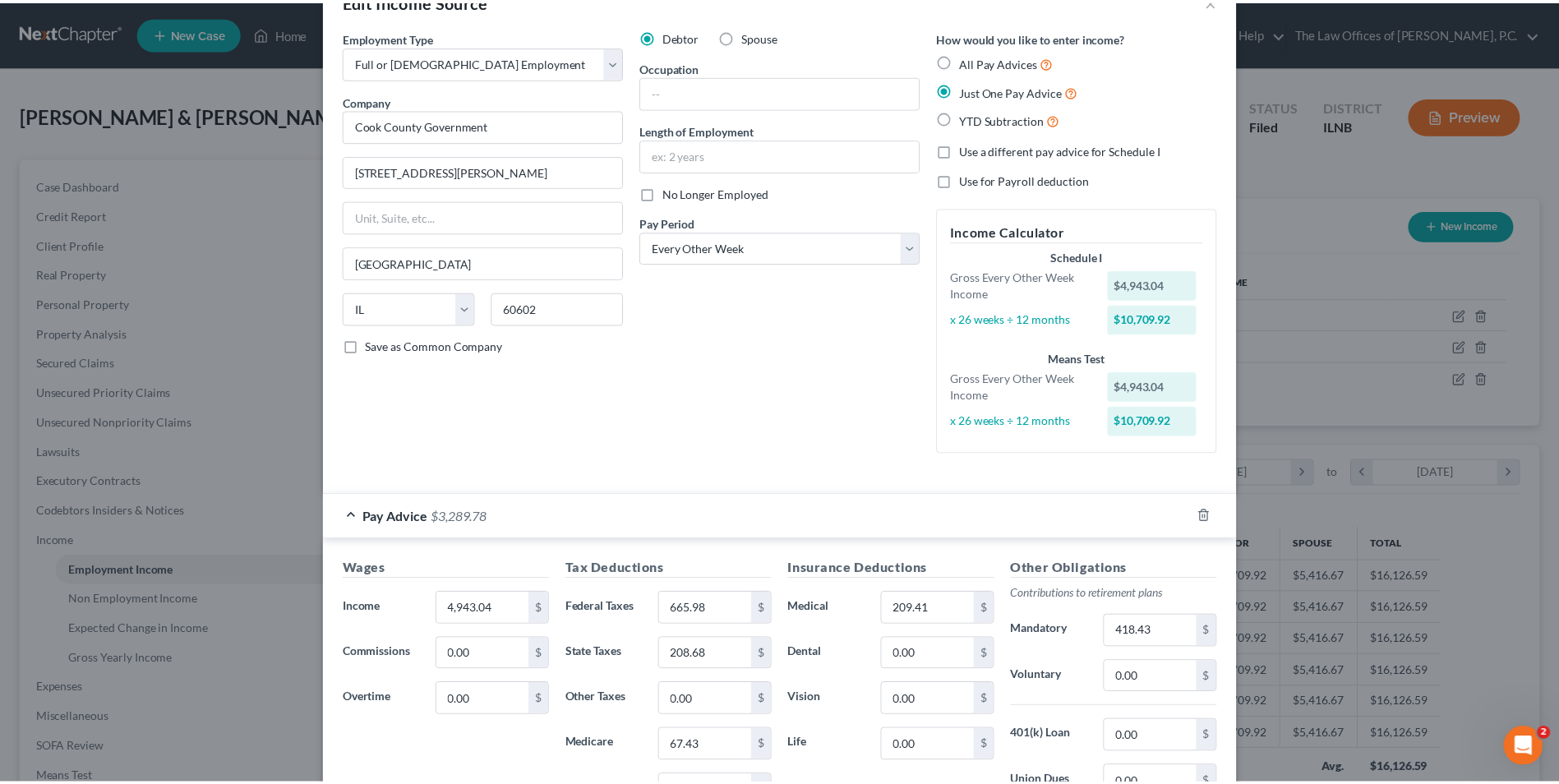
scroll to position [0, 0]
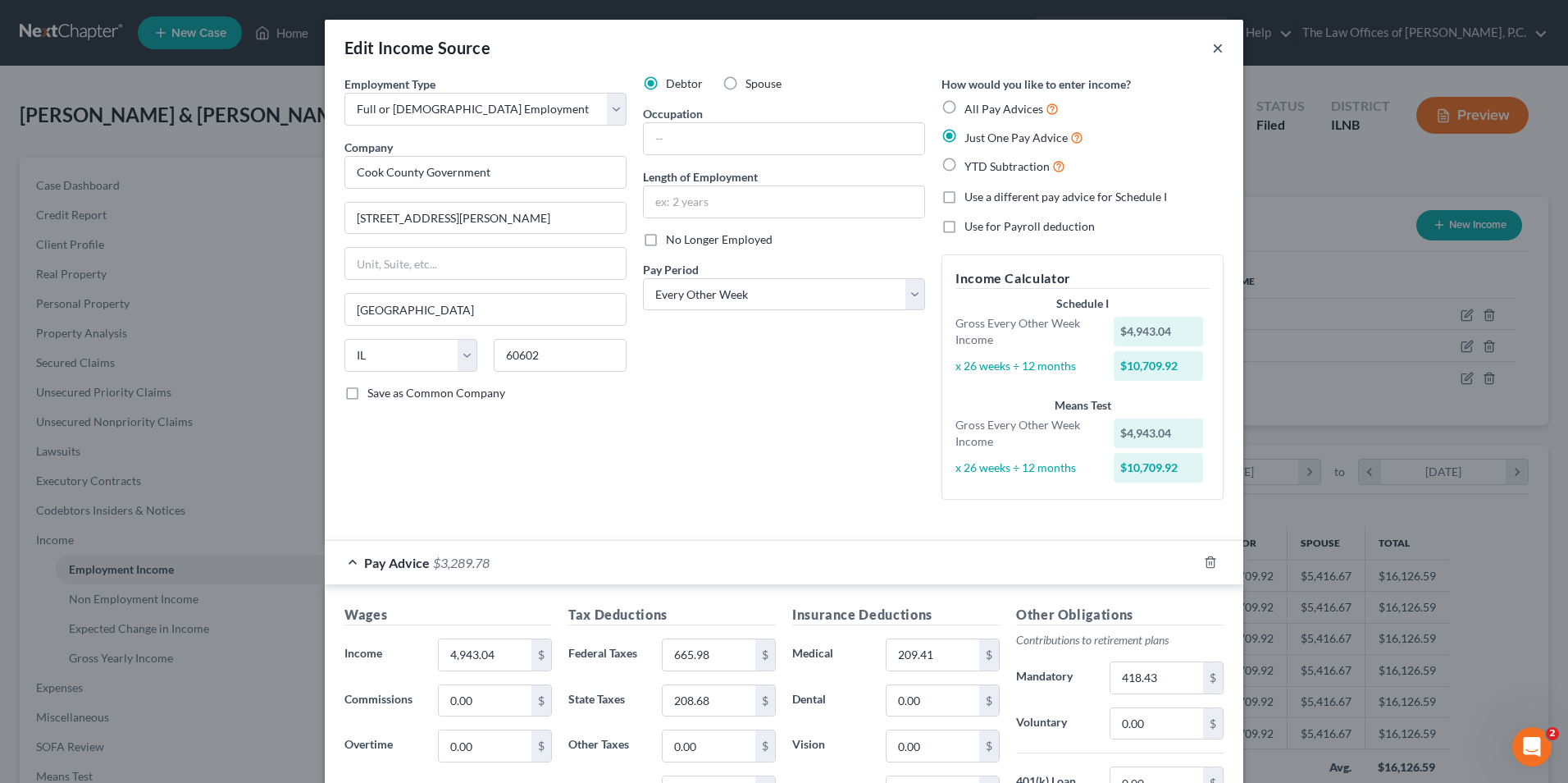
click at [1212, 49] on button "×" at bounding box center [1218, 47] width 12 height 19
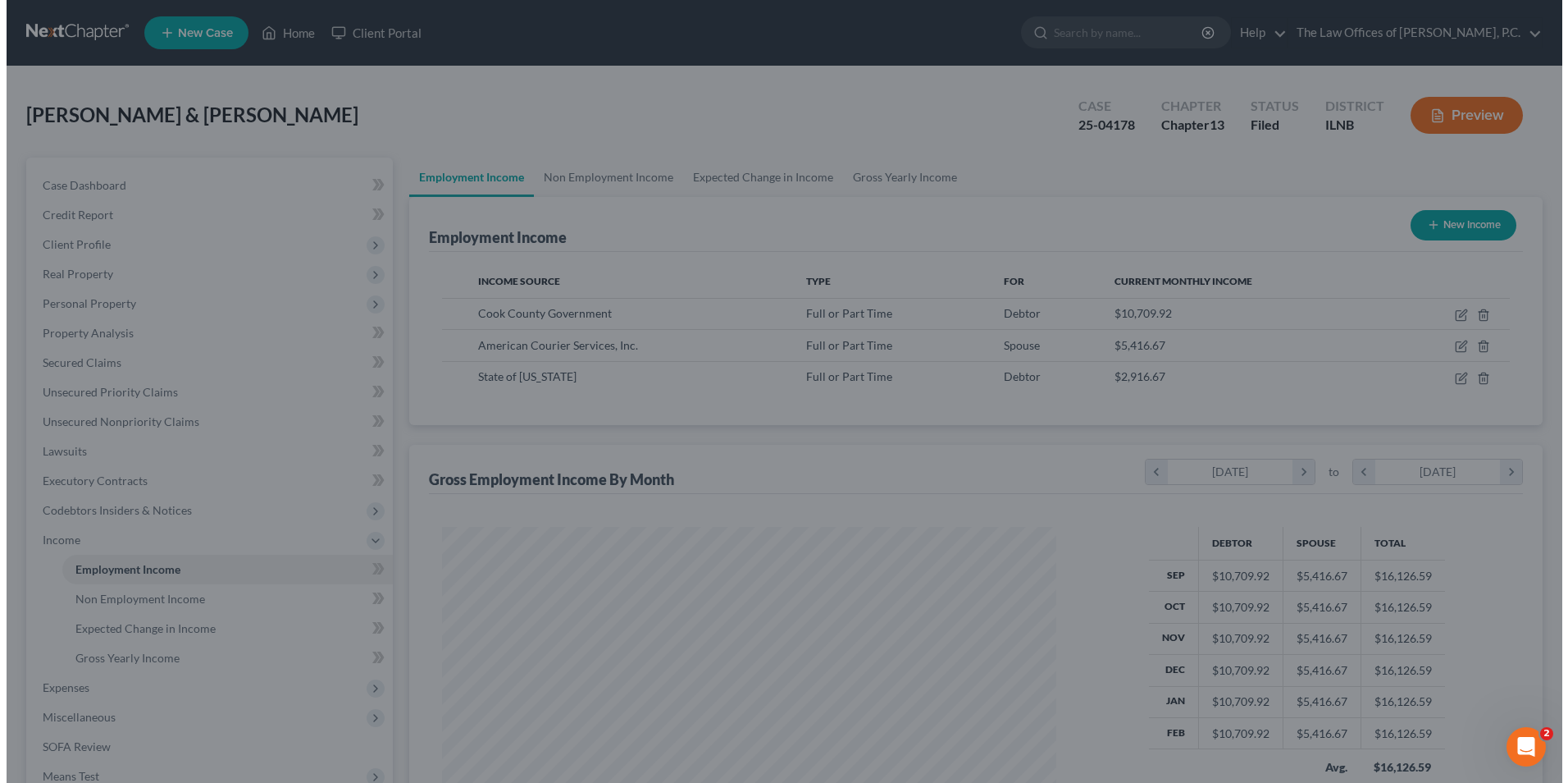
scroll to position [820207, 819596]
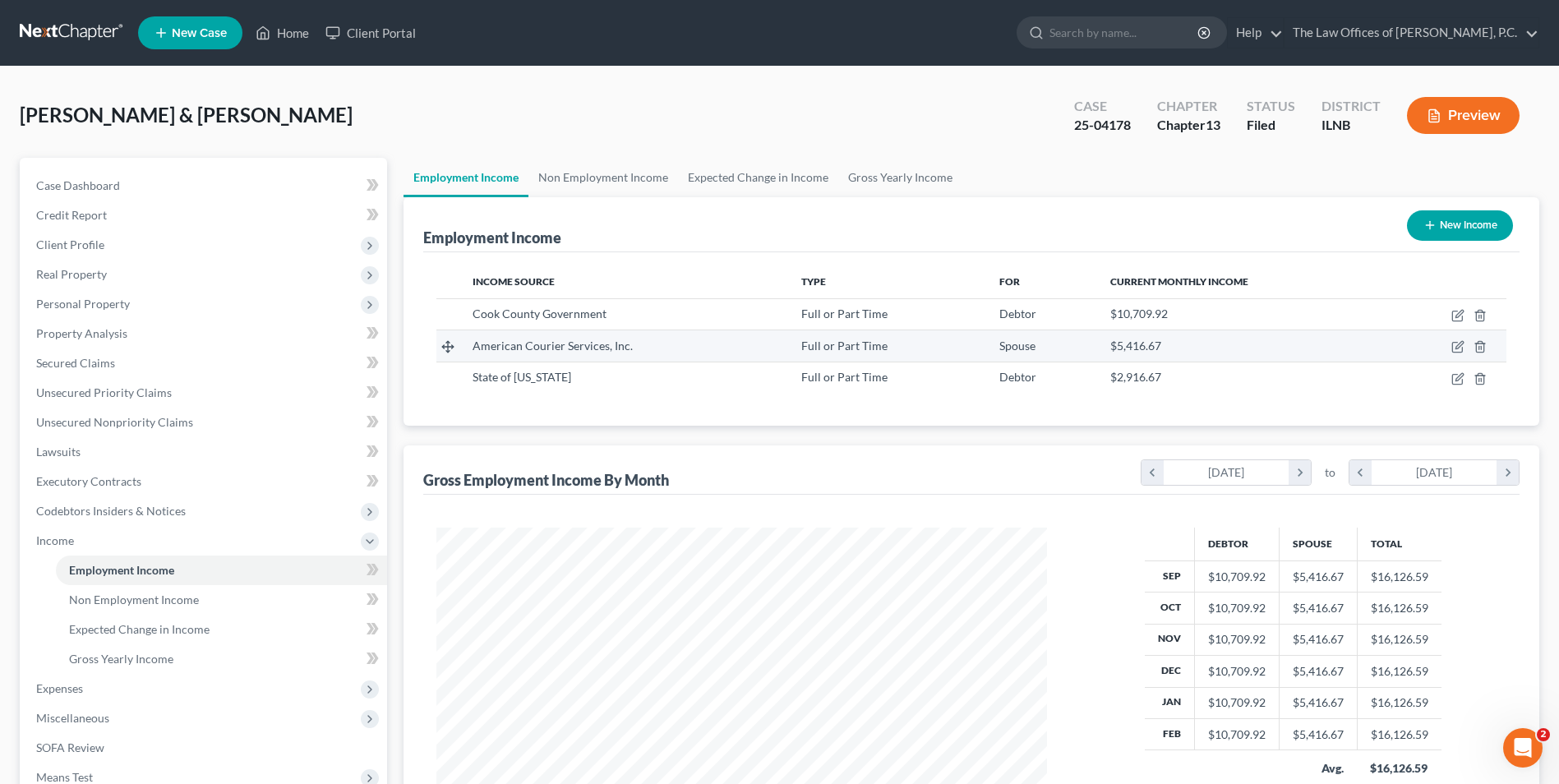
click at [538, 351] on span "American Courier Services, Inc." at bounding box center [553, 345] width 160 height 14
click at [1463, 346] on icon "button" at bounding box center [1458, 347] width 13 height 13
select select "0"
select select "14"
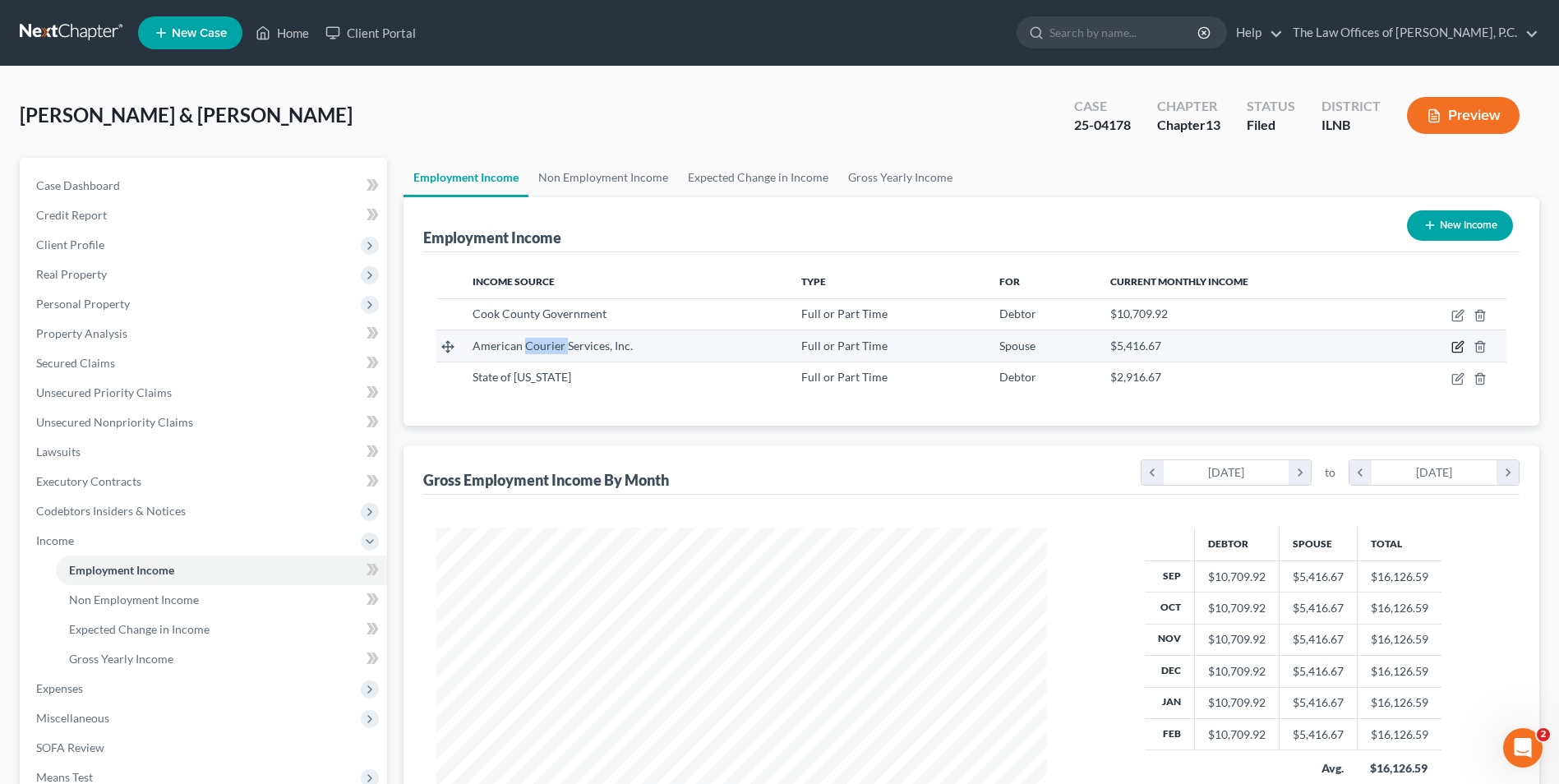
select select "2"
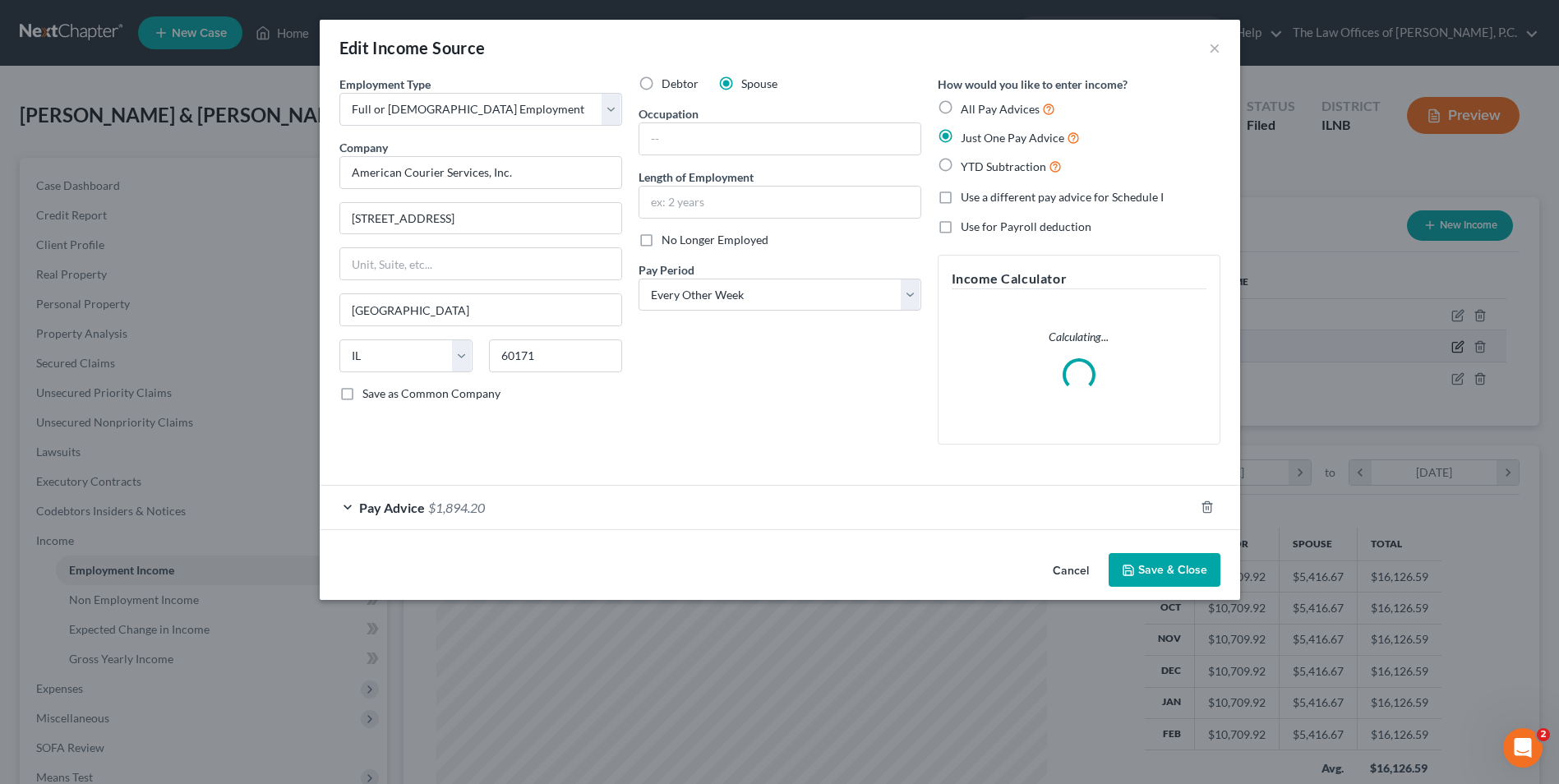
scroll to position [307, 650]
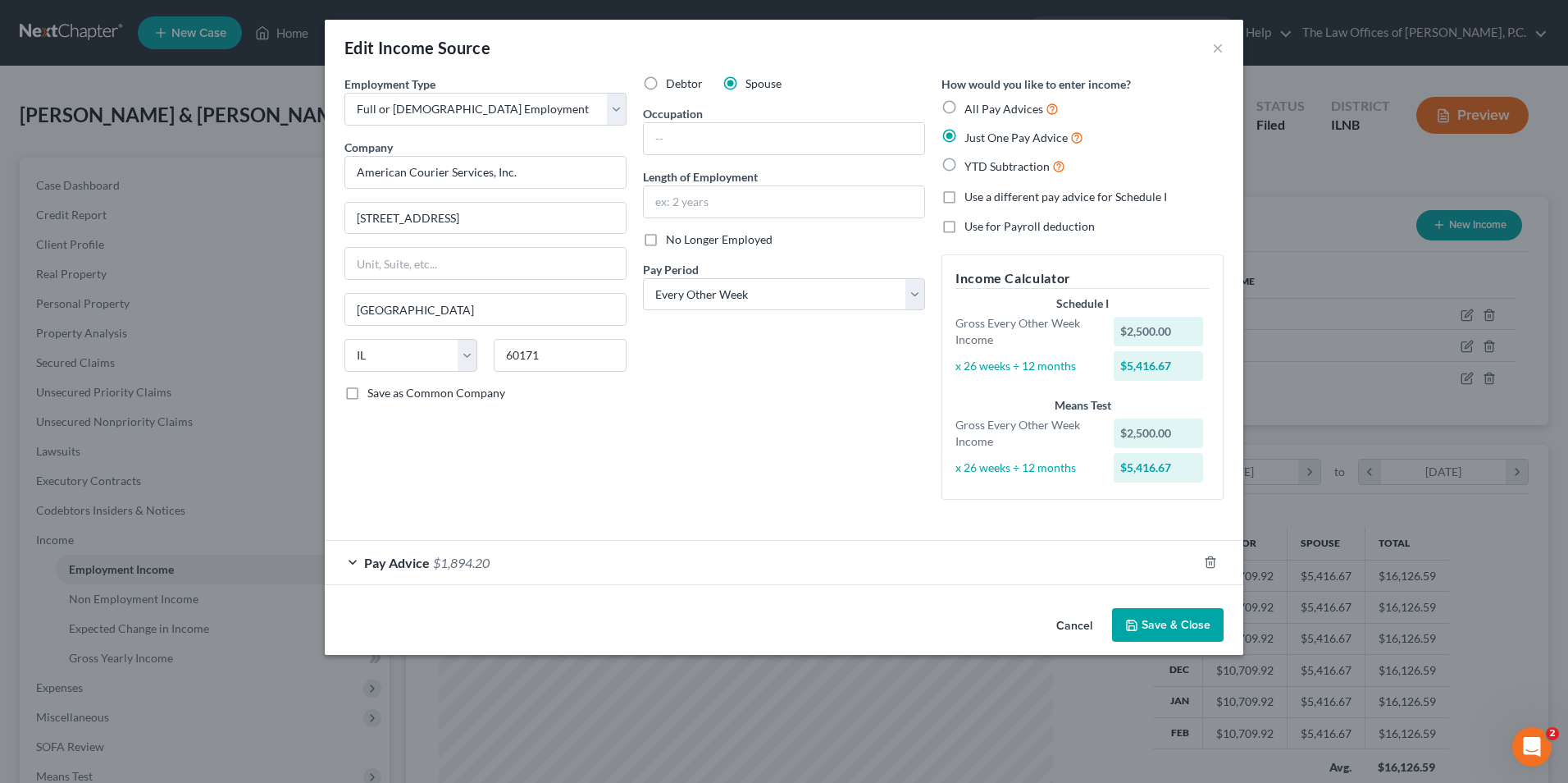
click at [965, 197] on label "Use a different pay advice for Schedule I" at bounding box center [1066, 197] width 202 height 17
click at [971, 197] on input "Use a different pay advice for Schedule I" at bounding box center [976, 194] width 11 height 11
checkbox input "true"
click at [1172, 628] on button "Save & Close" at bounding box center [1167, 625] width 112 height 34
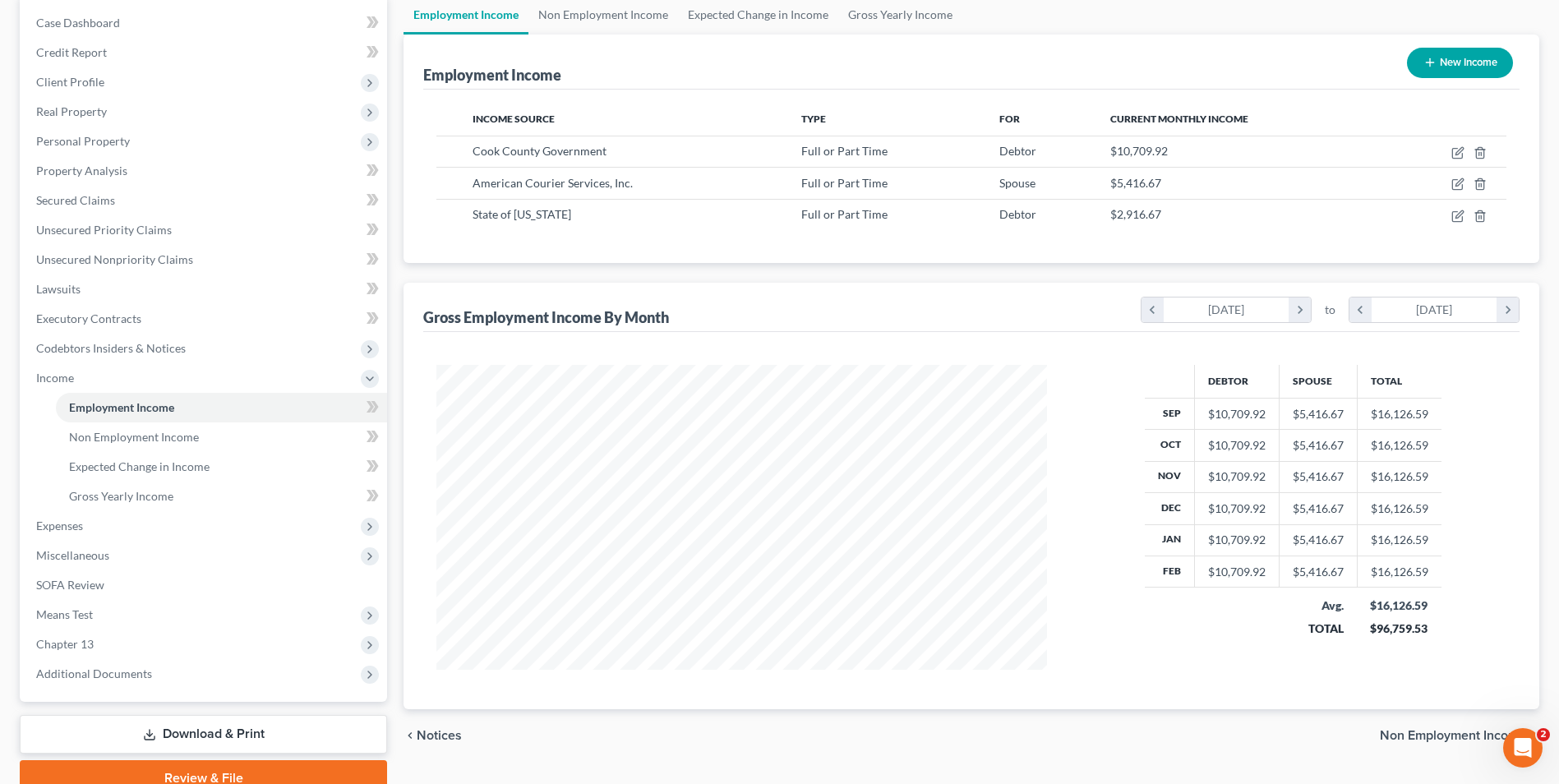
scroll to position [164, 0]
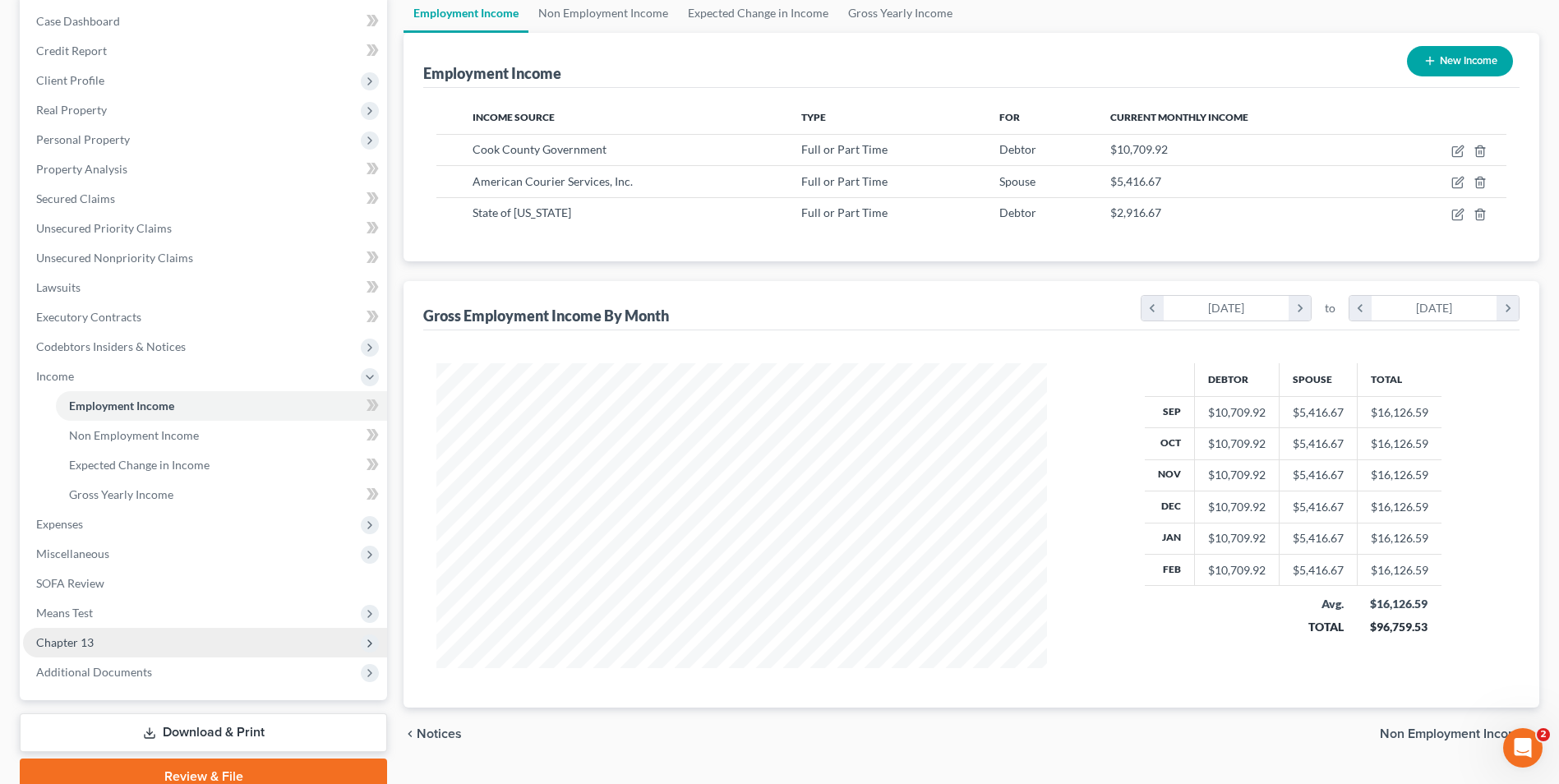
click at [83, 649] on span "Chapter 13" at bounding box center [204, 642] width 364 height 29
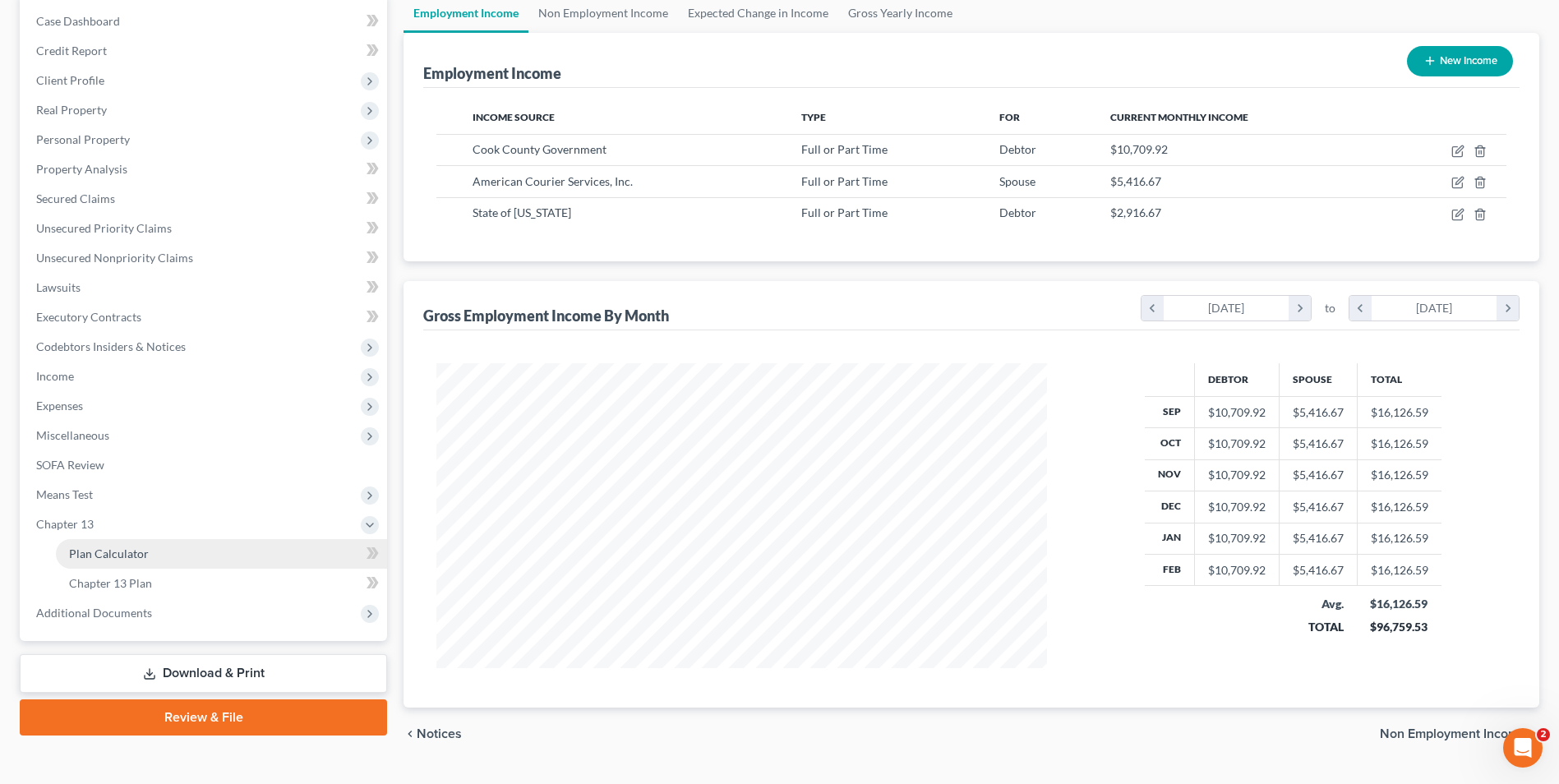
click at [141, 554] on span "Plan Calculator" at bounding box center [109, 553] width 80 height 14
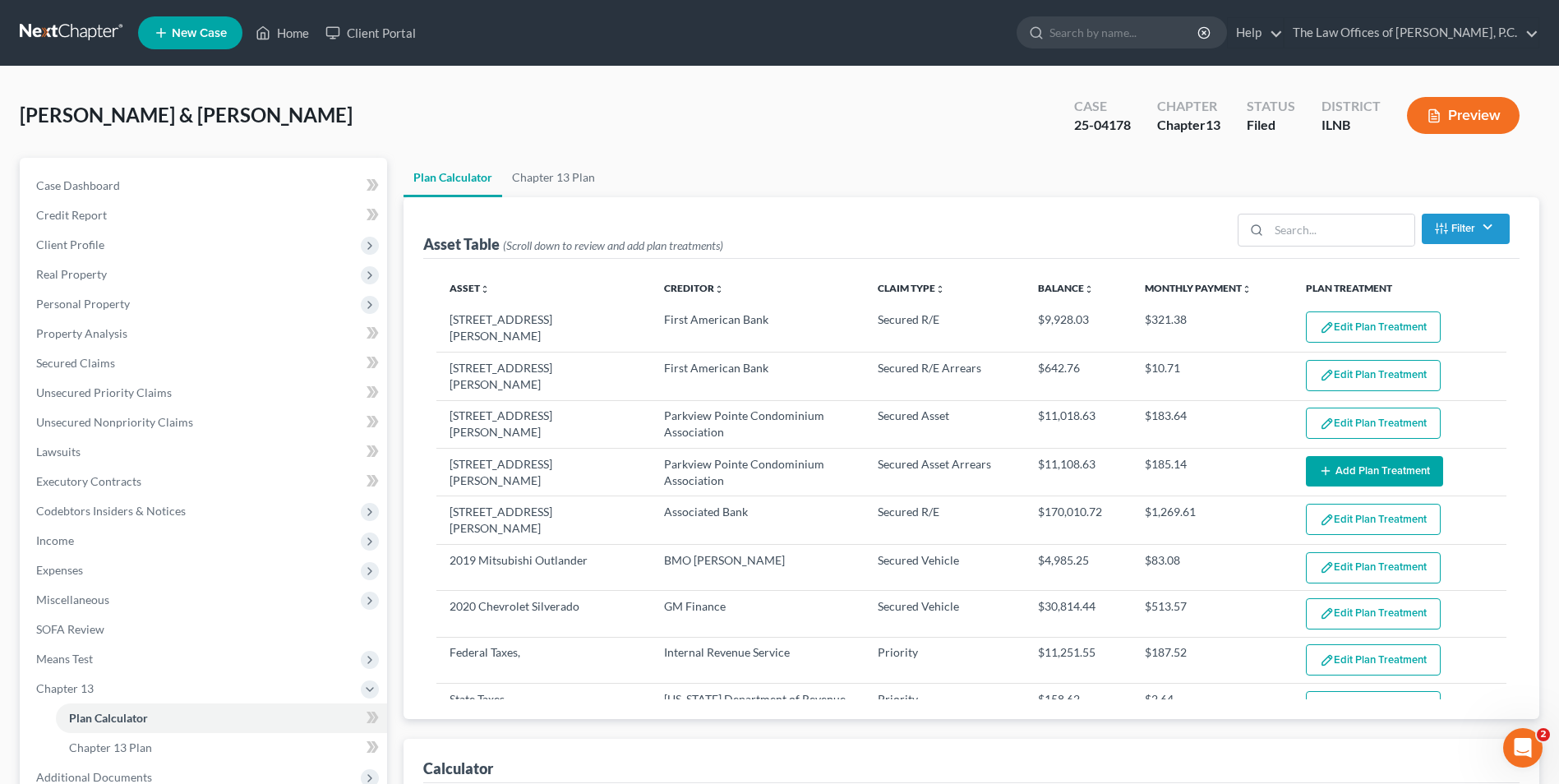
select select "59"
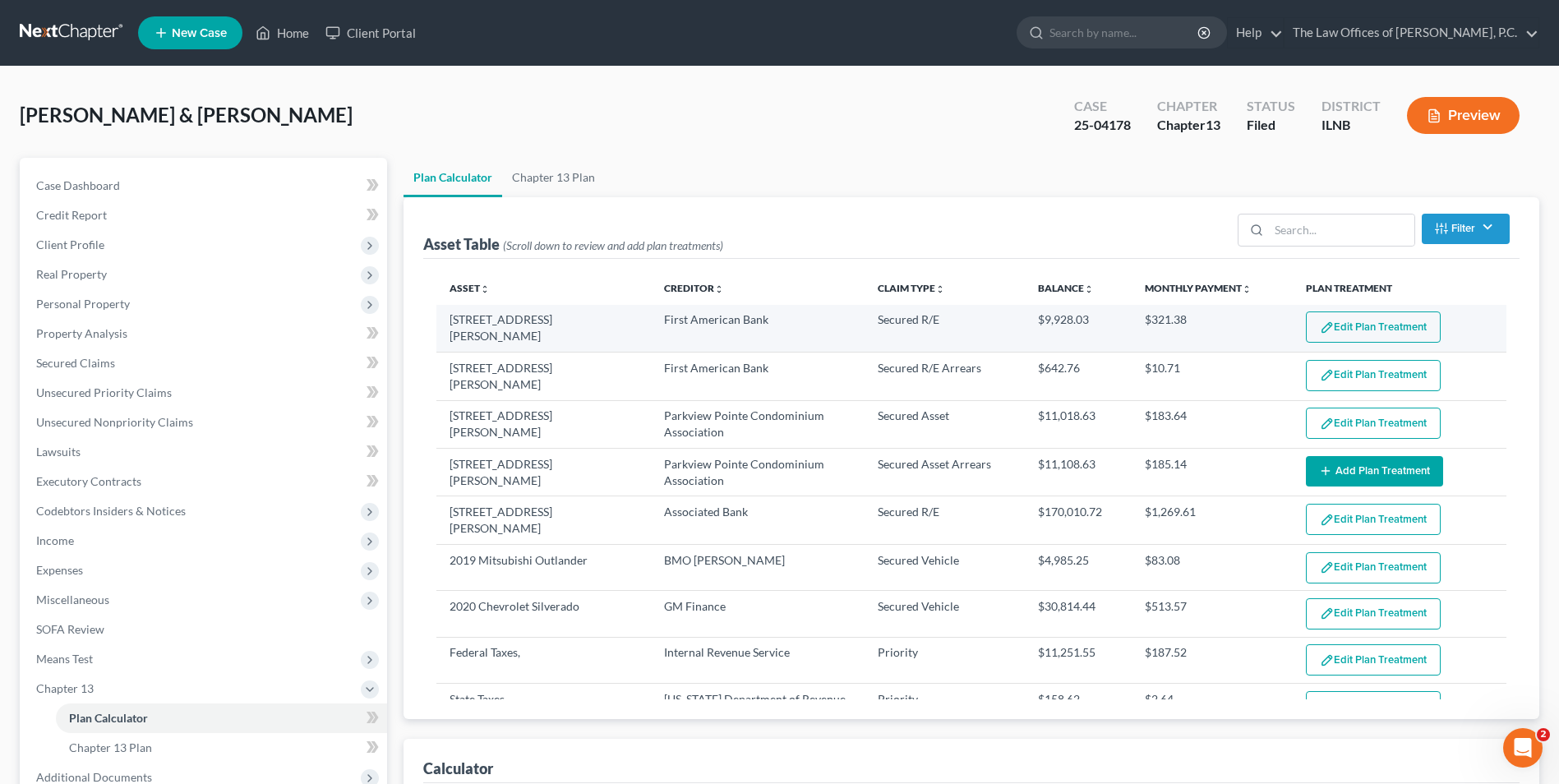
click at [1353, 325] on button "Edit Plan Treatment" at bounding box center [1373, 326] width 135 height 31
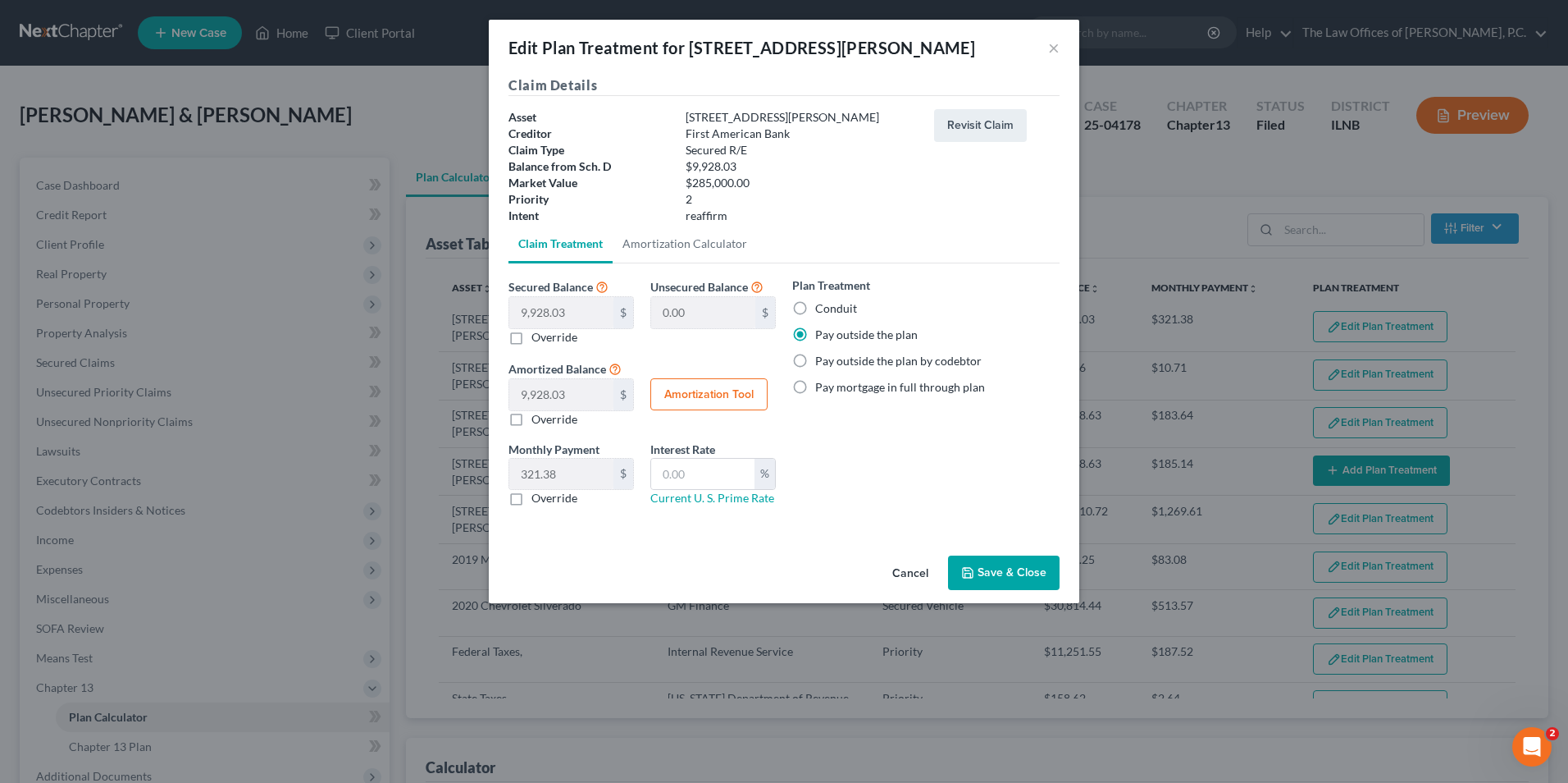
click at [1012, 570] on button "Save & Close" at bounding box center [1004, 572] width 112 height 34
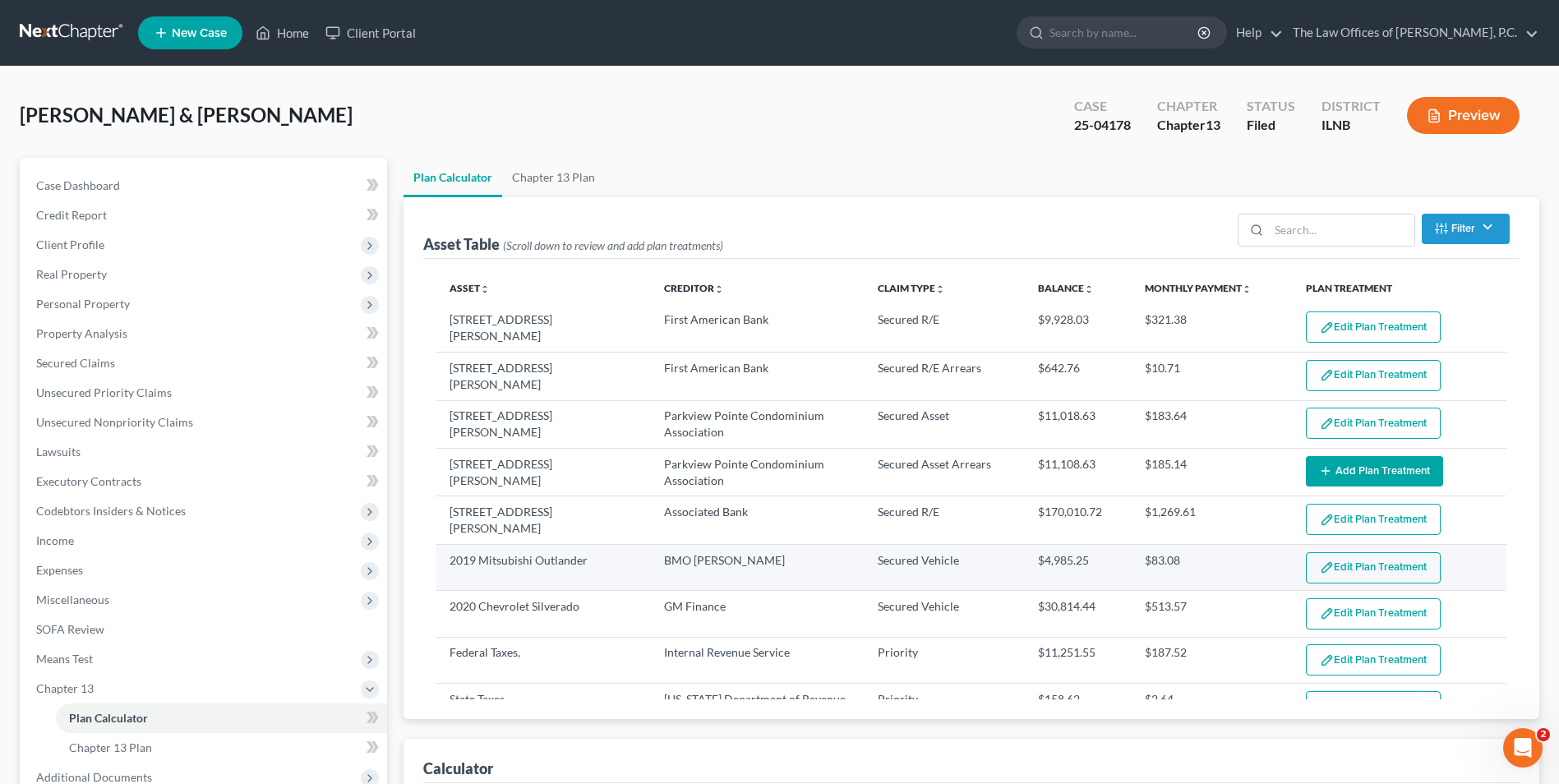
select select "59"
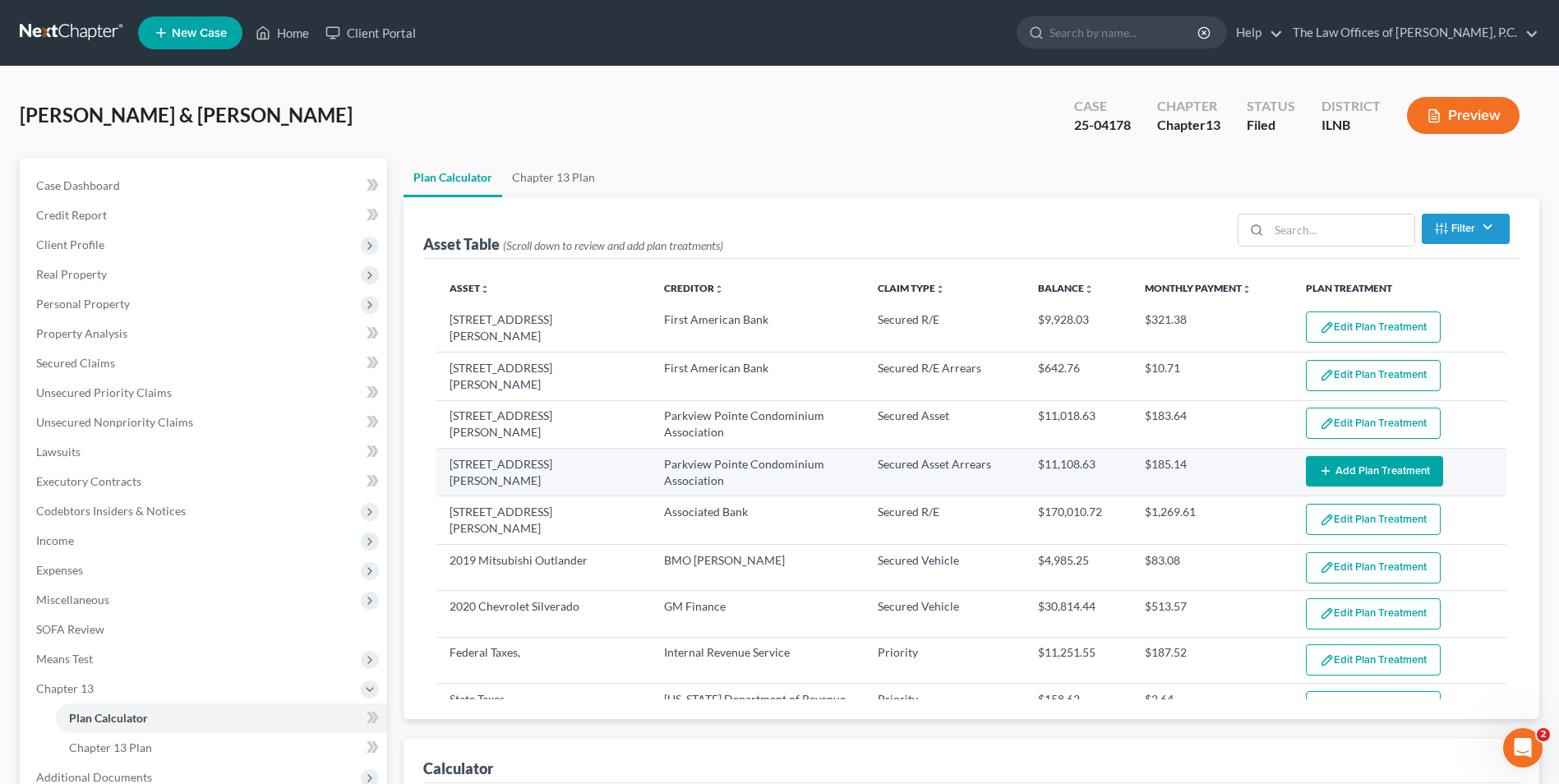
click at [1341, 467] on button "Add Plan Treatment" at bounding box center [1374, 471] width 137 height 30
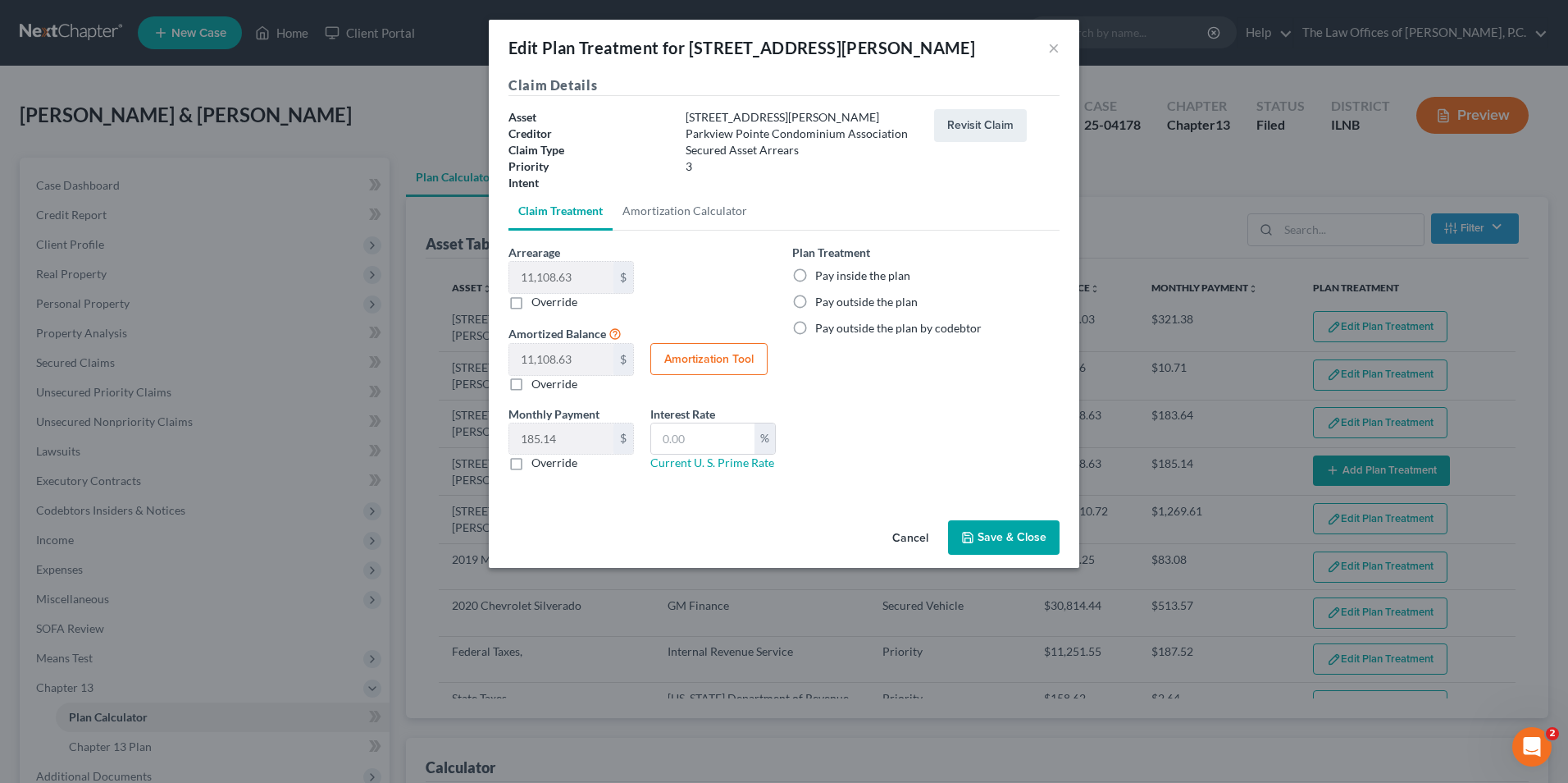
click at [815, 271] on label "Pay inside the plan" at bounding box center [863, 276] width 95 height 17
click at [822, 271] on input "Pay inside the plan" at bounding box center [827, 272] width 11 height 11
radio input "true"
click at [1002, 540] on button "Save & Close" at bounding box center [1004, 537] width 112 height 34
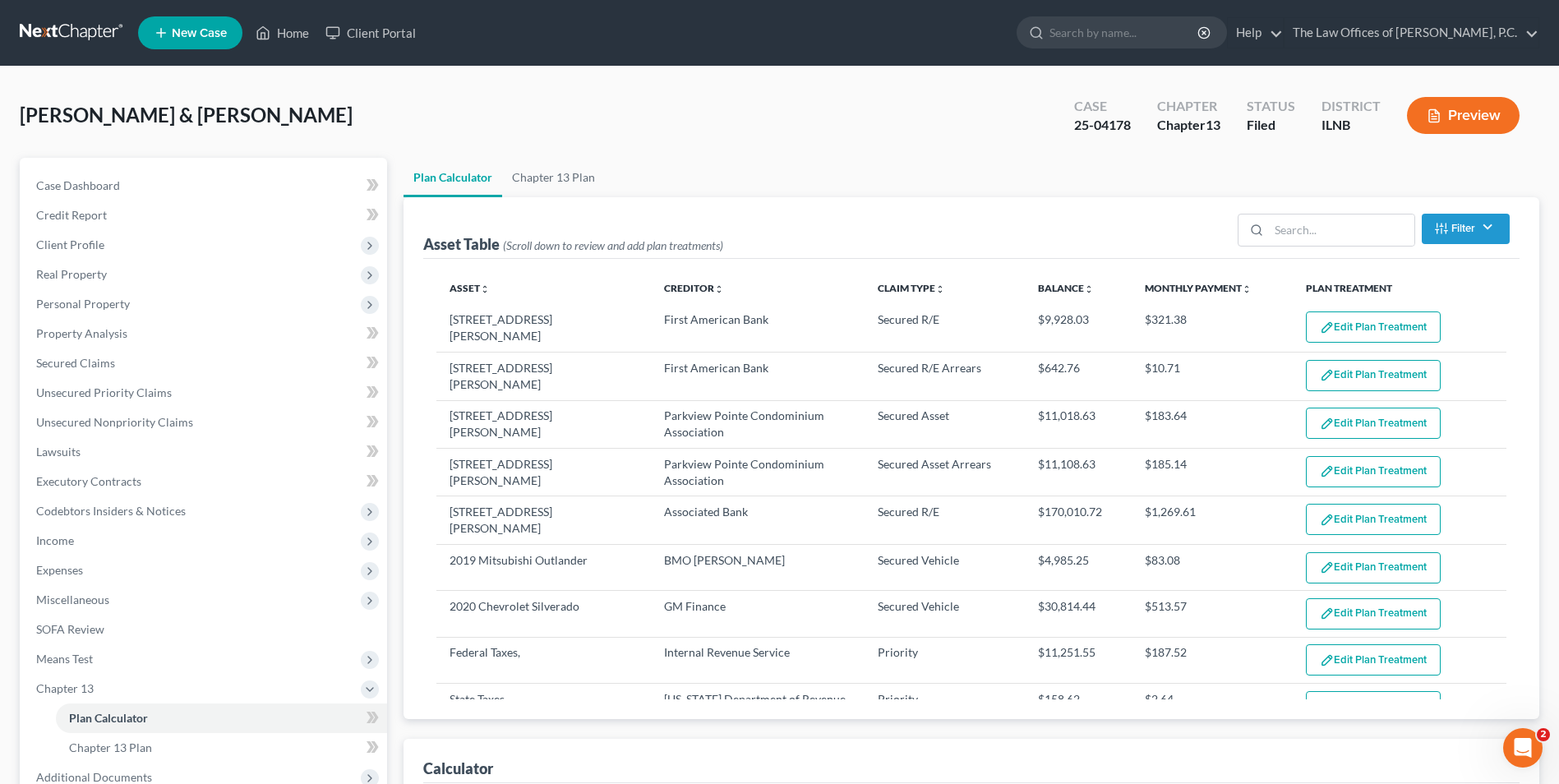
select select "59"
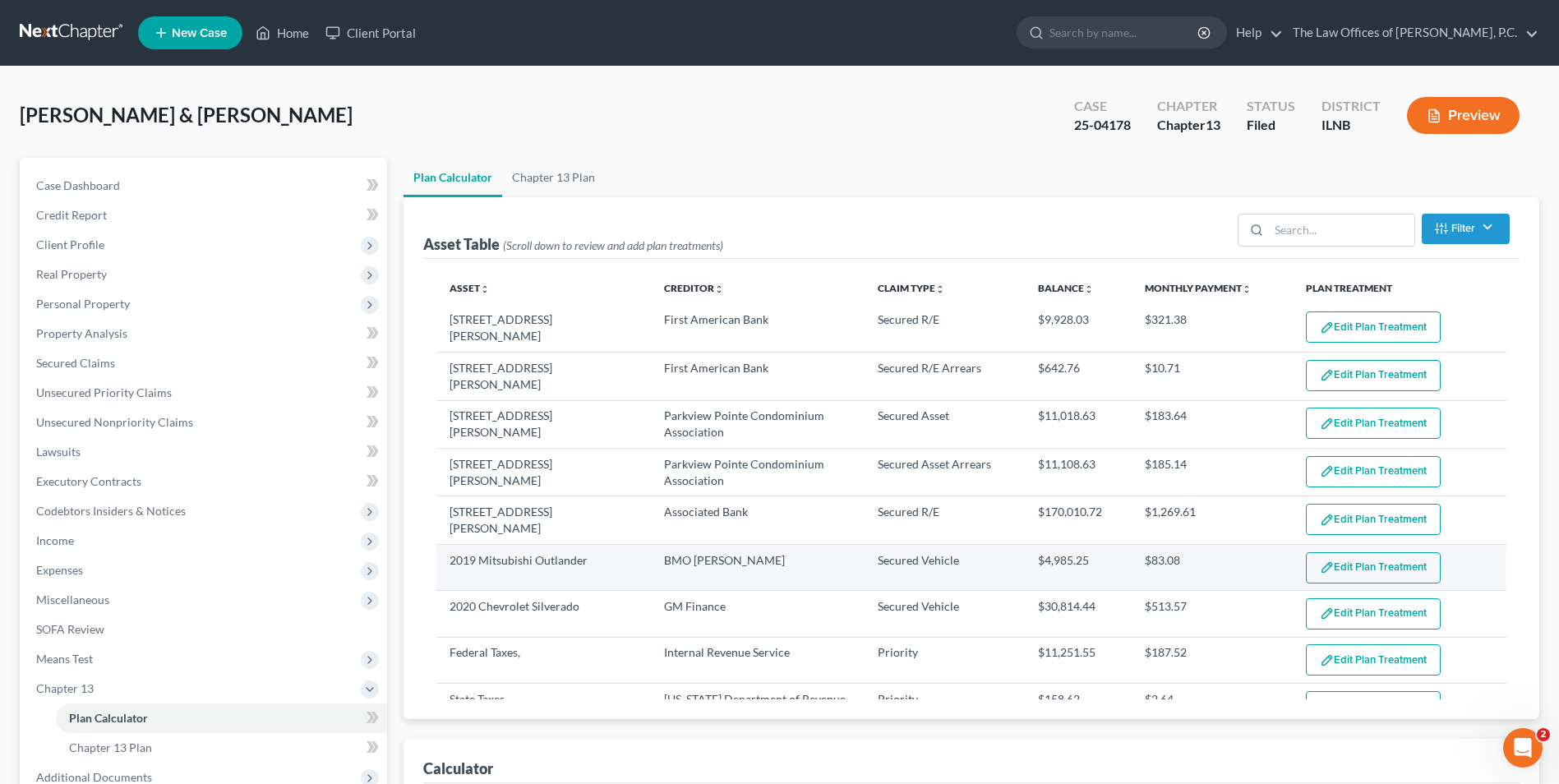
click at [1369, 558] on button "Edit Plan Treatment" at bounding box center [1373, 567] width 135 height 31
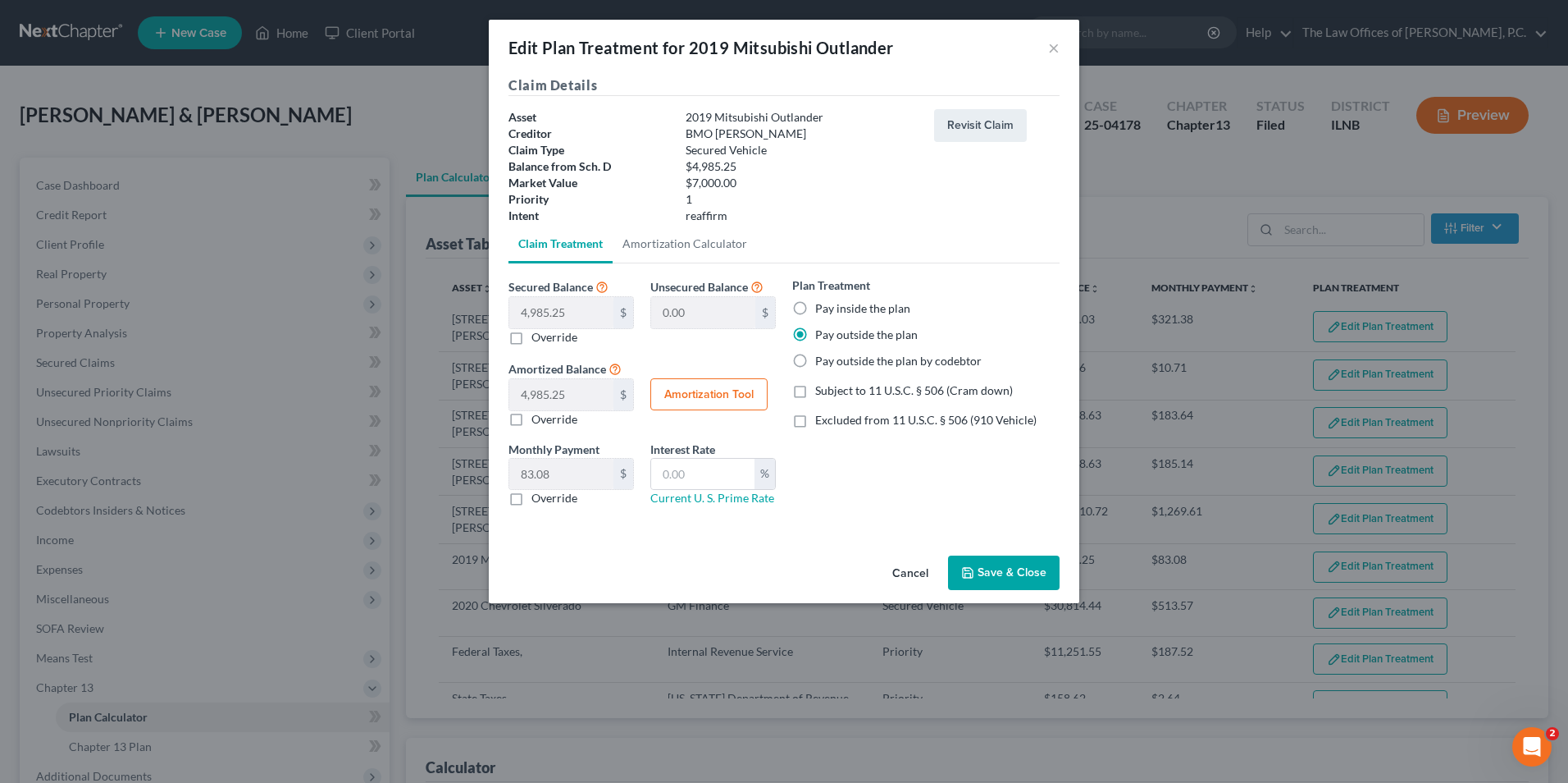
click at [1005, 569] on button "Save & Close" at bounding box center [1004, 572] width 112 height 34
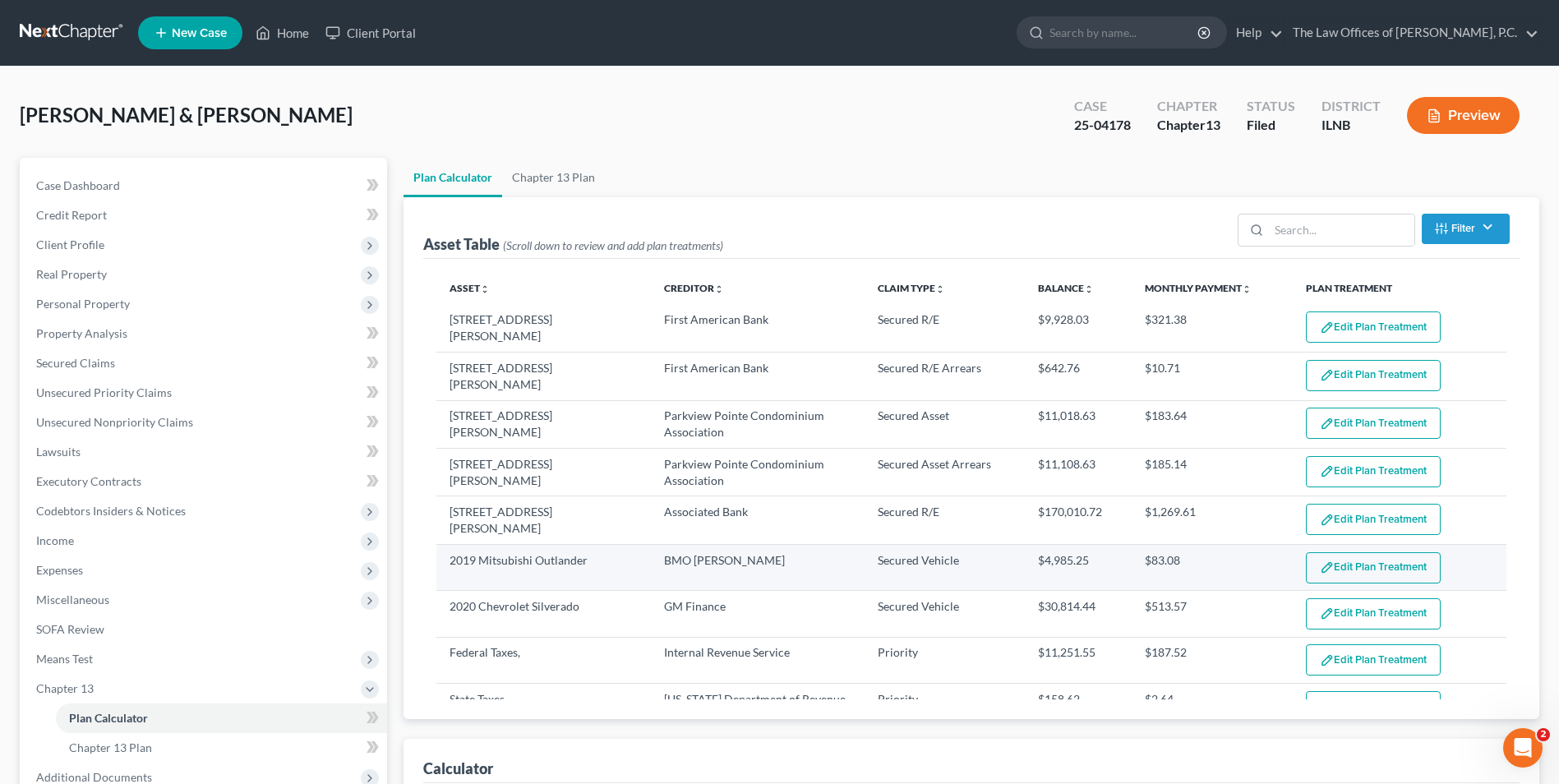
select select "59"
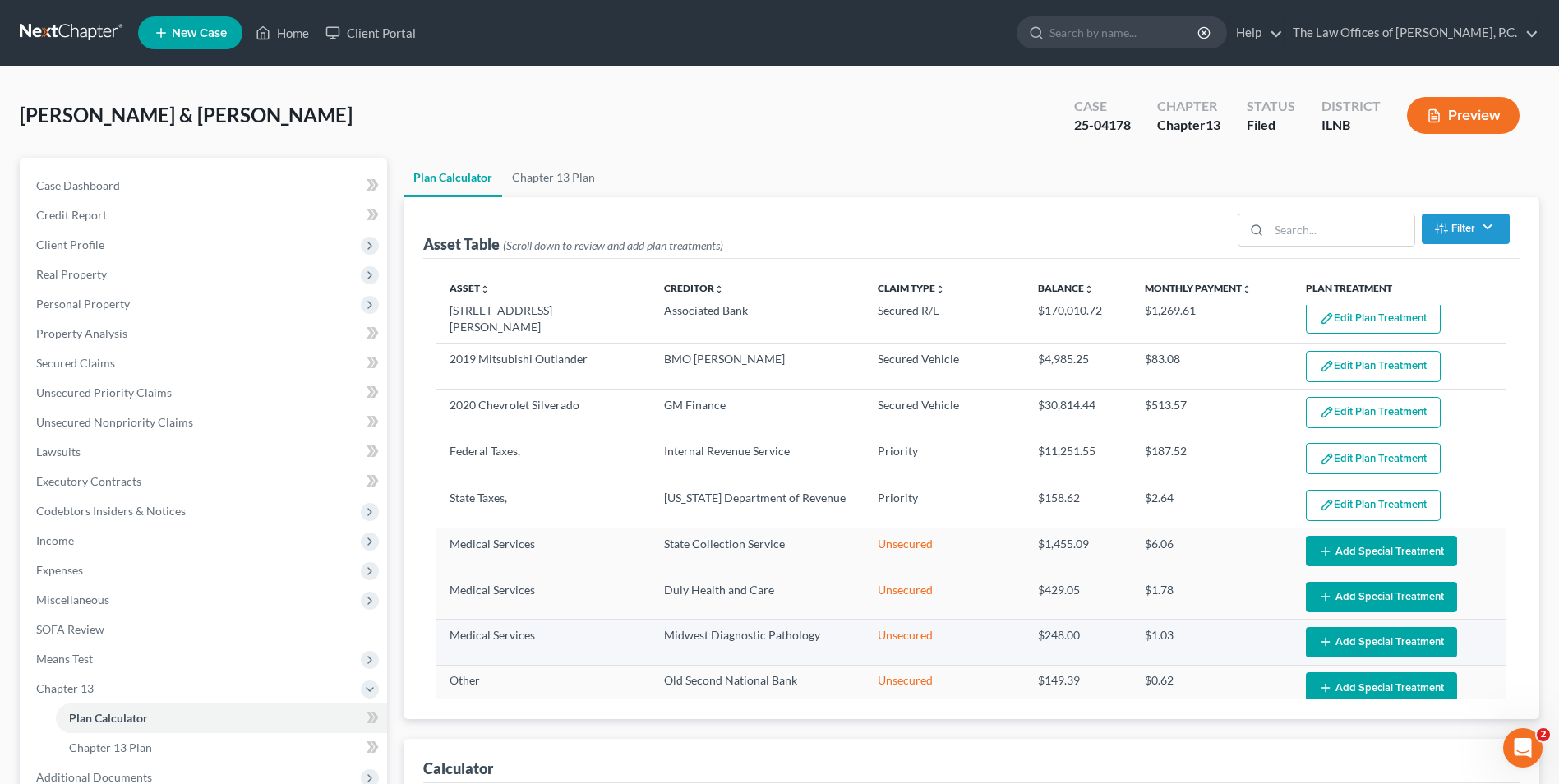
scroll to position [164, 0]
